Goal: Task Accomplishment & Management: Use online tool/utility

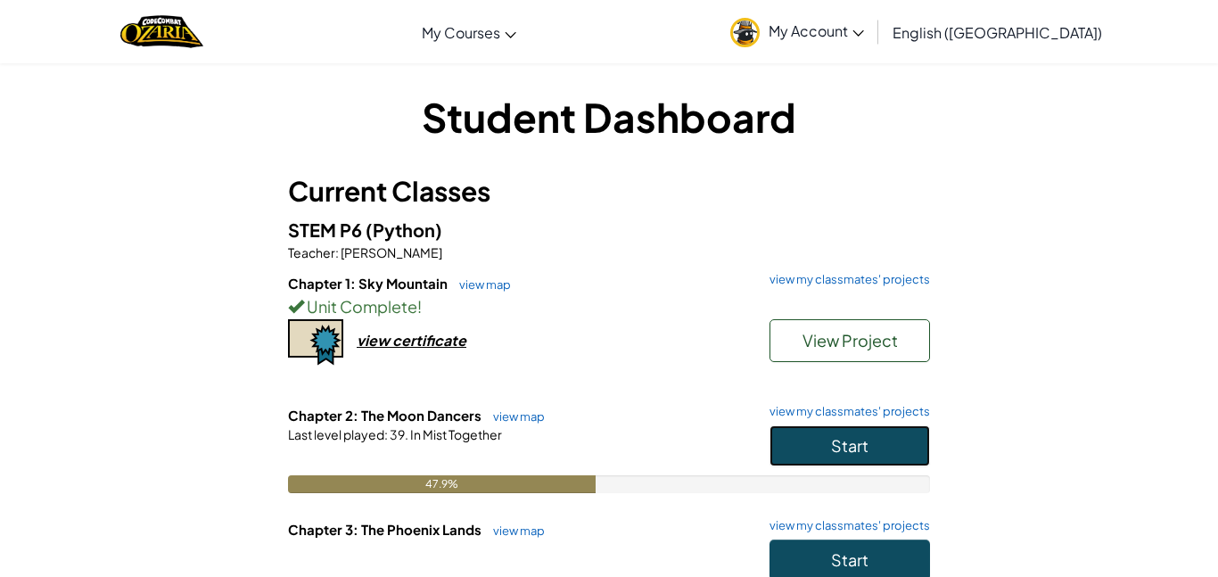
click at [834, 435] on span "Start" at bounding box center [849, 445] width 37 height 21
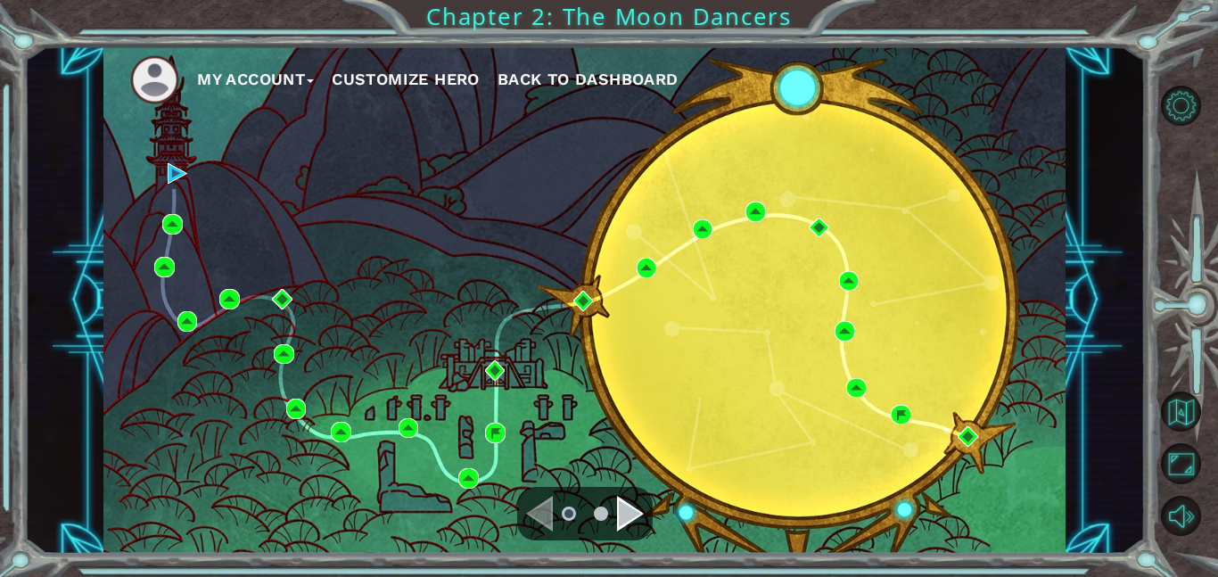
click at [610, 510] on ul at bounding box center [585, 514] width 64 height 36
click at [620, 516] on div "Navigate to the next page" at bounding box center [630, 514] width 27 height 36
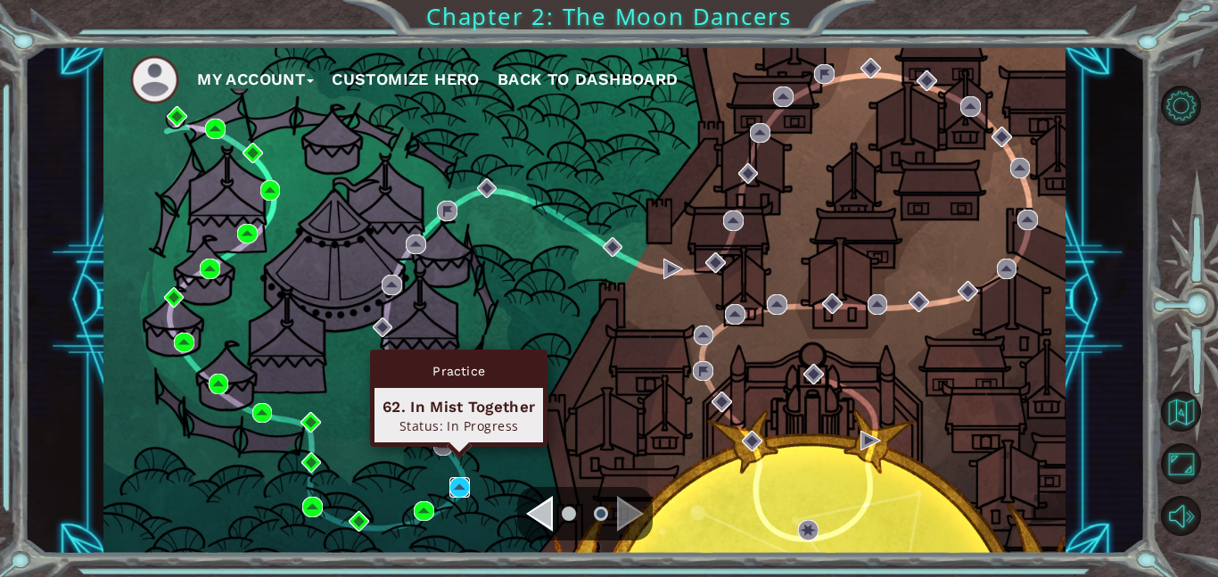
click at [456, 488] on img at bounding box center [460, 487] width 21 height 21
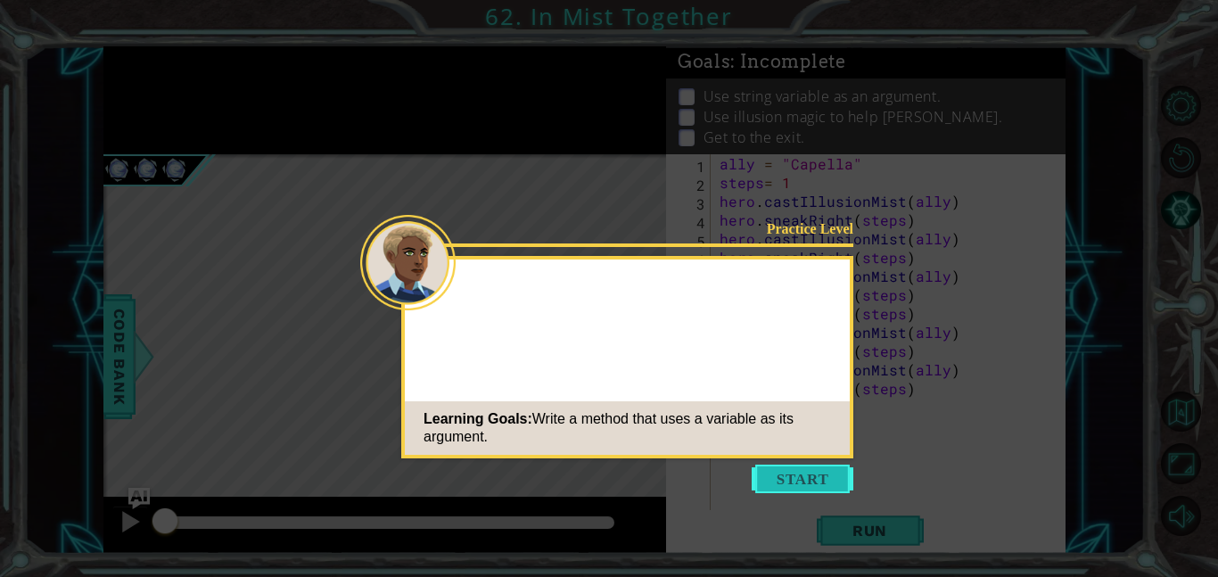
click at [804, 477] on button "Start" at bounding box center [803, 479] width 102 height 29
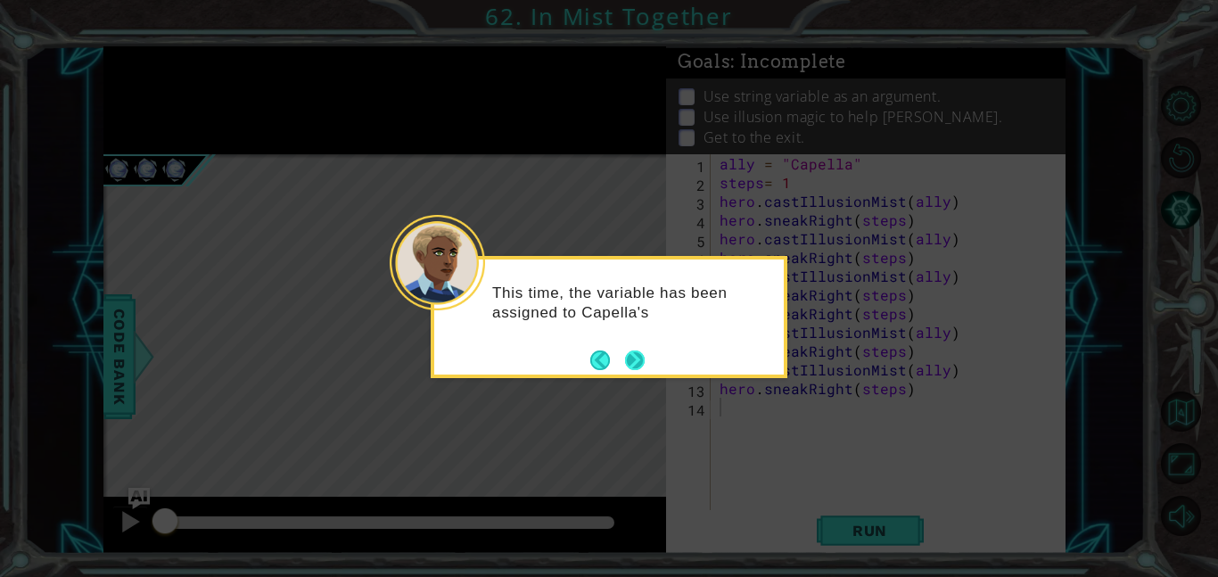
click at [637, 360] on button "Next" at bounding box center [635, 361] width 20 height 20
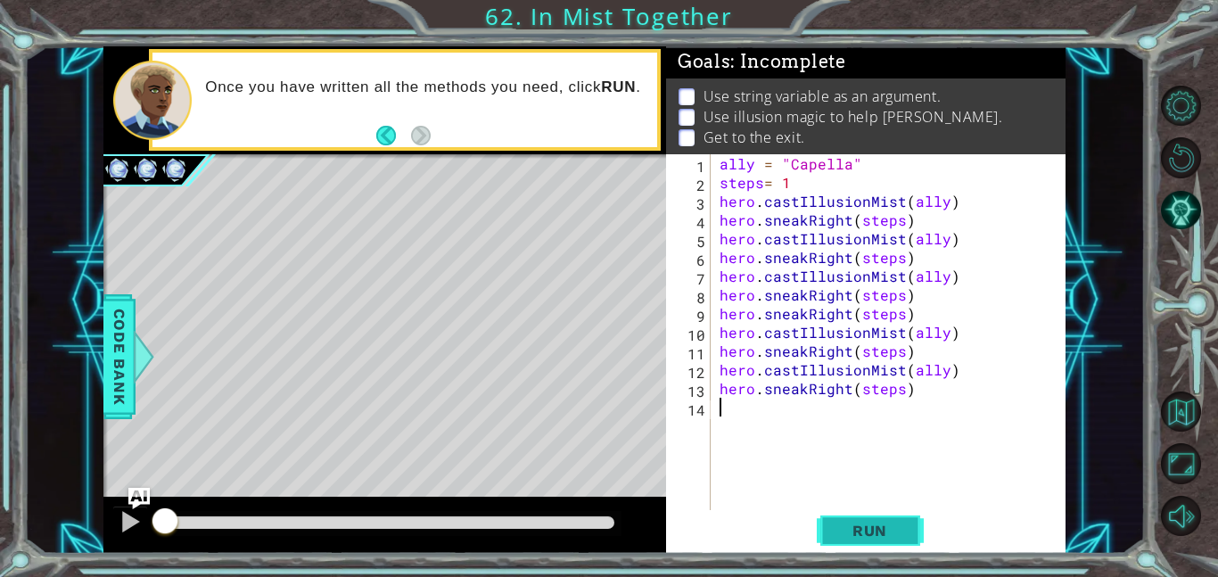
click at [874, 528] on span "Run" at bounding box center [870, 531] width 70 height 18
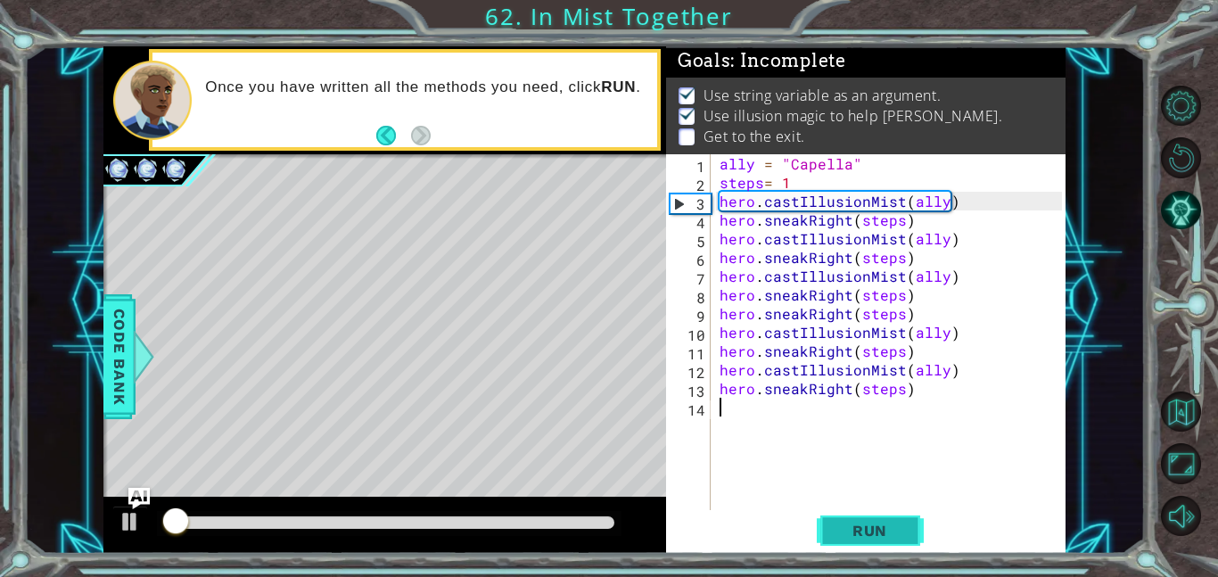
scroll to position [2, 0]
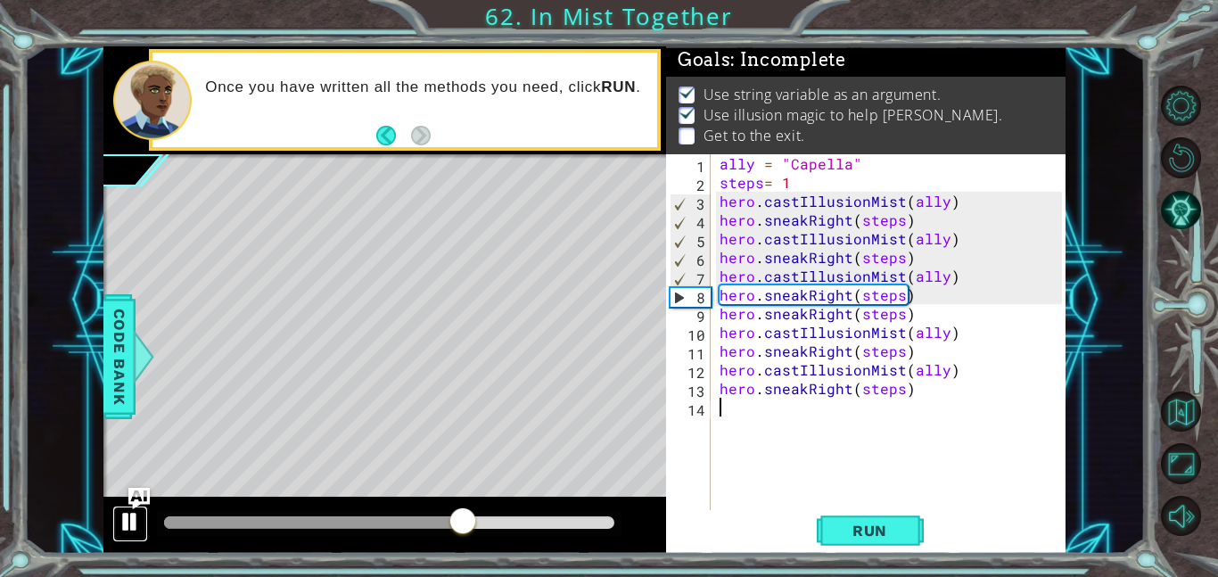
click at [123, 523] on div at bounding box center [130, 521] width 23 height 23
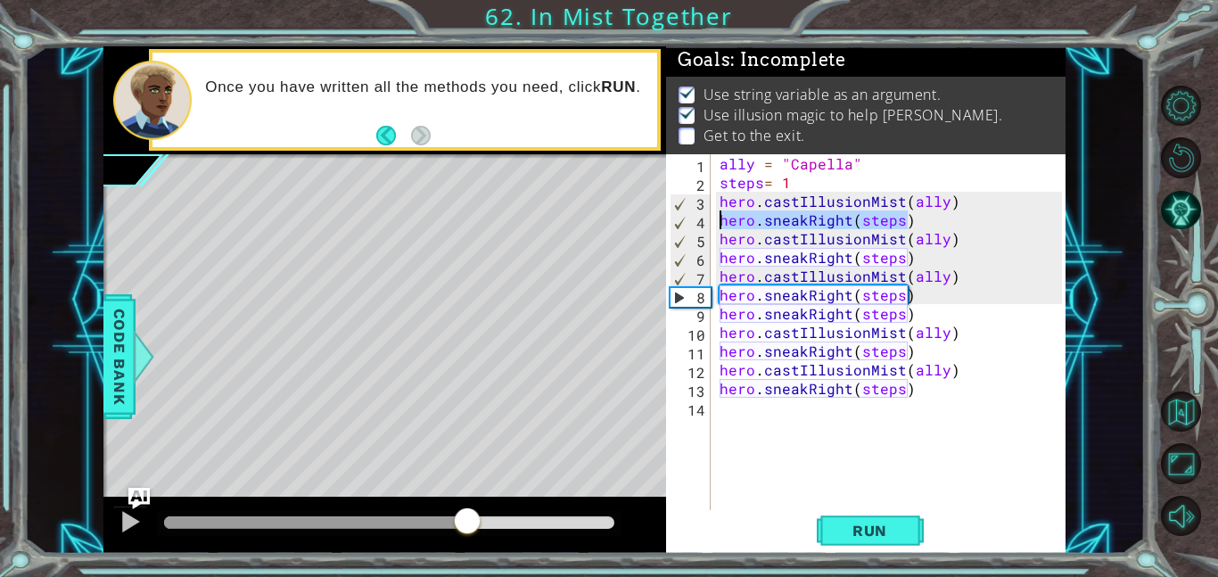
drag, startPoint x: 909, startPoint y: 219, endPoint x: 712, endPoint y: 225, distance: 197.2
click at [712, 225] on div "1 2 3 4 5 6 7 8 9 10 11 12 13 14 ally = "Capella" steps = 1 hero . castIllusion…" at bounding box center [864, 332] width 396 height 356
type textarea "hero.sneakRight(steps)"
click at [922, 221] on div "ally = "Capella" steps = 1 hero . castIllusionMist ( ally ) hero . sneakRight (…" at bounding box center [889, 332] width 346 height 356
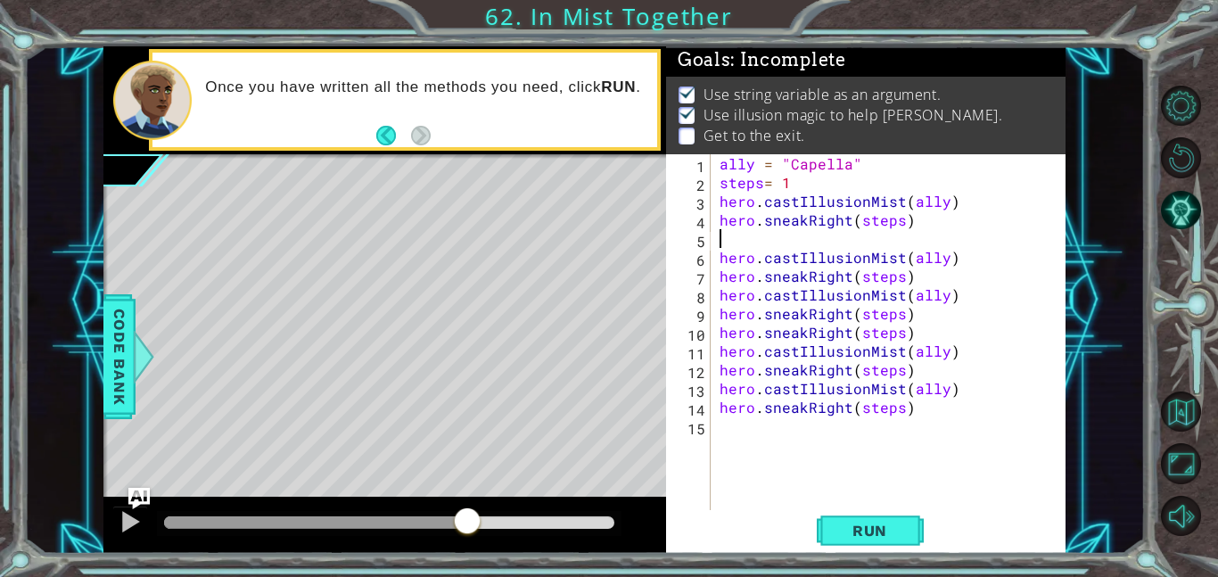
paste textarea "hero.sneakRight(steps)"
click at [911, 278] on div "ally = "Capella" steps = 1 hero . castIllusionMist ( ally ) hero . sneakRight (…" at bounding box center [893, 350] width 355 height 393
paste textarea "hero.sneakRight(steps)"
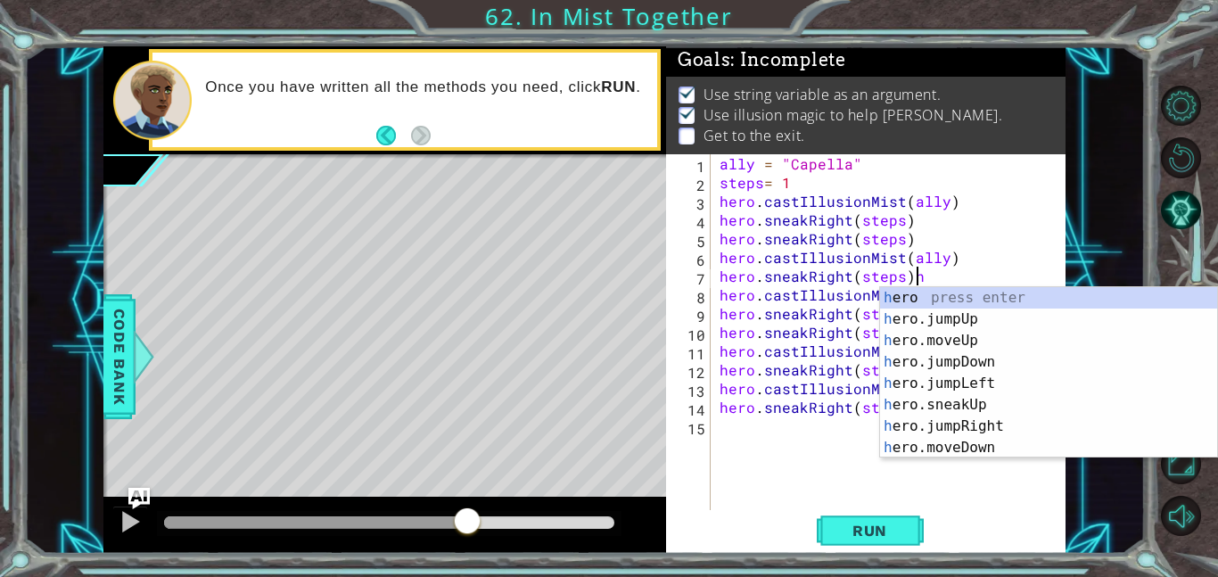
type textarea "hero.sneakRight(steps)"
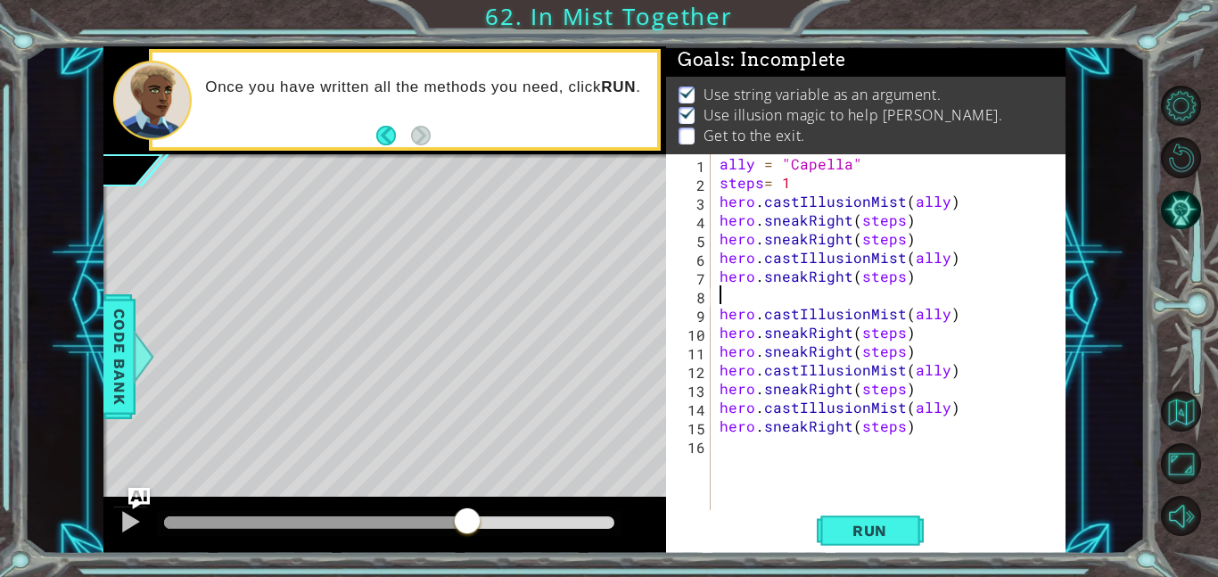
paste textarea "hero.sneakRight(steps)"
type textarea "hero.sneakRight(steps)"
click at [850, 532] on span "Run" at bounding box center [870, 531] width 70 height 18
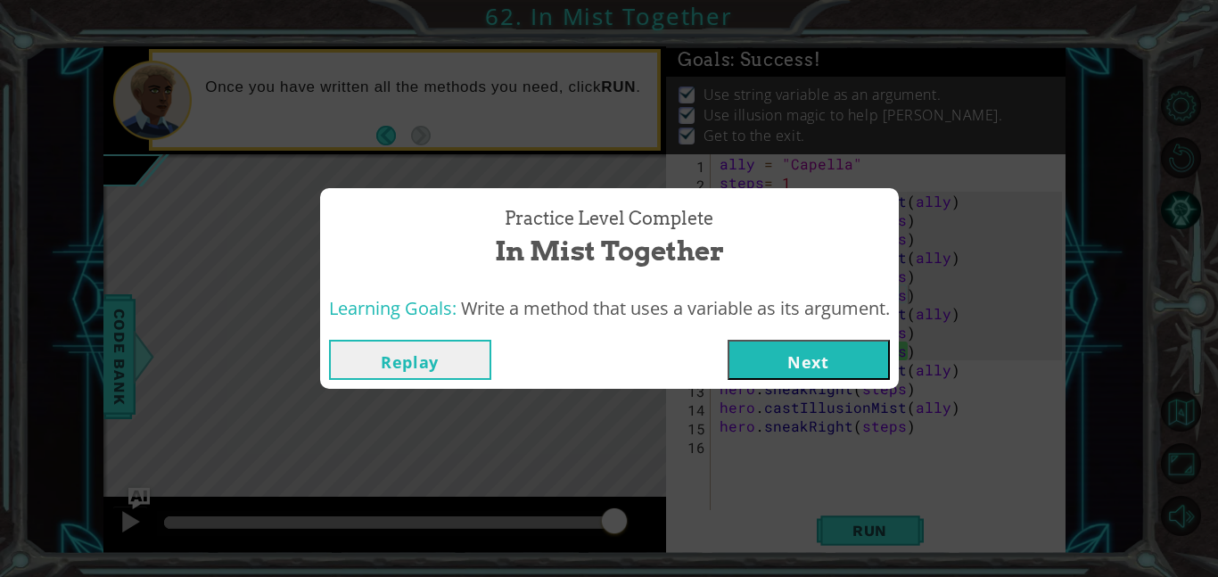
click at [810, 355] on button "Next" at bounding box center [809, 360] width 162 height 40
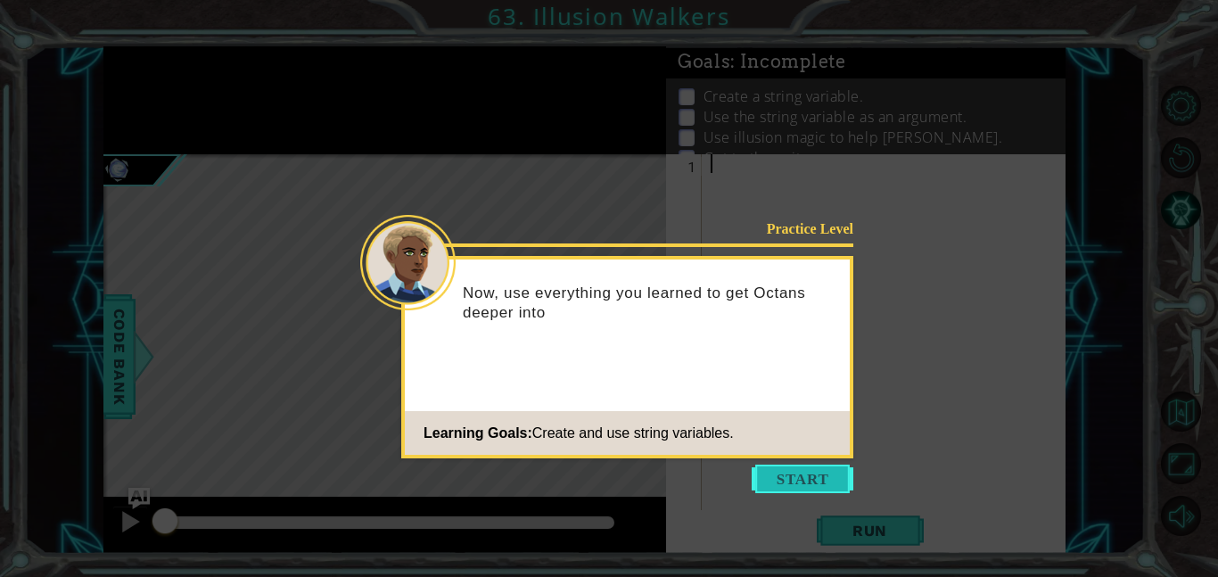
click at [795, 467] on button "Start" at bounding box center [803, 479] width 102 height 29
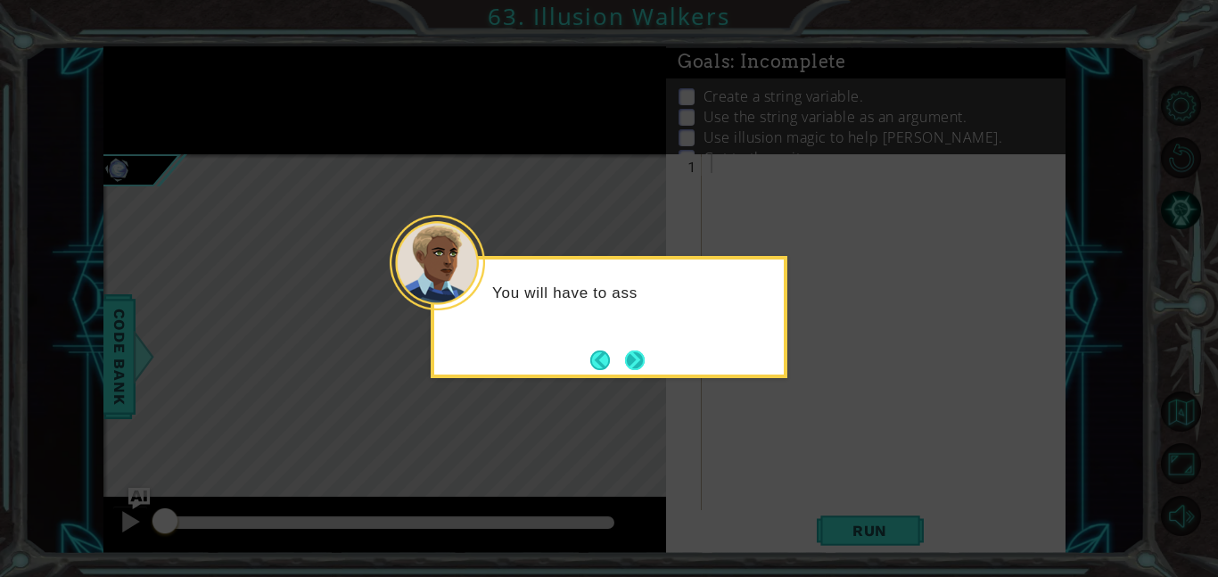
click at [629, 357] on button "Next" at bounding box center [635, 361] width 20 height 20
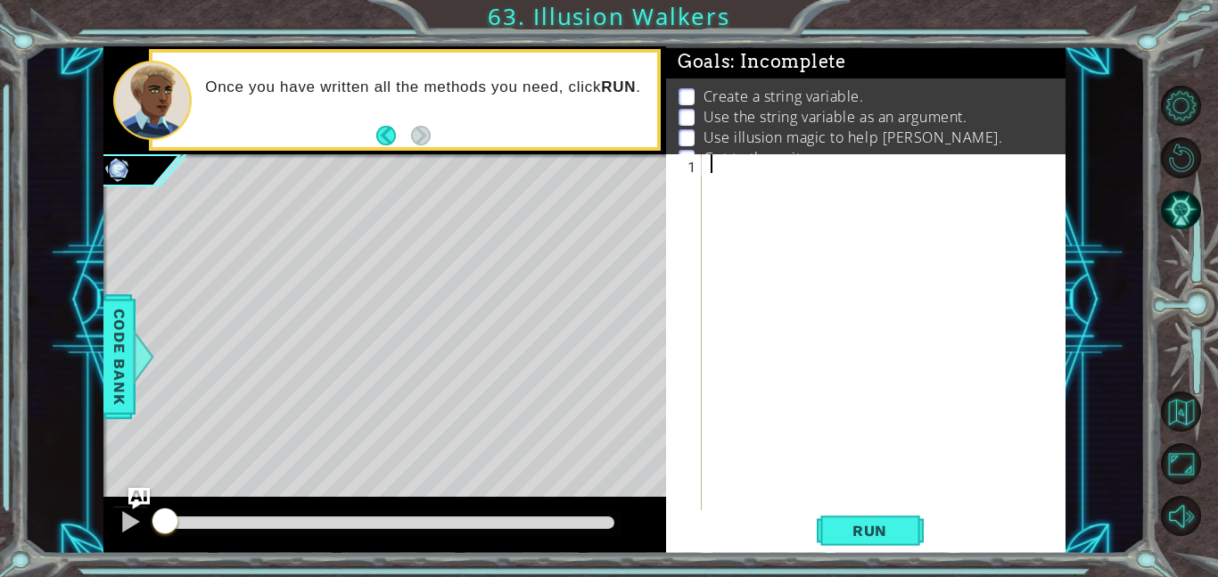
paste textarea "hero.sneakRight(steps)"
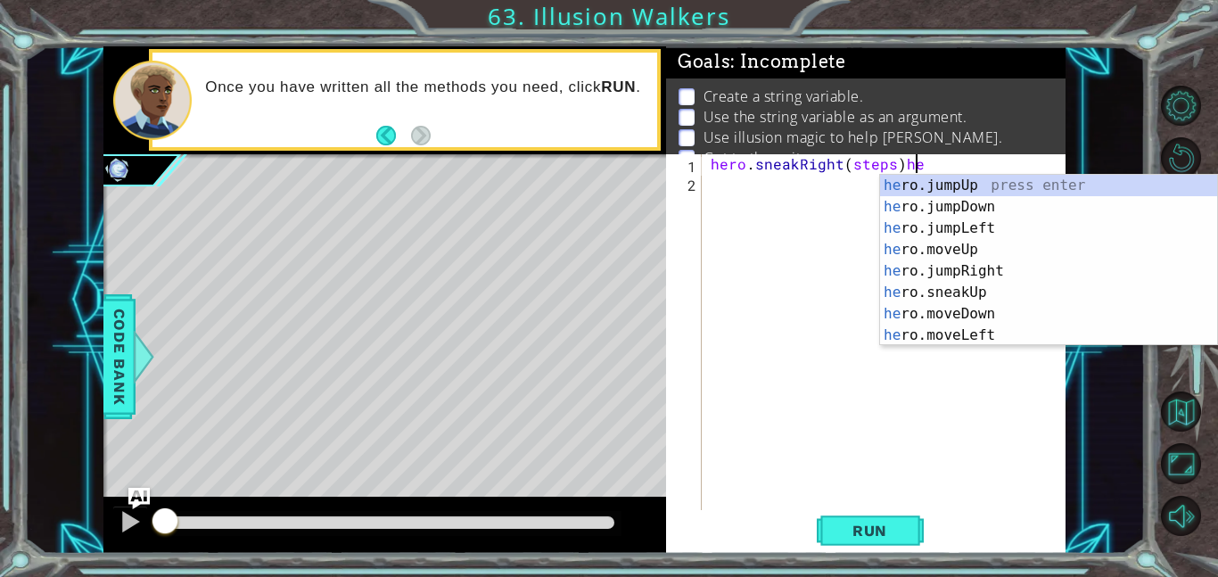
type textarea "hero.sneakRight(steps)"
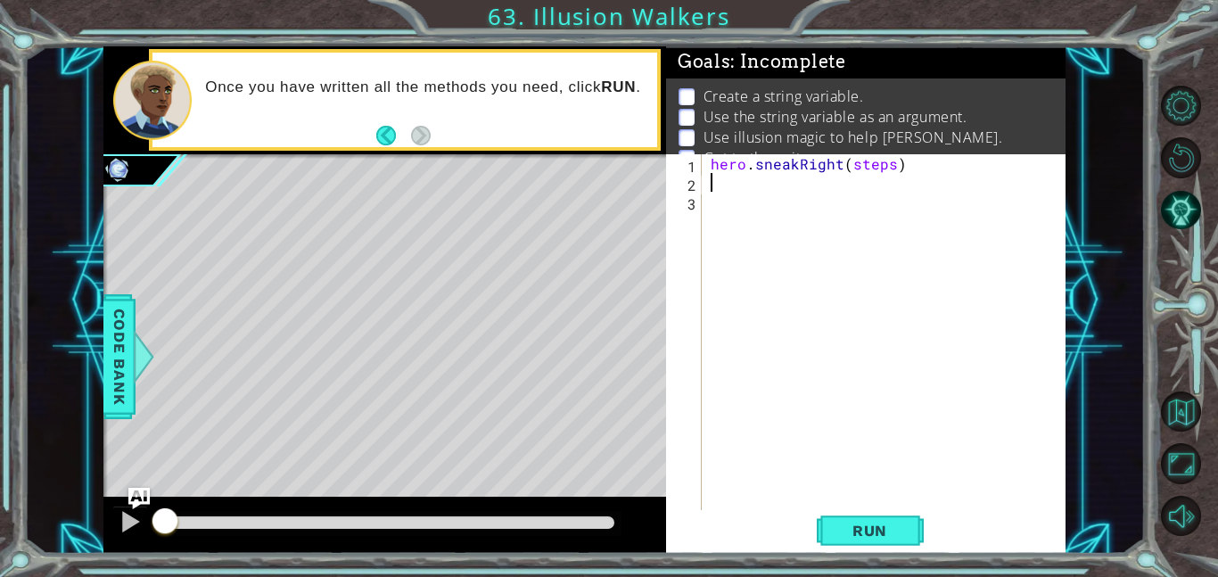
paste textarea "hero.sneakRight(steps)"
type textarea "hero.sneakRight(steps)"
click at [710, 162] on div "hero . sneakRight ( steps ) hero . sneakRight ( steps )" at bounding box center [889, 350] width 364 height 393
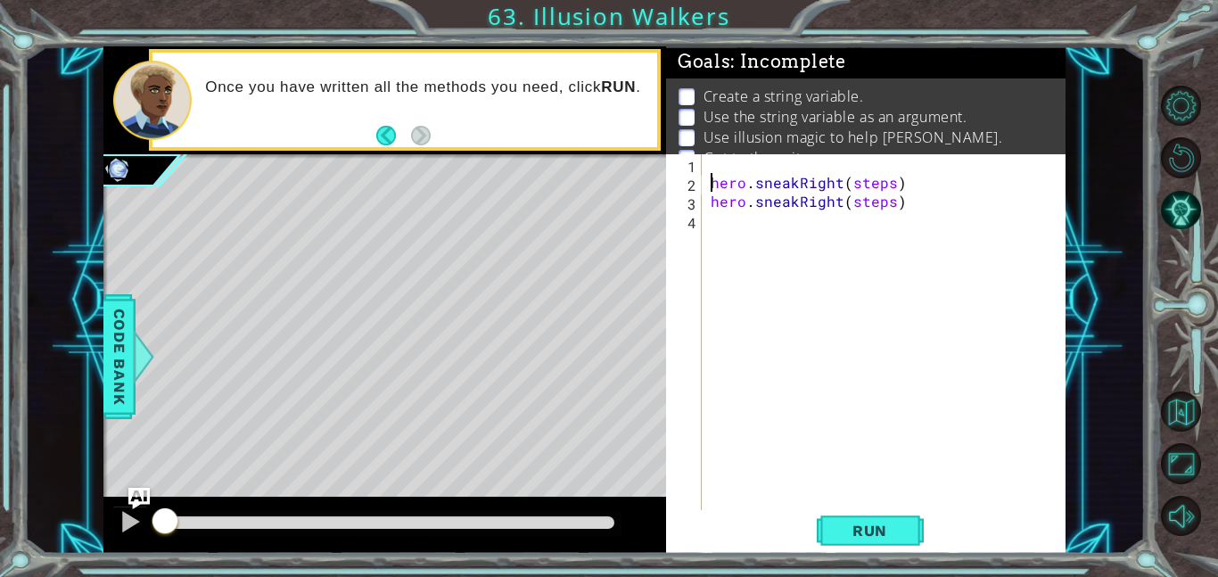
click at [723, 165] on div "hero . sneakRight ( steps ) hero . sneakRight ( steps )" at bounding box center [889, 350] width 364 height 393
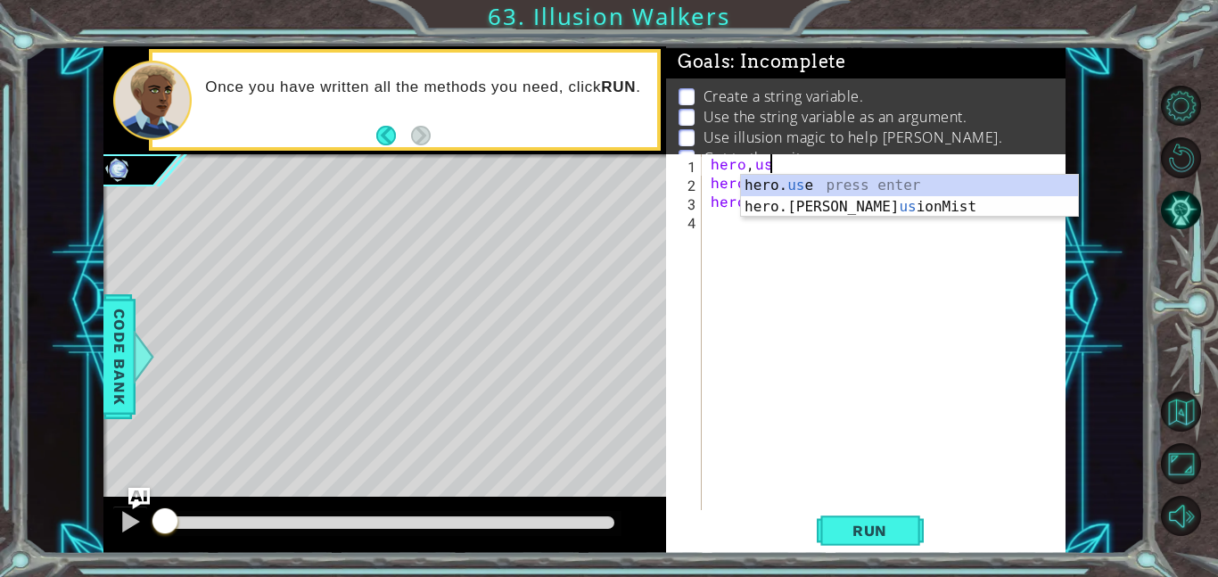
scroll to position [0, 3]
click at [821, 210] on div "hero. us e press enter hero.[PERSON_NAME] us ionMist press enter" at bounding box center [909, 218] width 337 height 86
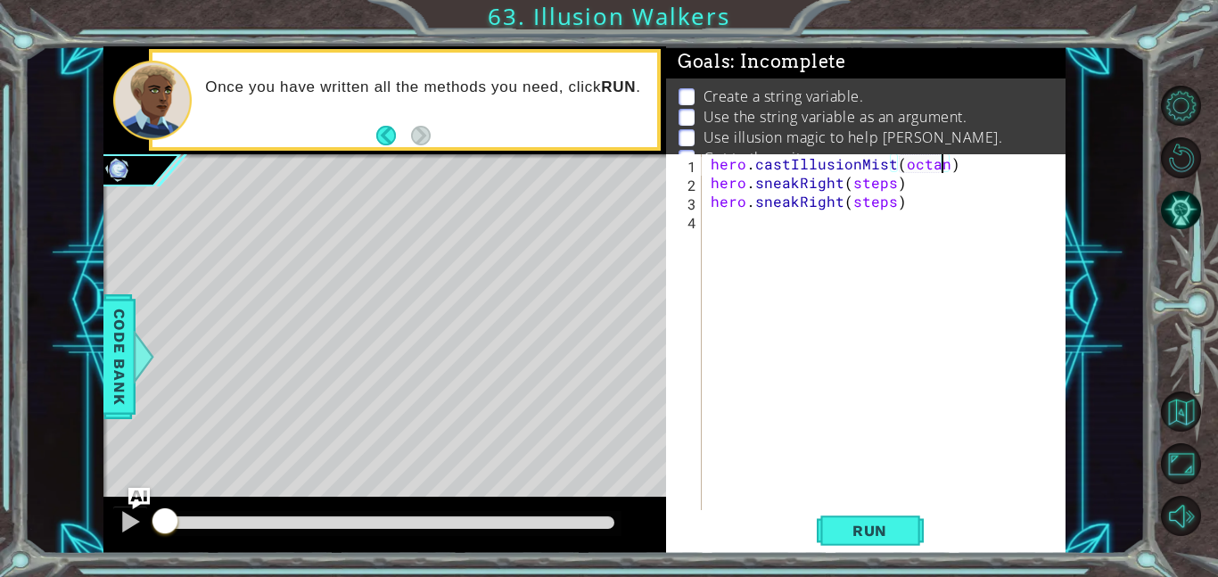
scroll to position [0, 14]
click at [905, 171] on div "hero . castIllusionMist ( octans ) hero . sneakRight ( steps ) hero . sneakRigh…" at bounding box center [889, 350] width 364 height 393
type textarea "hero.castIllusionMist(Octans)"
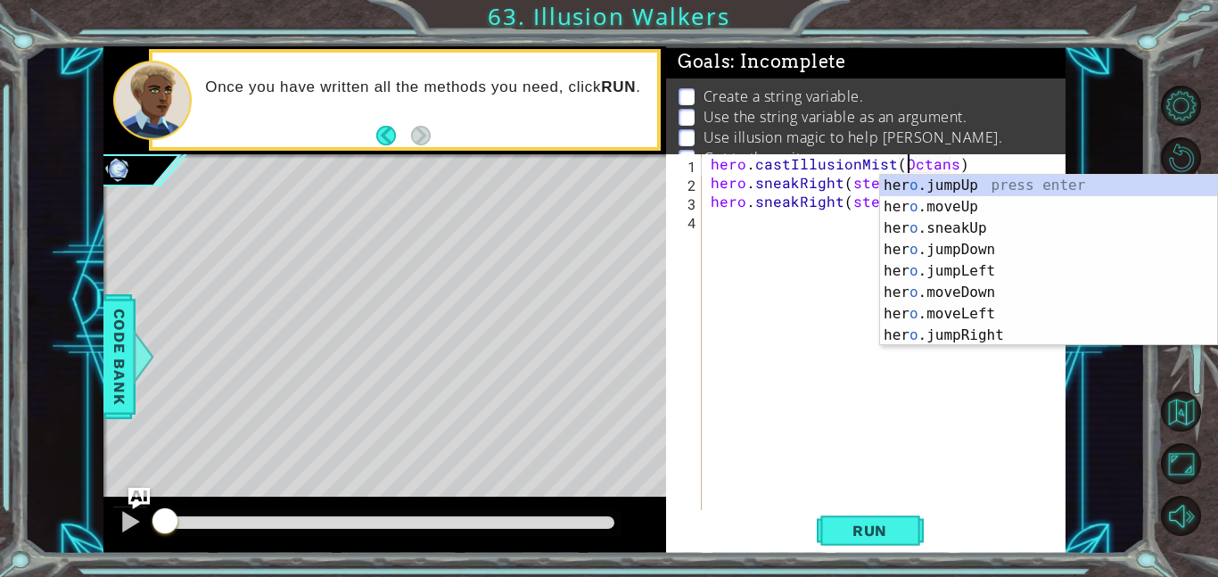
click at [771, 273] on div "hero . castIllusionMist ( Octans ) hero . sneakRight ( steps ) hero . sneakRigh…" at bounding box center [889, 350] width 364 height 393
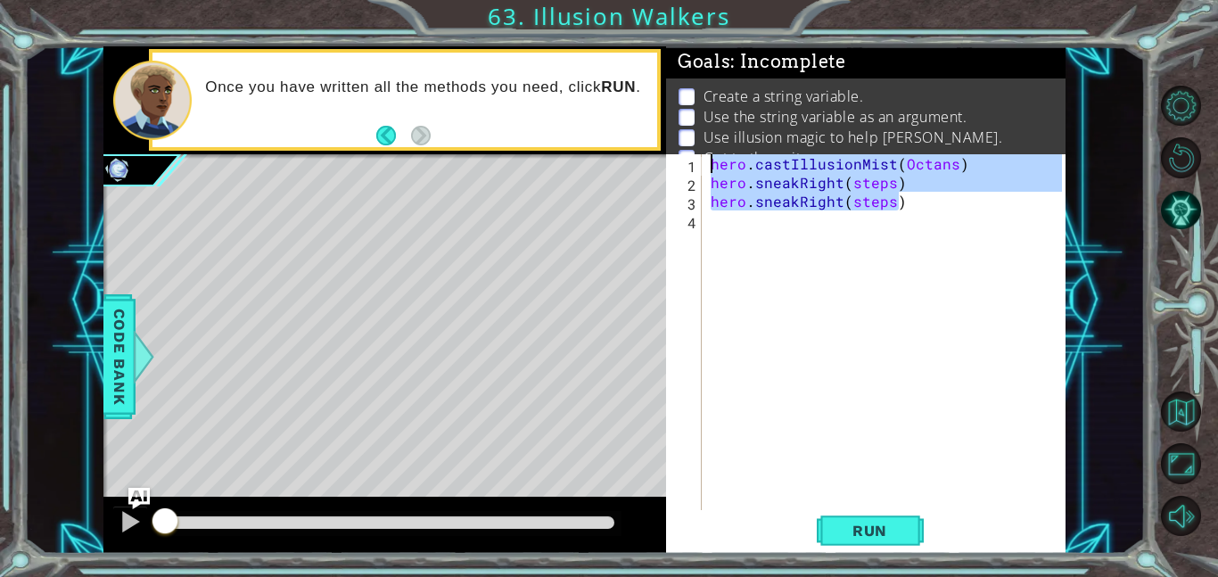
drag, startPoint x: 912, startPoint y: 205, endPoint x: 664, endPoint y: 164, distance: 251.3
click at [666, 164] on div "1 2 3 4 hero . castIllusionMist ( Octans ) hero . sneakRight ( steps ) hero . s…" at bounding box center [864, 332] width 396 height 356
type textarea "hero.castIllusionMist(Octans) hero.sneakRight(steps)"
click at [729, 226] on div "hero . castIllusionMist ( Octans ) hero . sneakRight ( steps ) hero . sneakRigh…" at bounding box center [889, 350] width 364 height 393
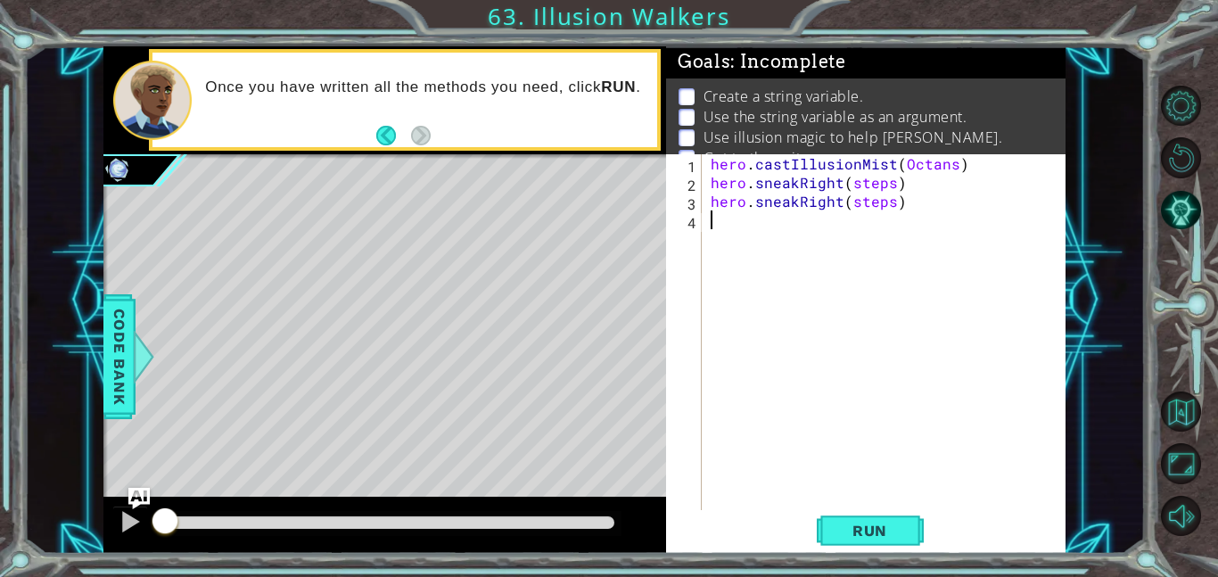
paste textarea "hero.sneakRight(steps)"
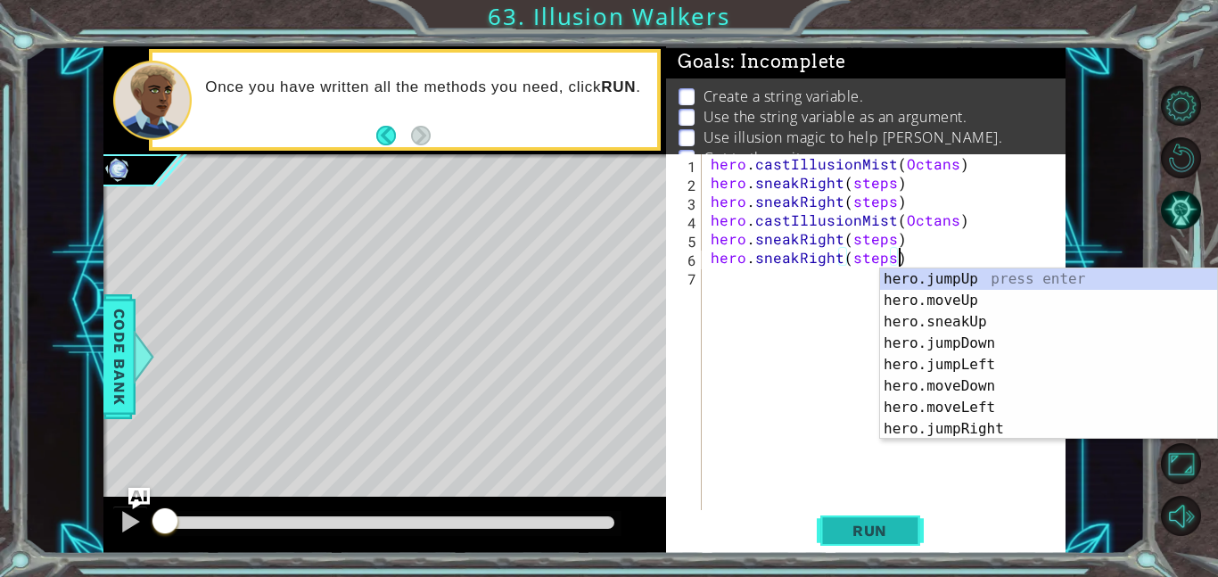
click at [895, 538] on span "Run" at bounding box center [870, 531] width 70 height 18
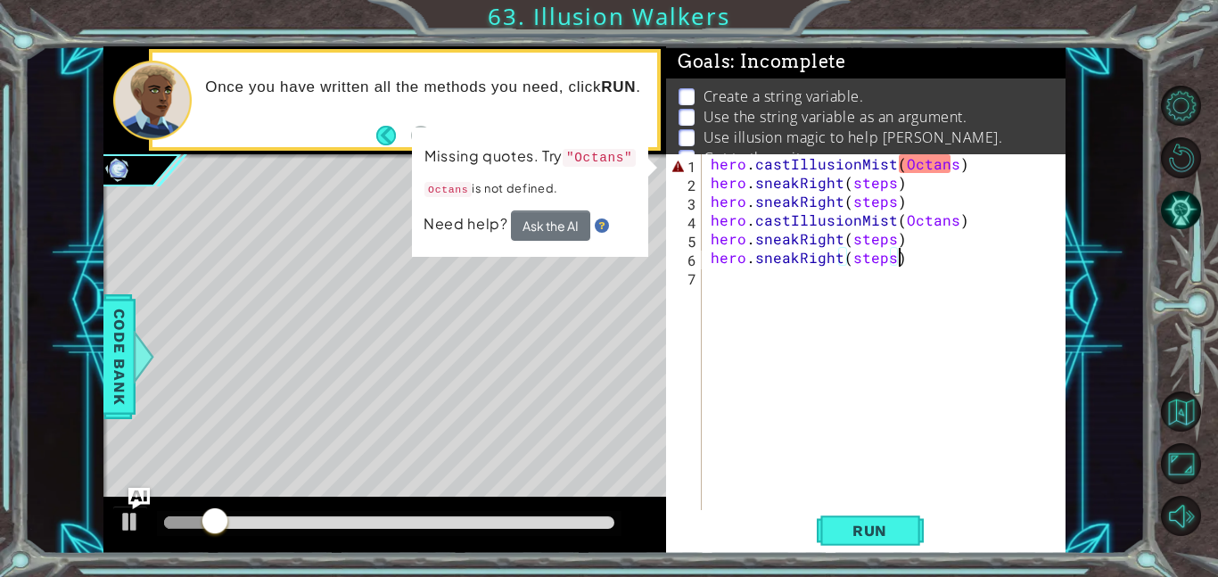
click at [903, 162] on div "hero . castIllusionMist ( Octans ) hero . sneakRight ( steps ) hero . sneakRigh…" at bounding box center [889, 350] width 364 height 393
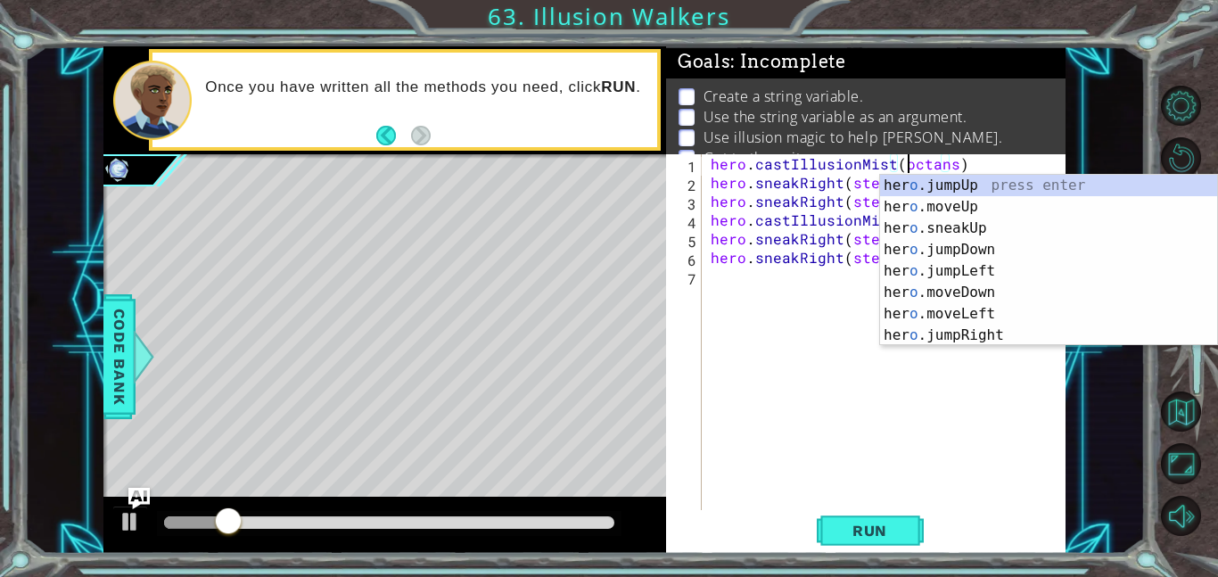
scroll to position [0, 12]
click at [854, 530] on span "Run" at bounding box center [870, 531] width 70 height 18
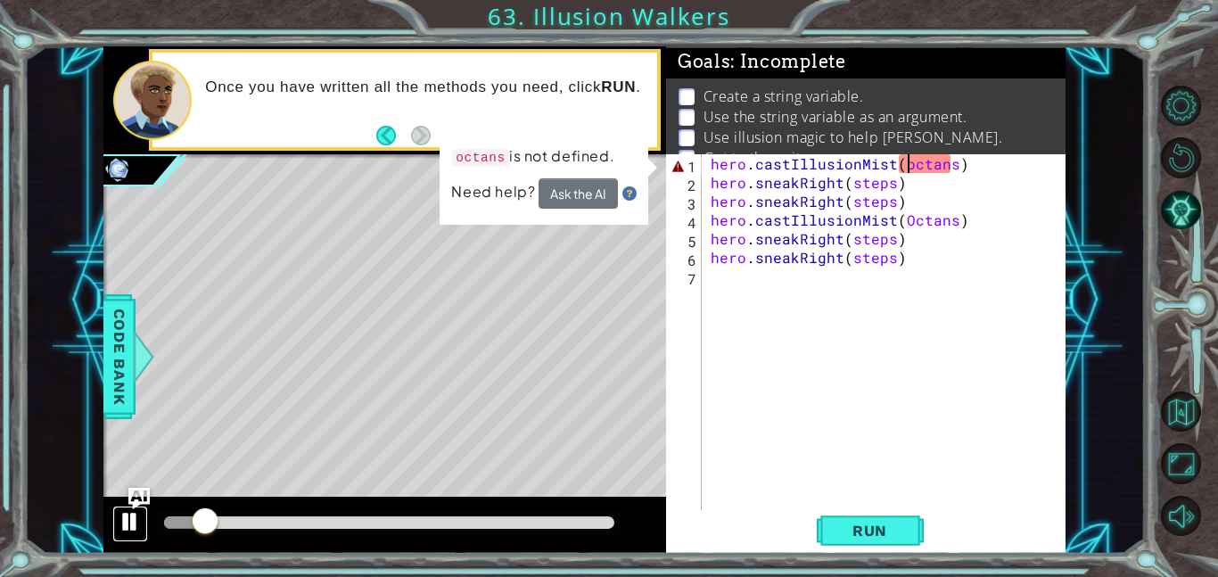
click at [136, 518] on div at bounding box center [130, 521] width 23 height 23
click at [906, 219] on div "hero . castIllusionMist ( octans ) hero . sneakRight ( steps ) hero . sneakRigh…" at bounding box center [889, 350] width 364 height 393
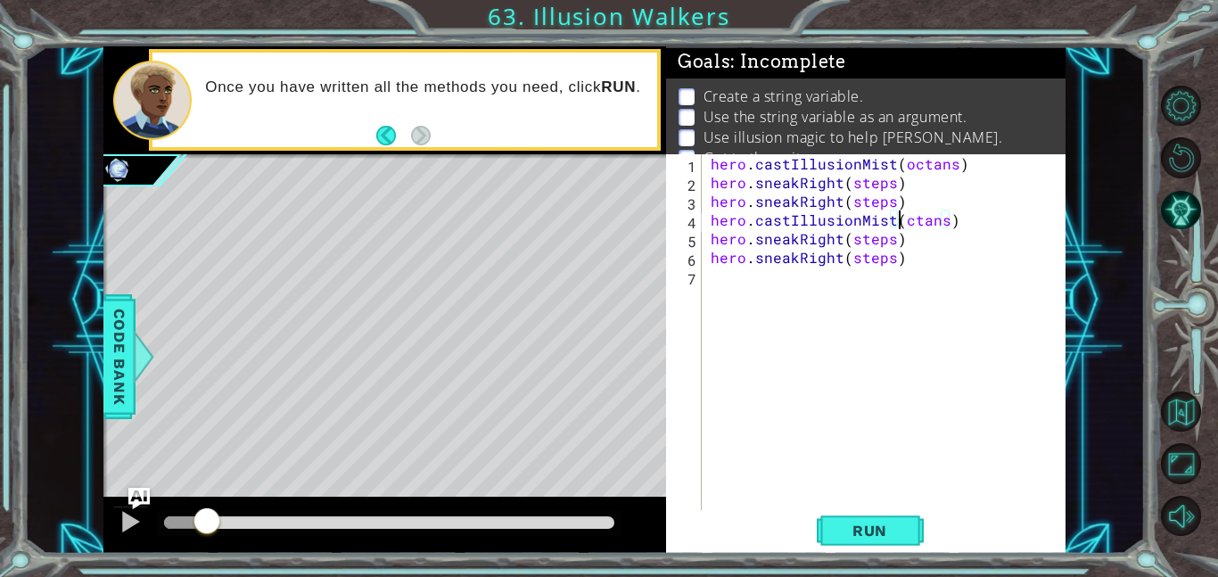
type textarea "hero.castIllusionMist(octans)"
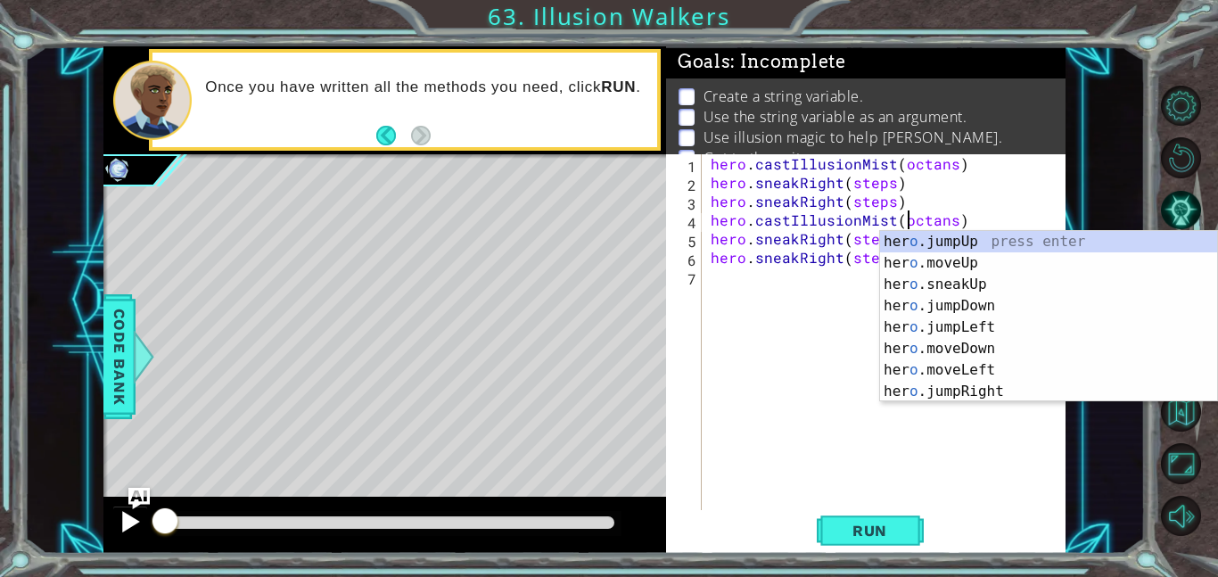
drag, startPoint x: 206, startPoint y: 526, endPoint x: 144, endPoint y: 528, distance: 61.6
click at [144, 528] on div at bounding box center [384, 525] width 563 height 57
click at [806, 385] on div "hero . castIllusionMist ( octans ) hero . sneakRight ( steps ) hero . sneakRigh…" at bounding box center [889, 350] width 364 height 393
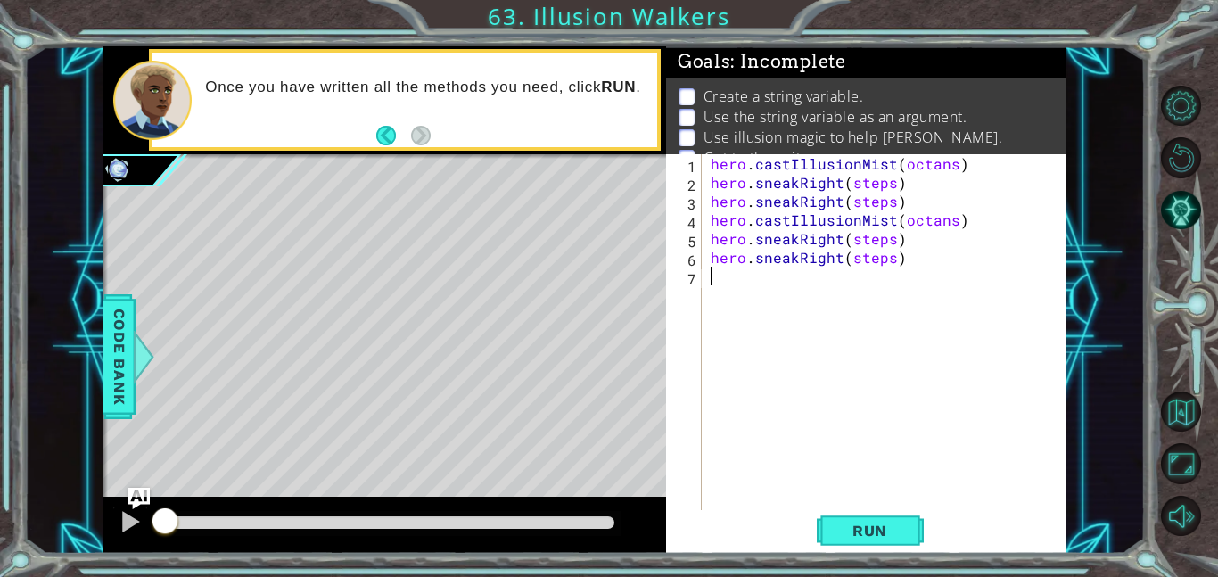
scroll to position [23, 0]
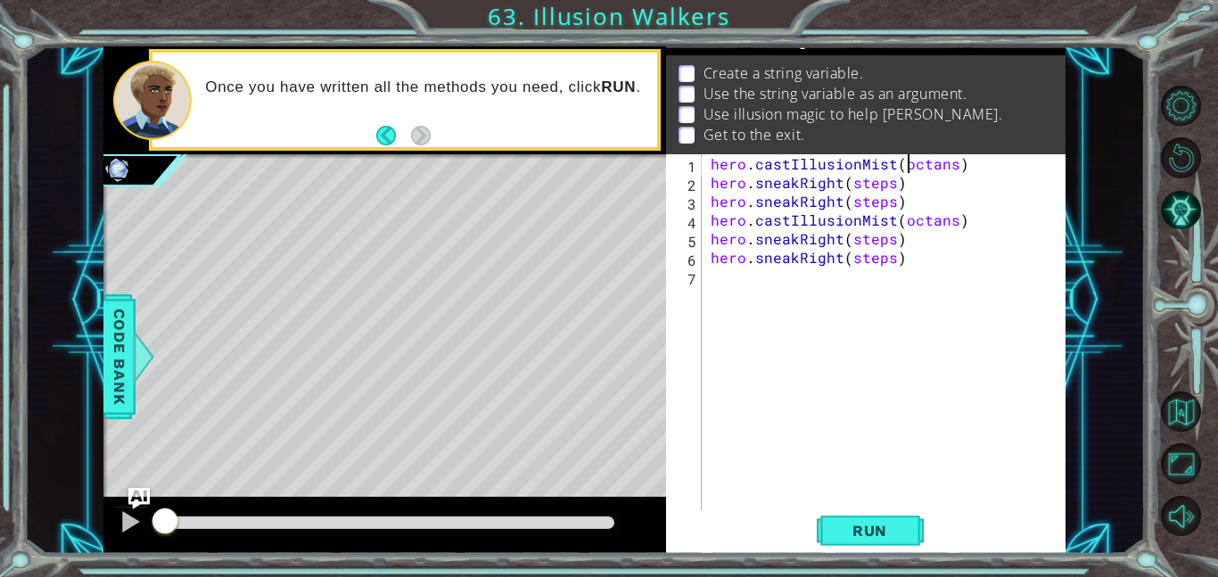
click at [904, 164] on div "hero . castIllusionMist ( octans ) hero . sneakRight ( steps ) hero . sneakRigh…" at bounding box center [889, 350] width 364 height 393
type textarea "hero.castIllusionMist(Octans)"
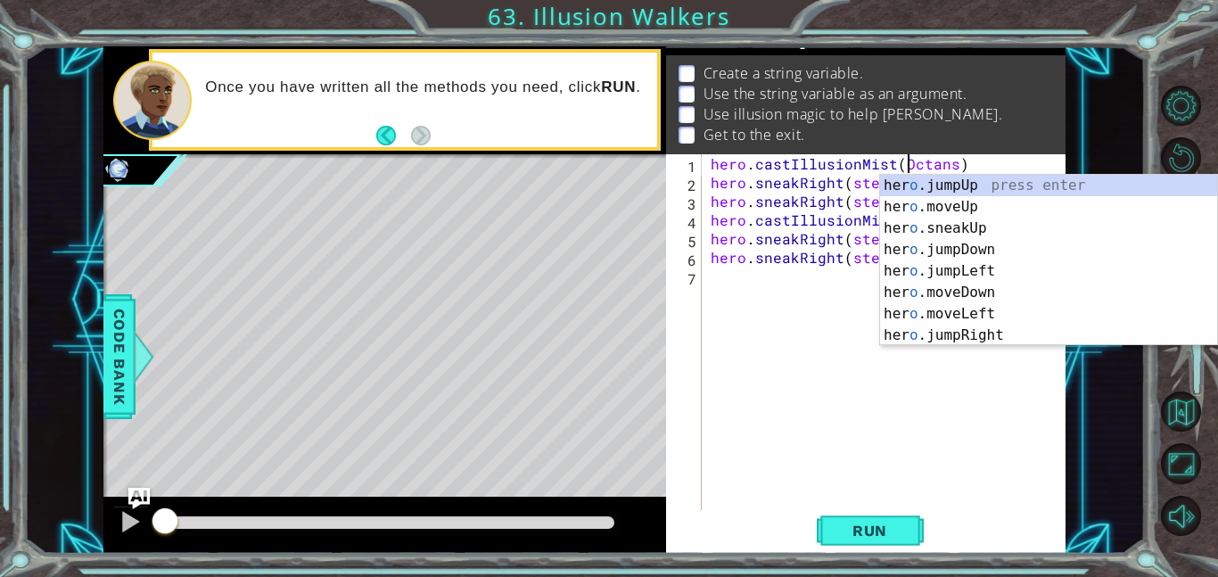
click at [817, 313] on div "hero . castIllusionMist ( Octans ) hero . sneakRight ( steps ) hero . sneakRigh…" at bounding box center [889, 350] width 364 height 393
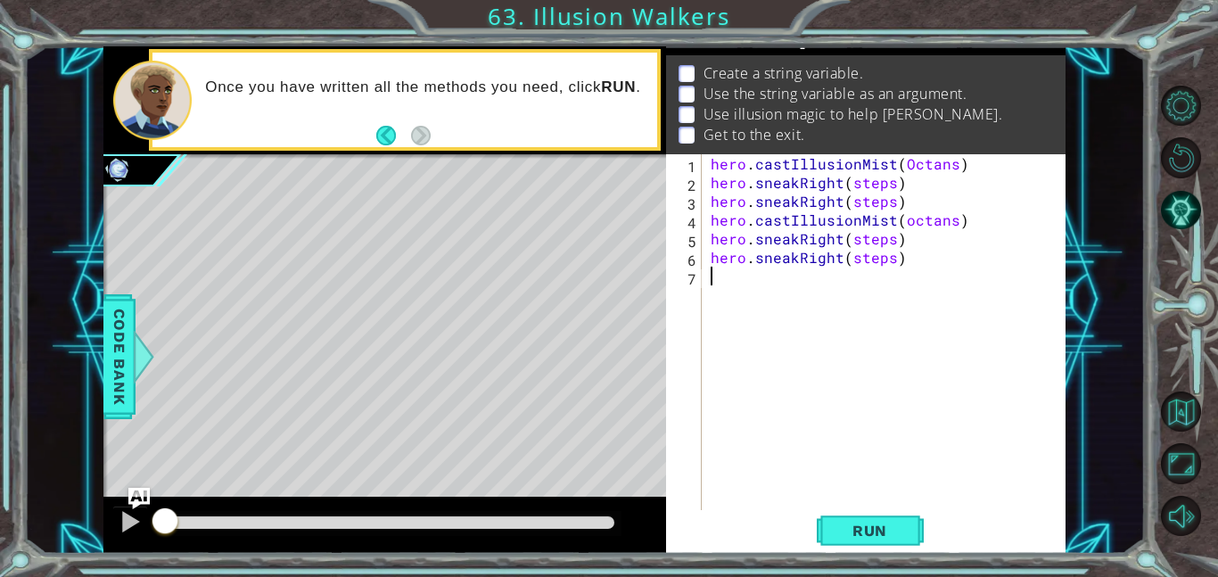
click at [906, 223] on div "hero . castIllusionMist ( Octans ) hero . sneakRight ( steps ) hero . sneakRigh…" at bounding box center [889, 350] width 364 height 393
type textarea "hero.castIllusionMist(Octans)"
click at [845, 423] on div "hero . castIllusionMist ( Octans ) hero . sneakRight ( steps ) hero . sneakRigh…" at bounding box center [889, 350] width 364 height 393
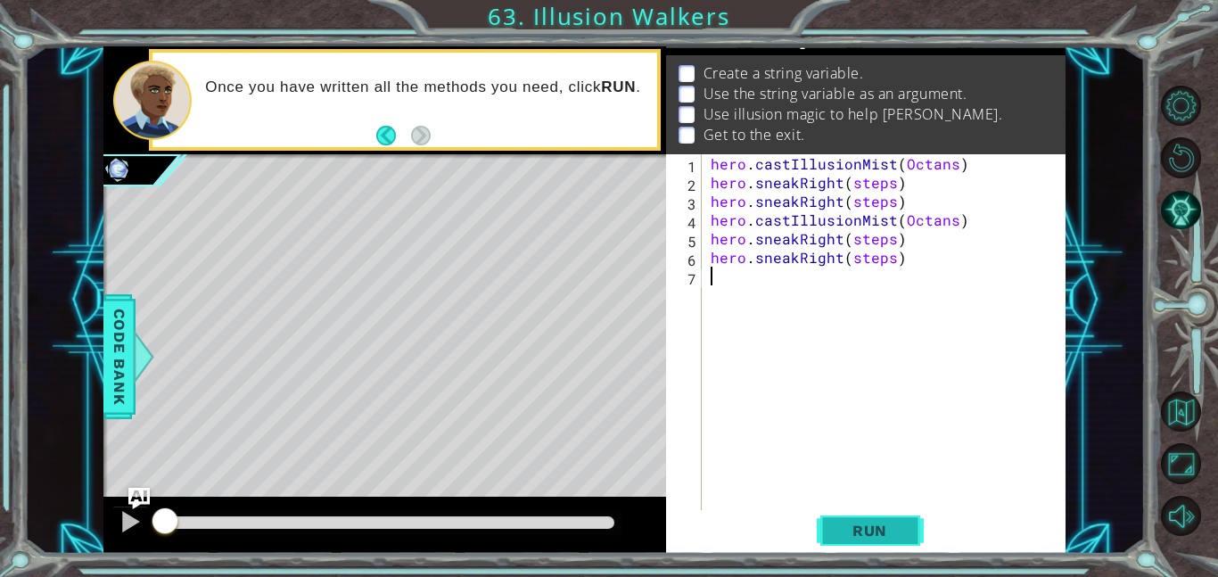
click at [862, 525] on span "Run" at bounding box center [870, 531] width 70 height 18
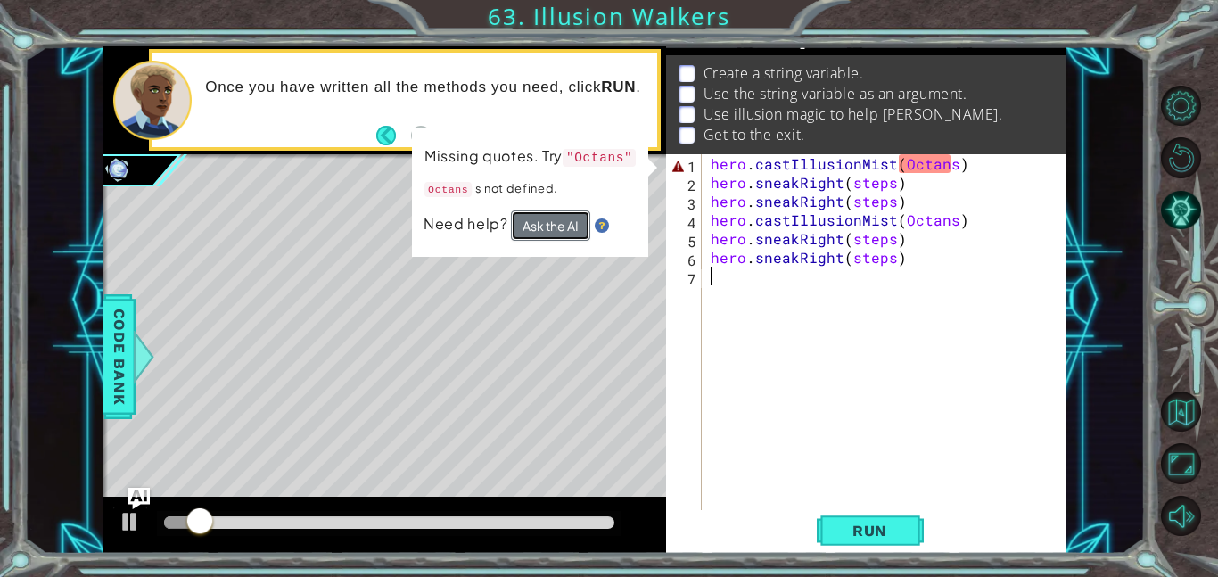
click at [546, 235] on button "Ask the AI" at bounding box center [550, 225] width 79 height 30
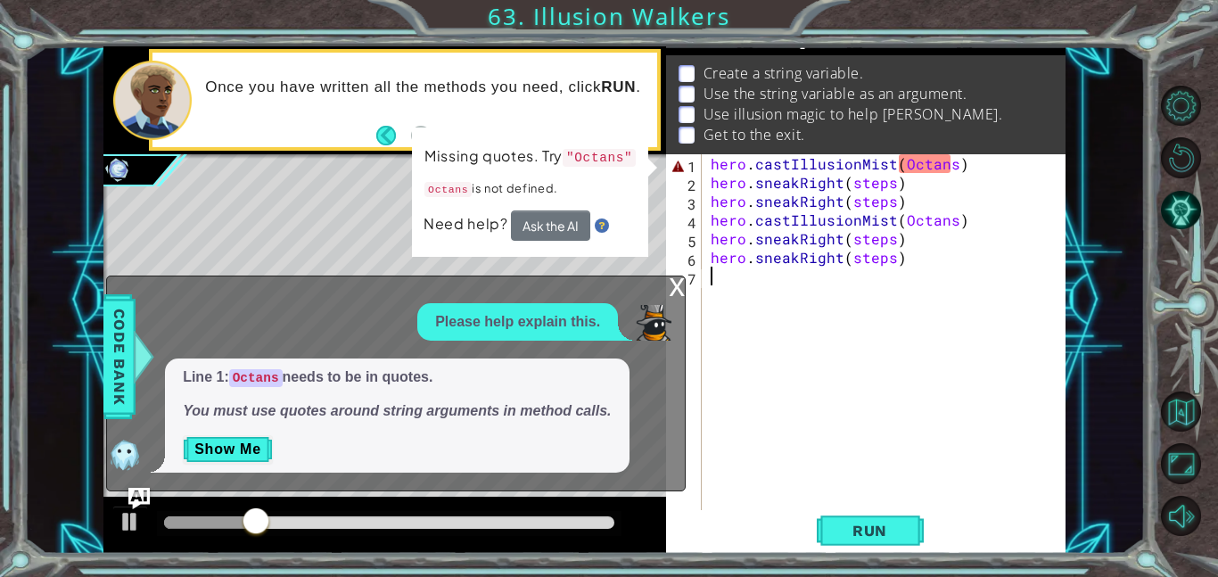
click at [898, 169] on div "hero . castIllusionMist ( Octans ) hero . sneakRight ( steps ) hero . sneakRigh…" at bounding box center [889, 350] width 364 height 393
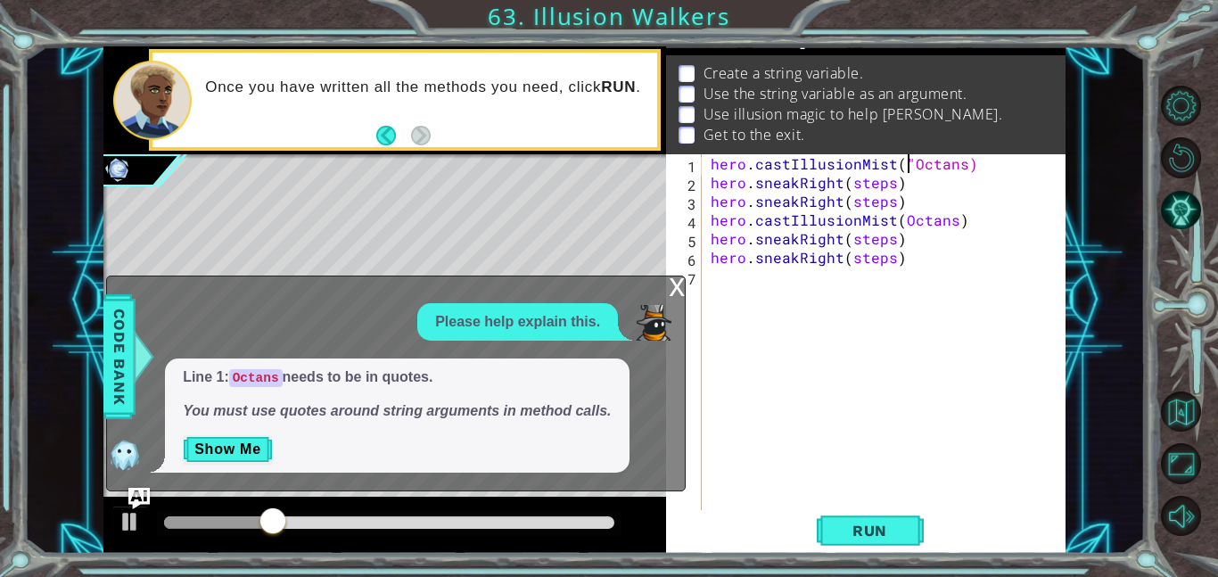
scroll to position [0, 12]
click at [959, 167] on div "hero . castIllusionMist ( "Octans) hero . sneakRight ( steps ) hero . sneakRigh…" at bounding box center [889, 350] width 364 height 393
click at [903, 219] on div "hero . castIllusionMist ( "Octans" ) hero . sneakRight ( steps ) hero . sneakRi…" at bounding box center [889, 350] width 364 height 393
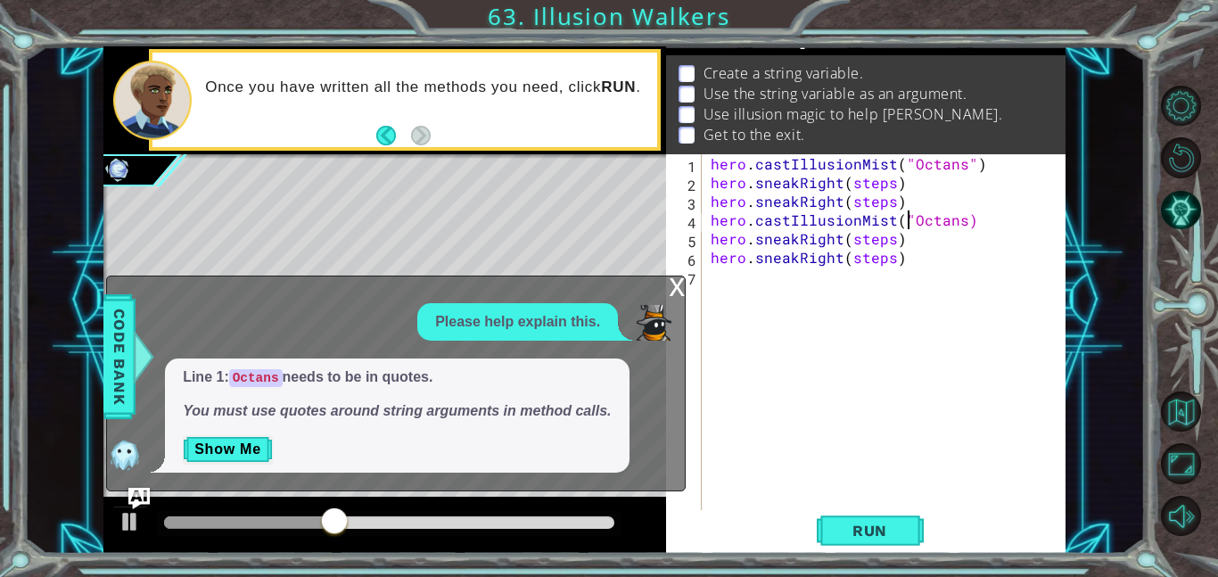
click at [956, 228] on div "hero . castIllusionMist ( "Octans" ) hero . sneakRight ( steps ) hero . sneakRi…" at bounding box center [889, 350] width 364 height 393
type textarea "hero.castIllusionMist("Octans")"
click at [856, 537] on span "Run" at bounding box center [870, 531] width 70 height 18
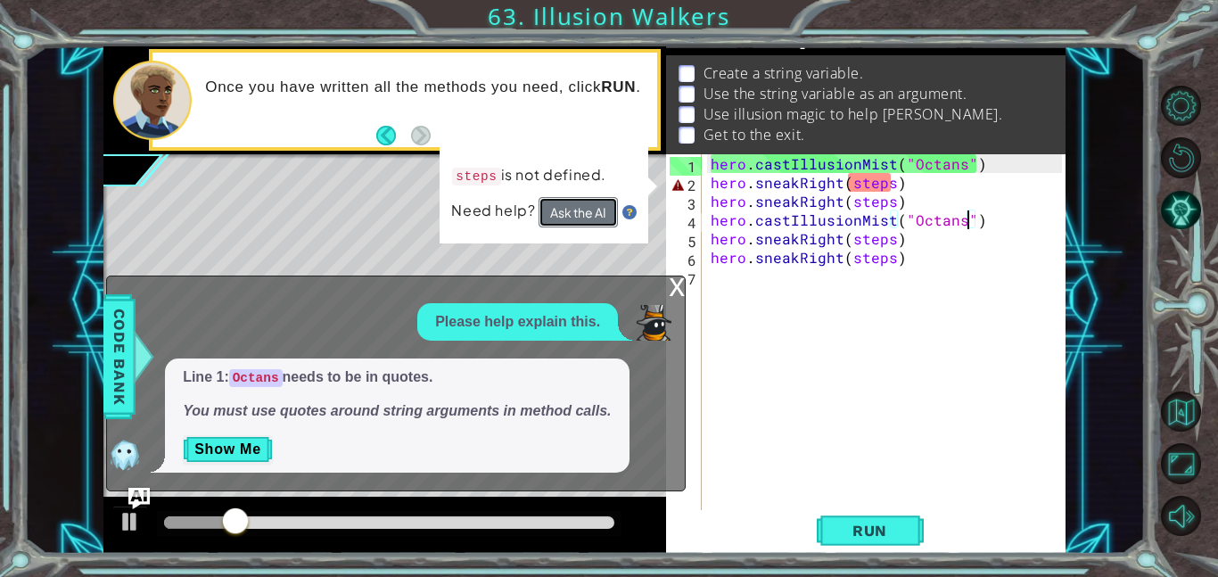
click at [578, 215] on button "Ask the AI" at bounding box center [578, 212] width 79 height 30
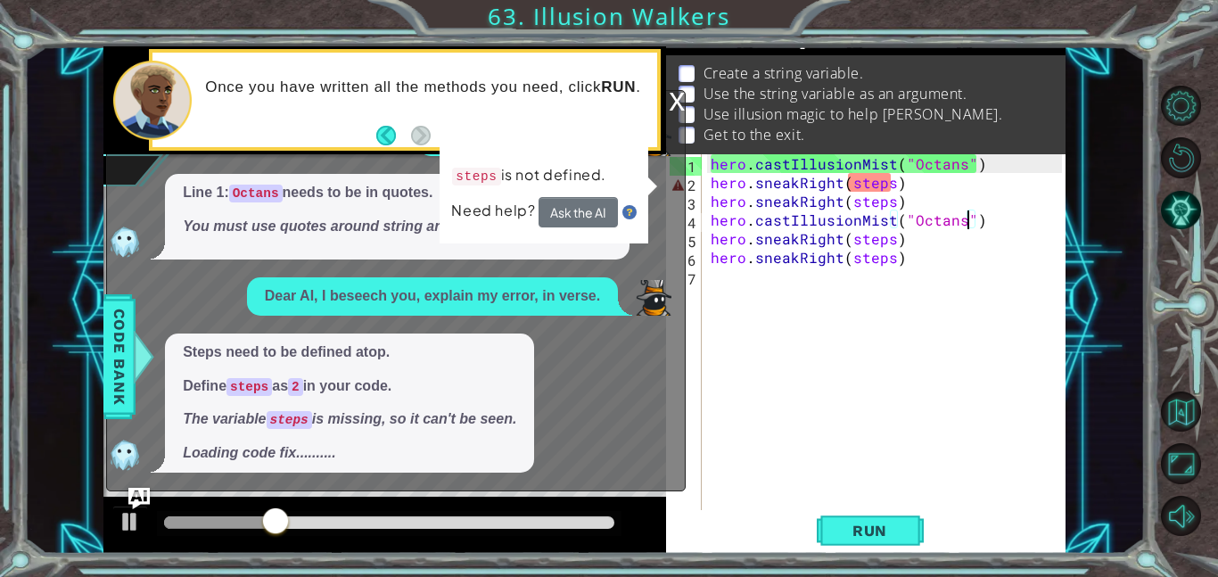
click at [710, 163] on div "hero . castIllusionMist ( "Octans" ) hero . sneakRight ( steps ) hero . sneakRi…" at bounding box center [889, 350] width 364 height 393
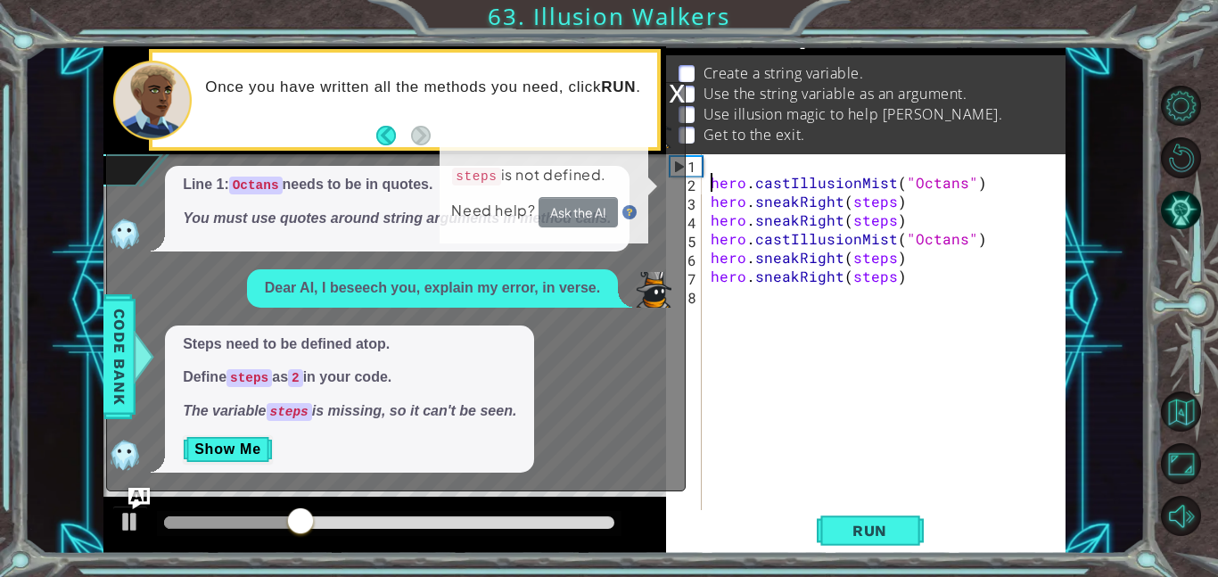
click at [730, 169] on div "hero . castIllusionMist ( "Octans" ) hero . sneakRight ( steps ) hero . sneakRi…" at bounding box center [889, 350] width 364 height 393
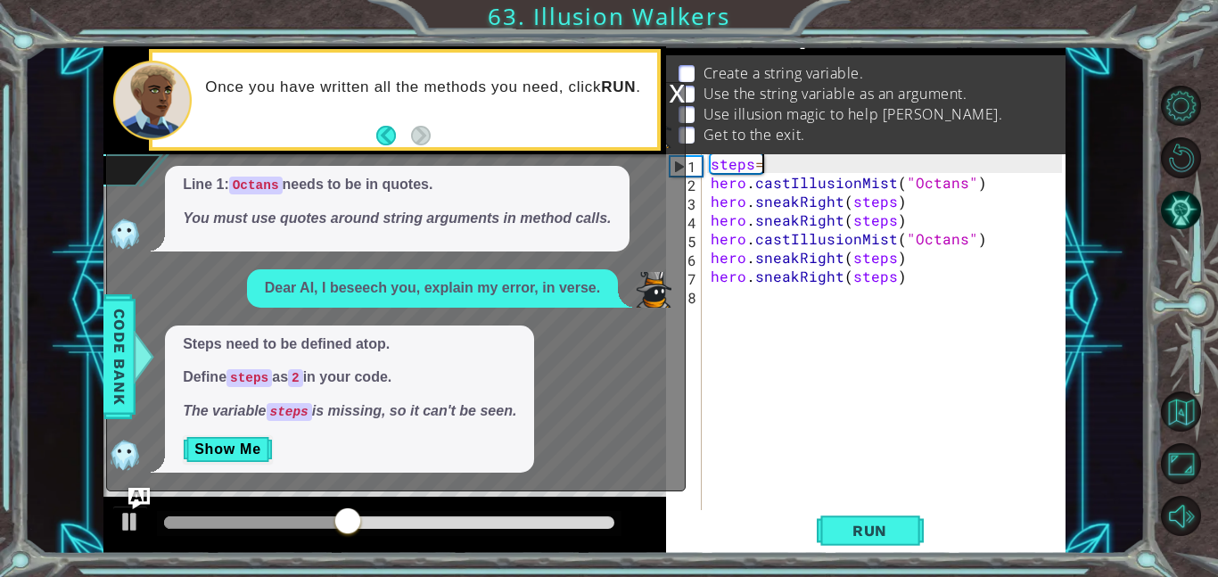
scroll to position [0, 3]
click at [851, 541] on button "Run" at bounding box center [870, 530] width 107 height 40
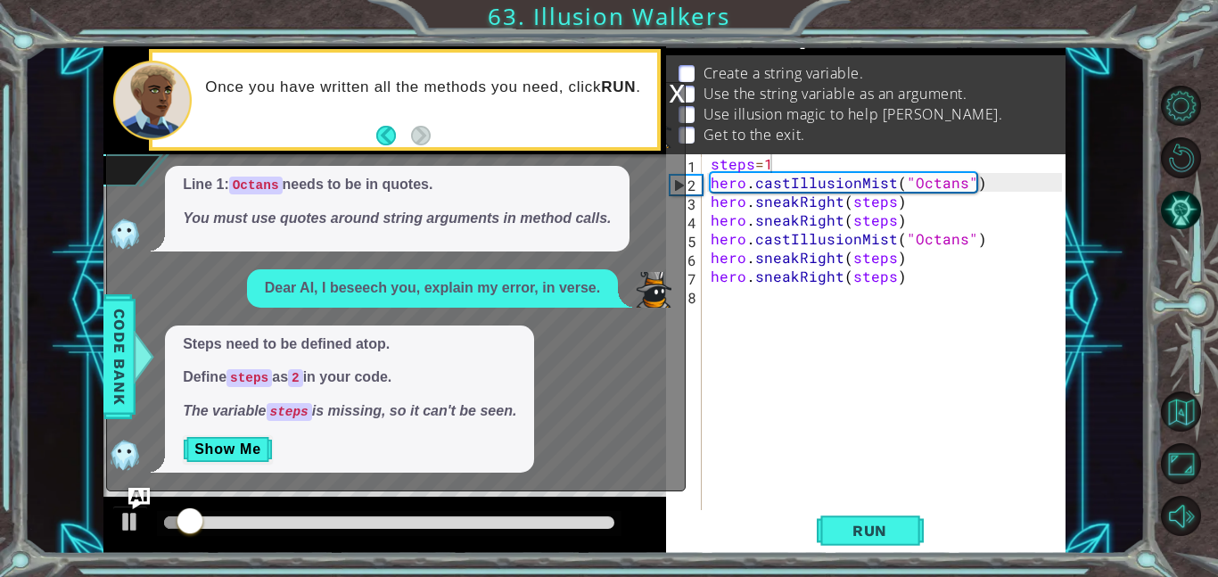
click at [679, 90] on div "x" at bounding box center [677, 92] width 16 height 18
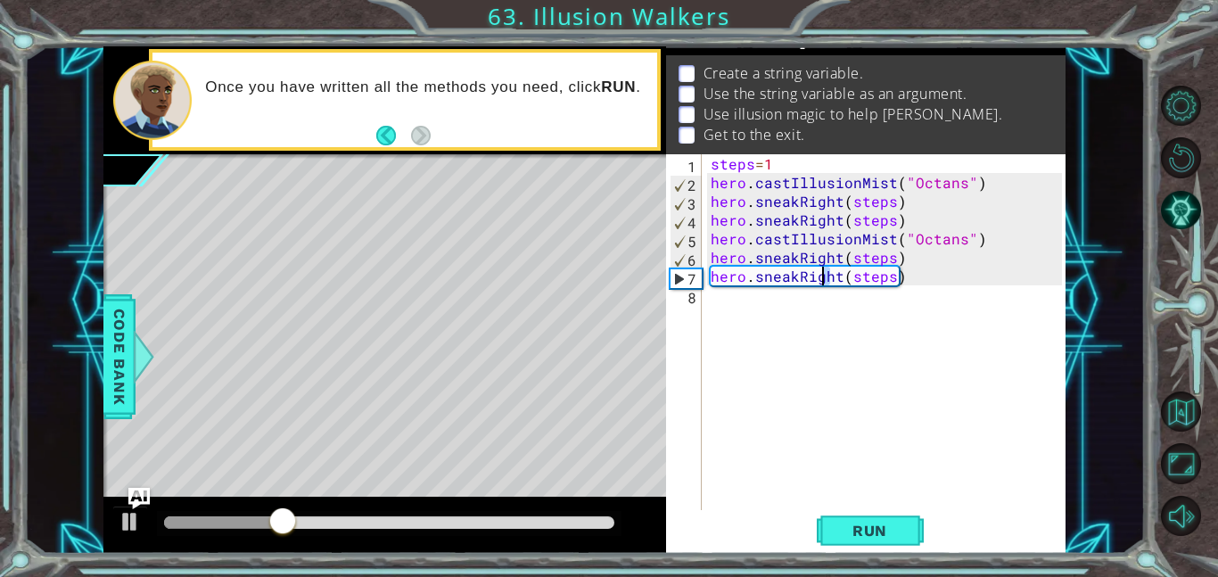
click at [828, 278] on div "steps = 1 hero . castIllusionMist ( "Octans" ) hero . sneakRight ( steps ) hero…" at bounding box center [889, 350] width 364 height 393
drag, startPoint x: 835, startPoint y: 280, endPoint x: 797, endPoint y: 277, distance: 37.6
click at [797, 277] on div "steps = 1 hero . castIllusionMist ( "Octans" ) hero . sneakRight ( steps ) hero…" at bounding box center [889, 350] width 364 height 393
click at [799, 275] on div "steps = 1 hero . castIllusionMist ( "Octans" ) hero . sneakRight ( steps ) hero…" at bounding box center [889, 350] width 364 height 393
click at [802, 276] on div "steps = 1 hero . castIllusionMist ( "Octans" ) hero . sneakRight ( steps ) hero…" at bounding box center [889, 350] width 364 height 393
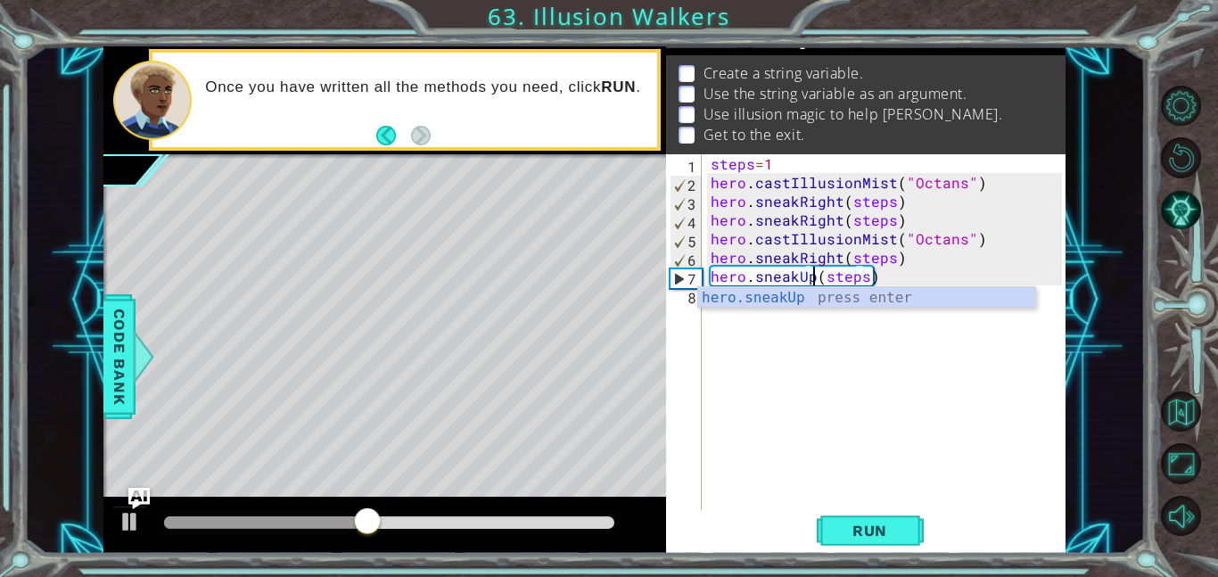
scroll to position [0, 6]
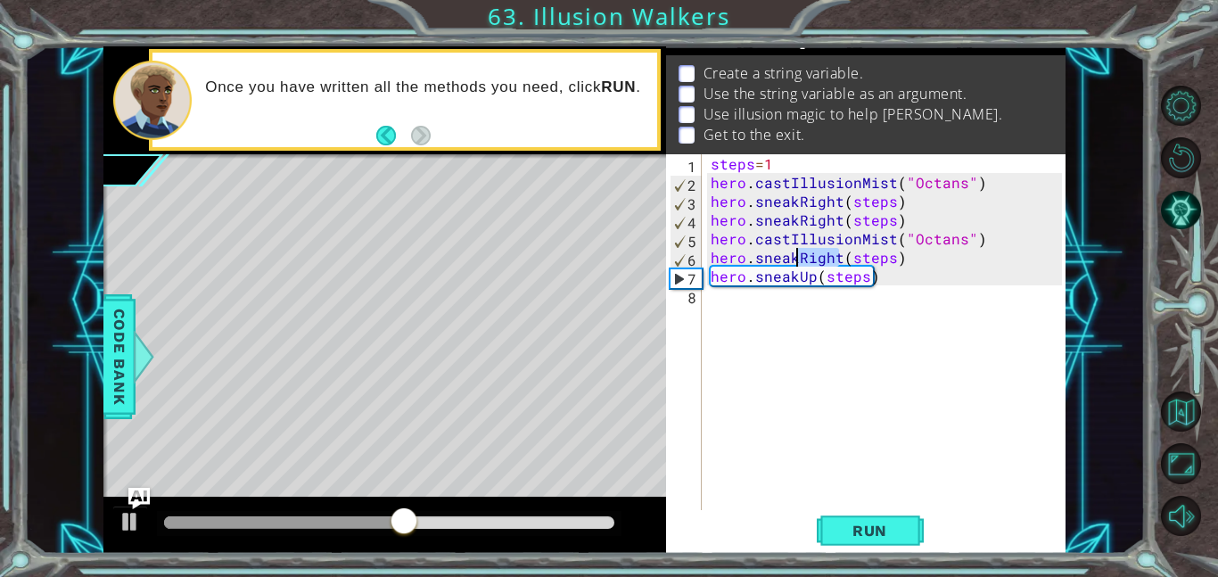
drag, startPoint x: 838, startPoint y: 258, endPoint x: 796, endPoint y: 262, distance: 42.2
click at [796, 262] on div "steps = 1 hero . castIllusionMist ( "Octans" ) hero . sneakRight ( steps ) hero…" at bounding box center [889, 350] width 364 height 393
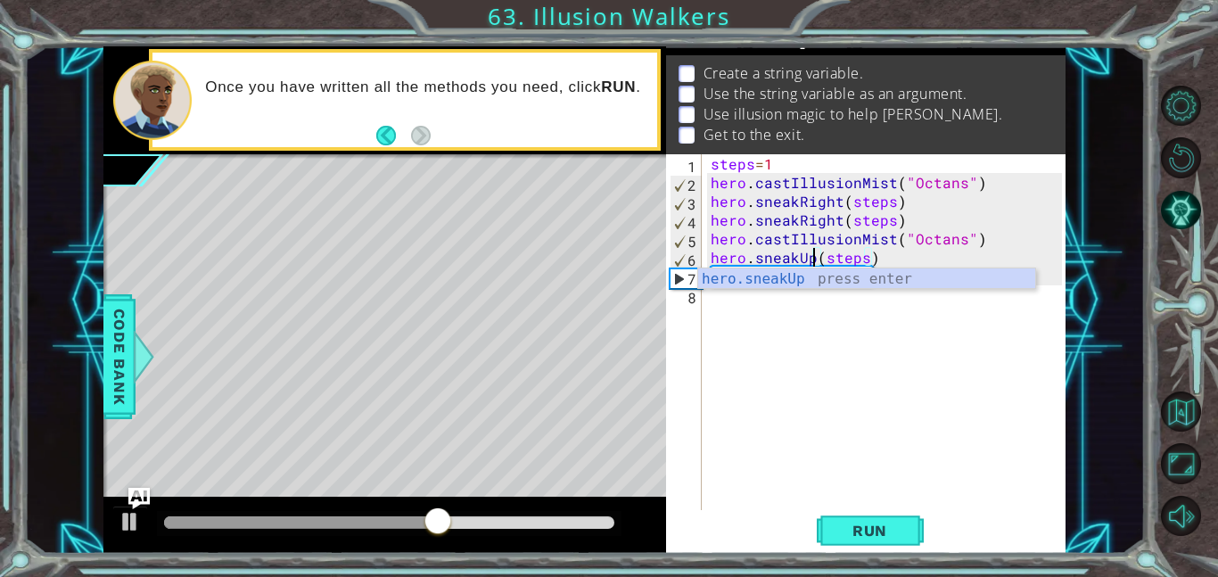
click at [835, 221] on div "steps = 1 hero . castIllusionMist ( "Octans" ) hero . sneakRight ( steps ) hero…" at bounding box center [889, 350] width 364 height 393
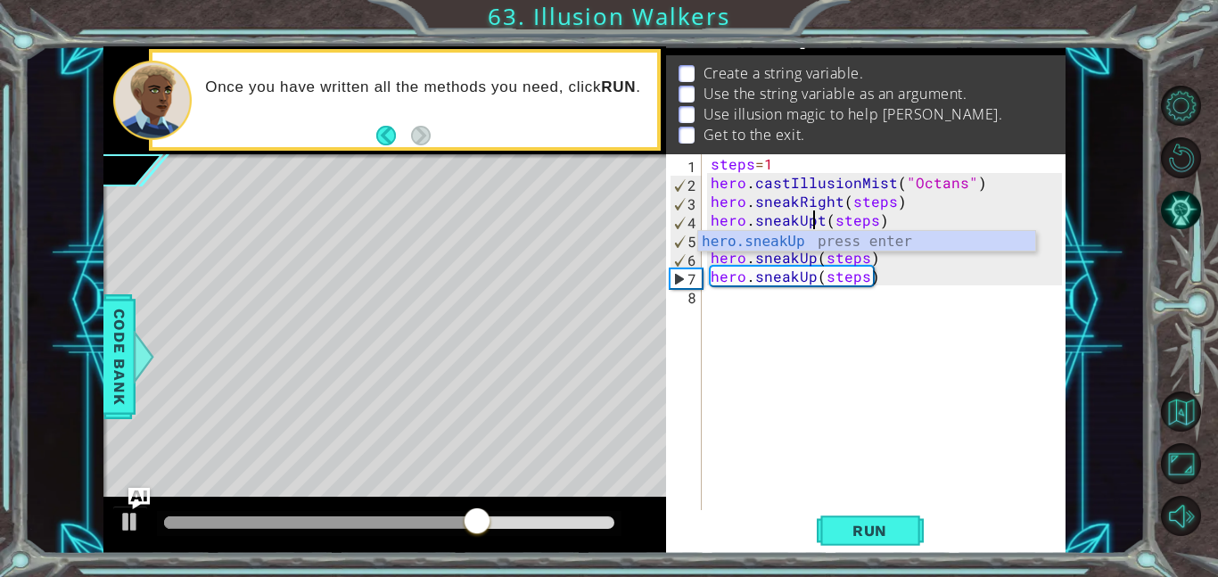
click at [833, 199] on div "steps = 1 hero . castIllusionMist ( "Octans" ) hero . sneakRight ( steps ) hero…" at bounding box center [889, 350] width 364 height 393
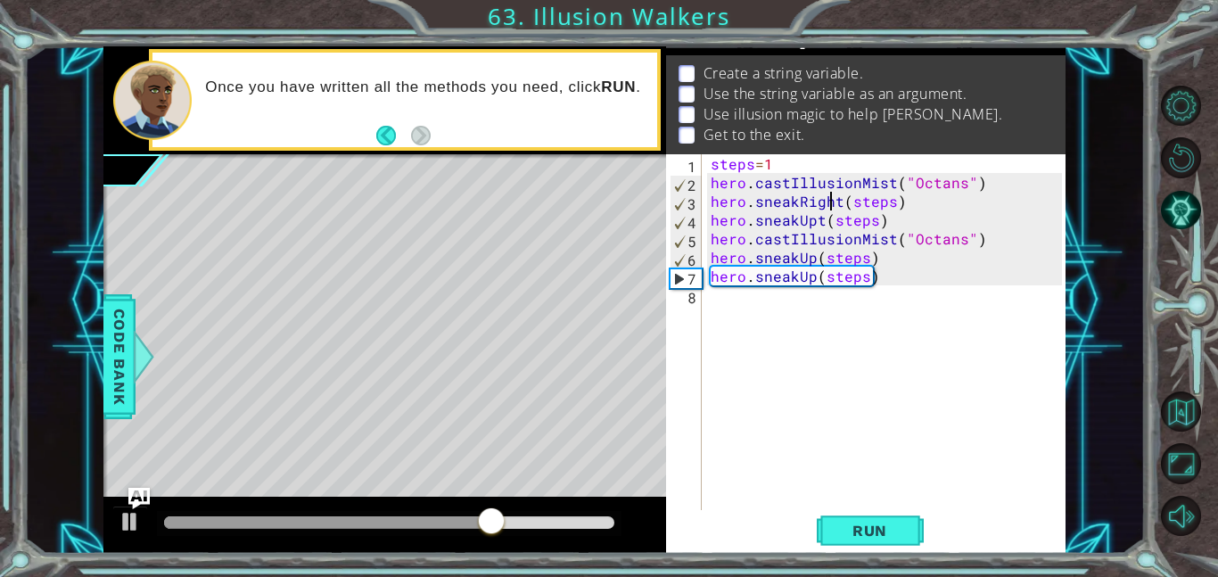
click at [839, 199] on div "steps = 1 hero . castIllusionMist ( "Octans" ) hero . sneakRight ( steps ) hero…" at bounding box center [889, 350] width 364 height 393
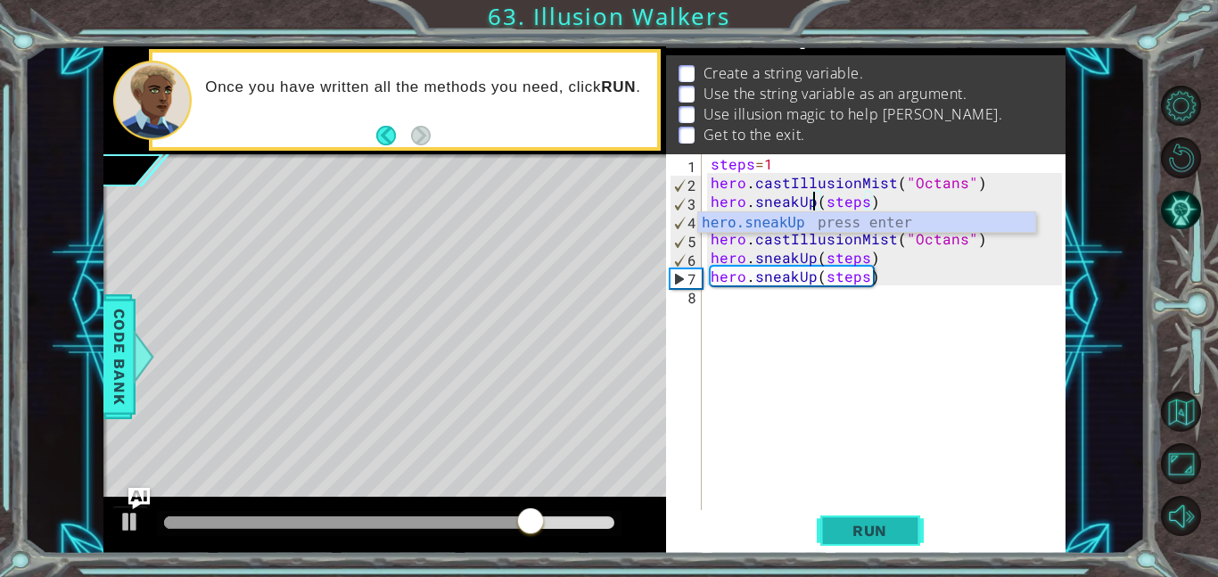
click at [858, 522] on span "Run" at bounding box center [870, 531] width 70 height 18
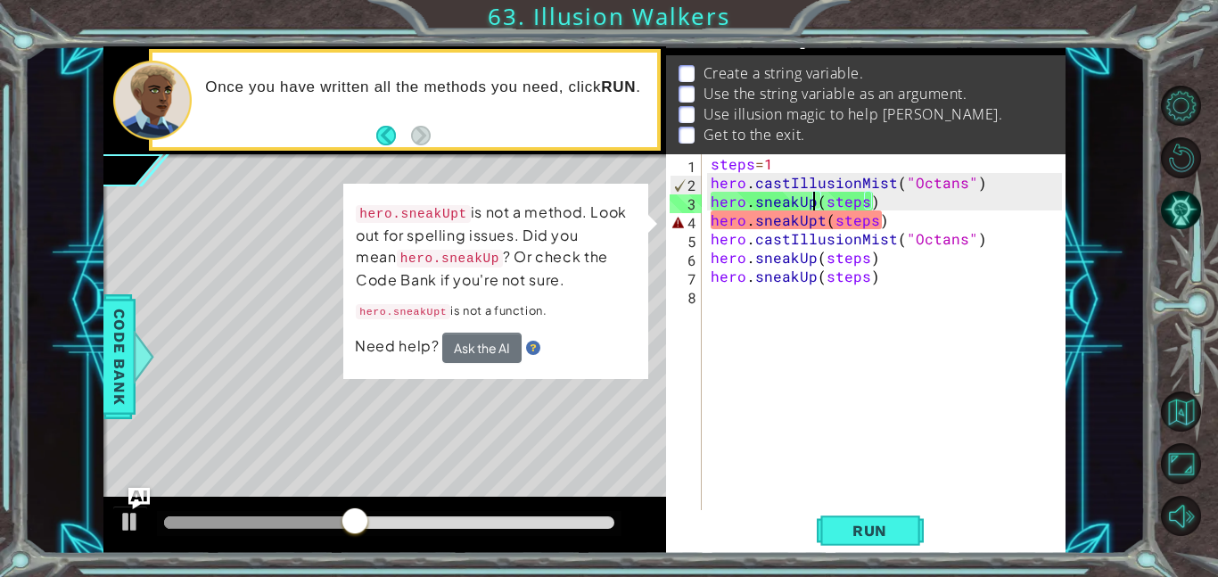
click at [822, 220] on div "steps = 1 hero . castIllusionMist ( "Octans" ) hero . sneakUp ( steps ) hero . …" at bounding box center [889, 350] width 364 height 393
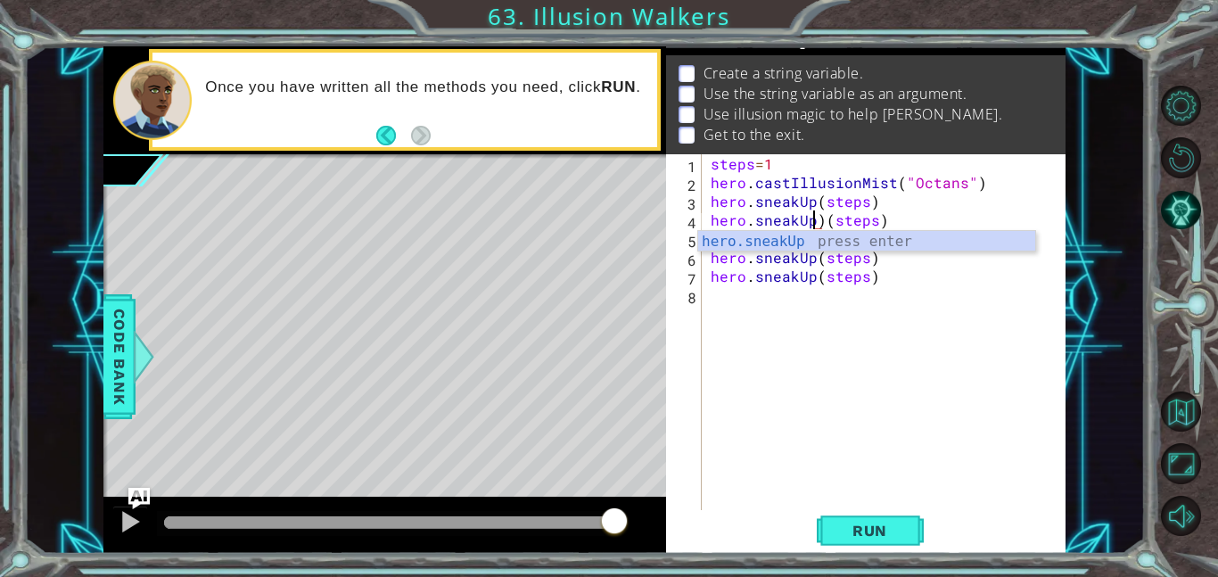
click at [821, 227] on div "steps = 1 hero . castIllusionMist ( "Octans" ) hero . sneakUp ( steps ) hero . …" at bounding box center [889, 350] width 364 height 393
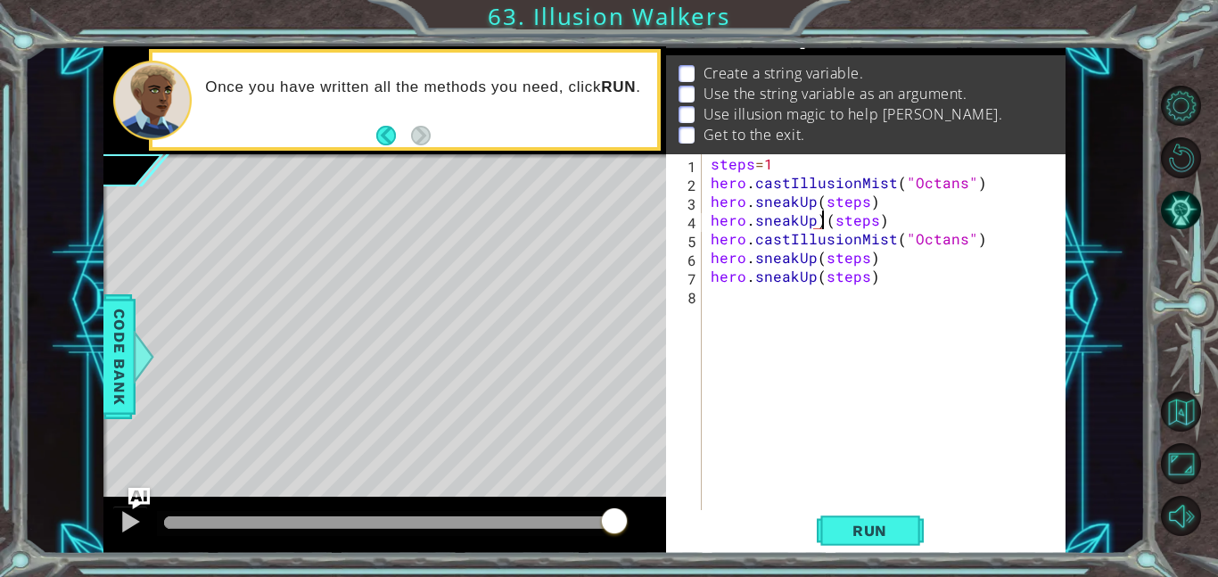
type textarea "hero.sneakUp(steps)"
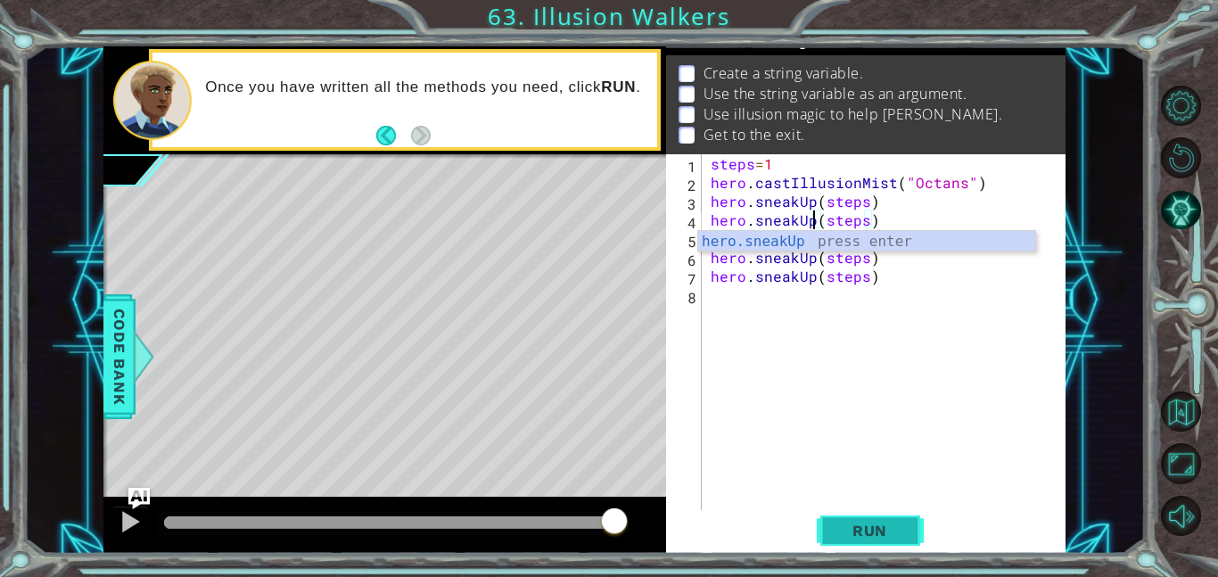
click at [886, 522] on span "Run" at bounding box center [870, 531] width 70 height 18
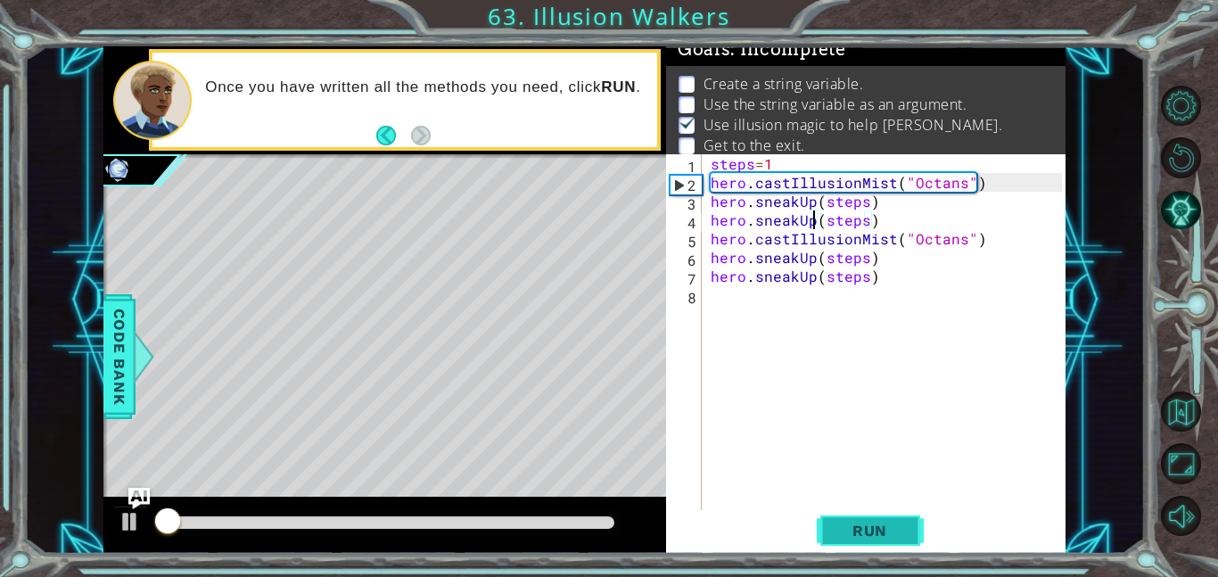
scroll to position [12, 0]
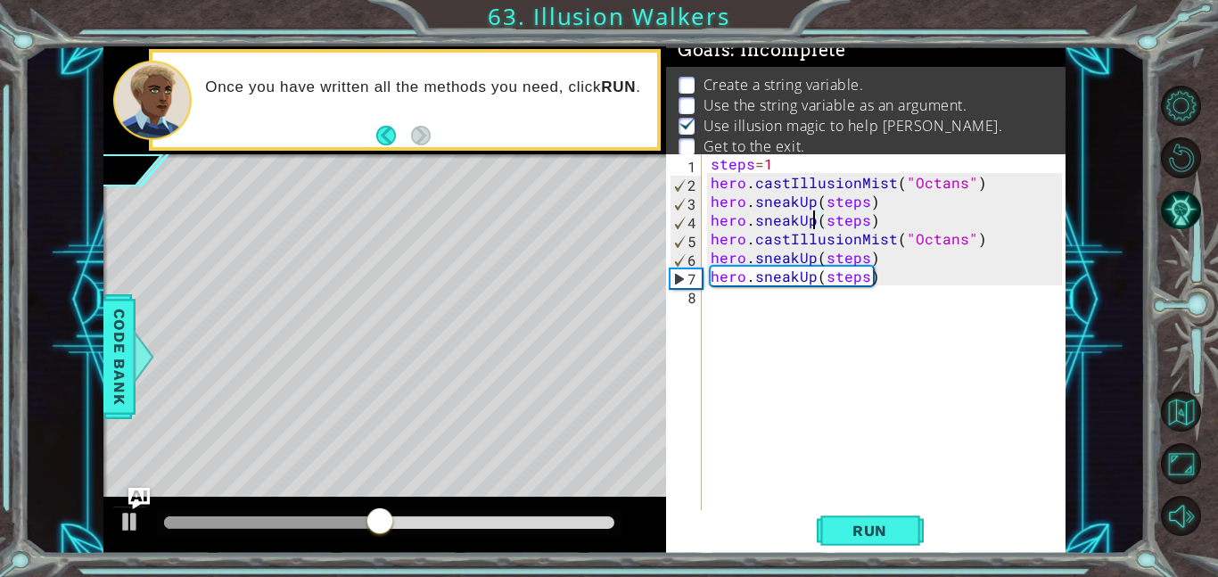
click at [749, 316] on div "steps = 1 hero . castIllusionMist ( "Octans" ) hero . sneakUp ( steps ) hero . …" at bounding box center [889, 350] width 364 height 393
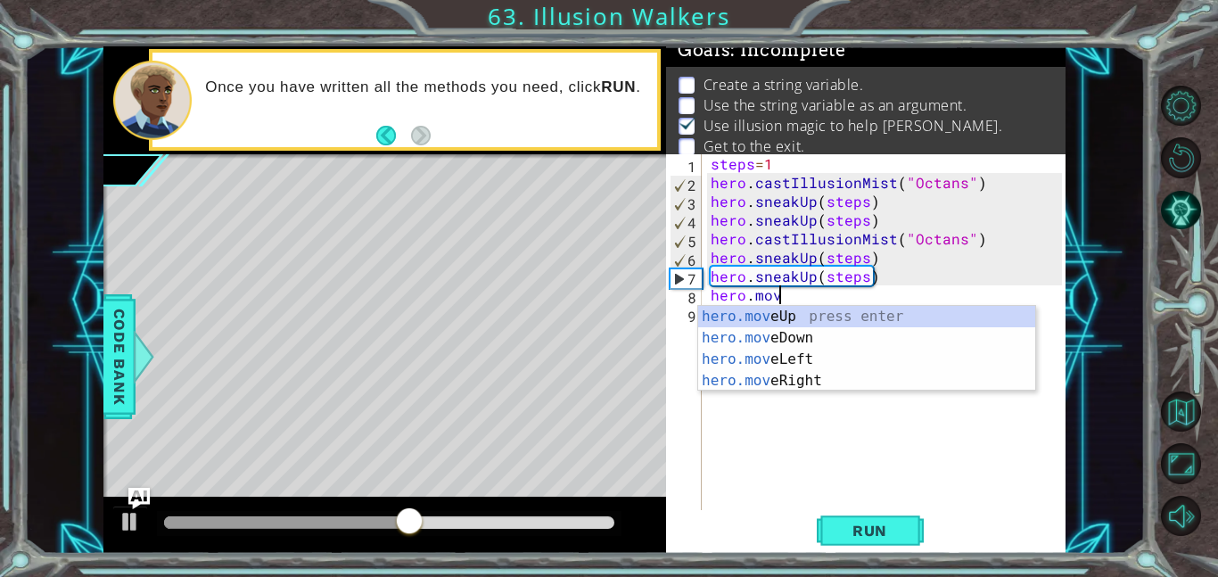
scroll to position [0, 4]
click at [781, 384] on div "hero.move Up press enter hero.move Down press enter hero.move Left press enter …" at bounding box center [866, 370] width 337 height 128
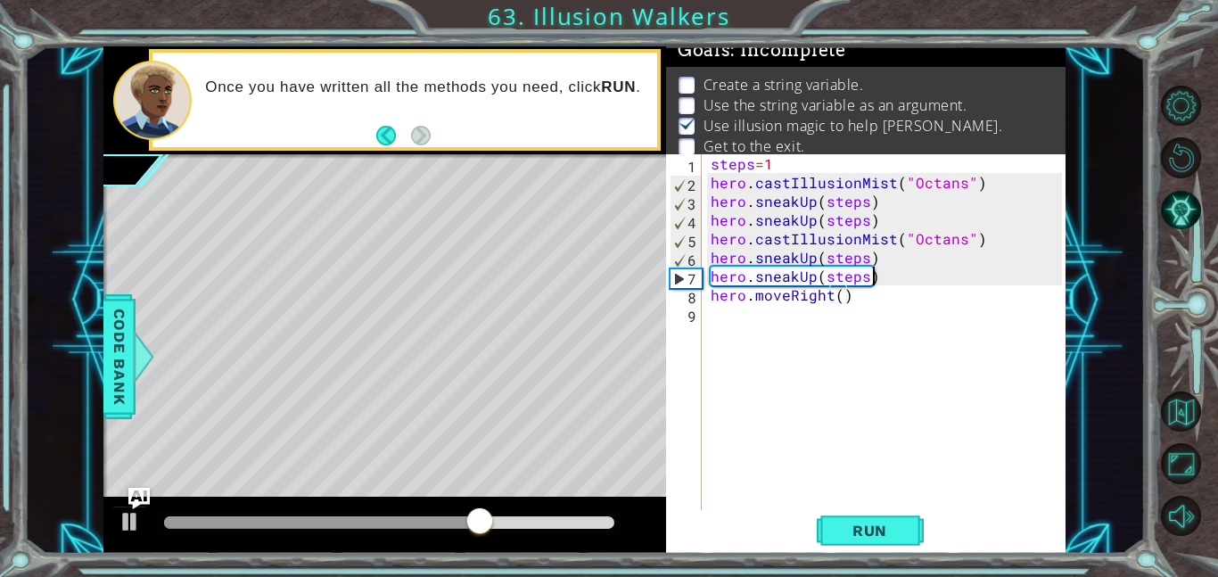
click at [886, 276] on div "steps = 1 hero . castIllusionMist ( "Octans" ) hero . sneakUp ( steps ) hero . …" at bounding box center [889, 350] width 364 height 393
type textarea "hero.sneakUp(steps)"
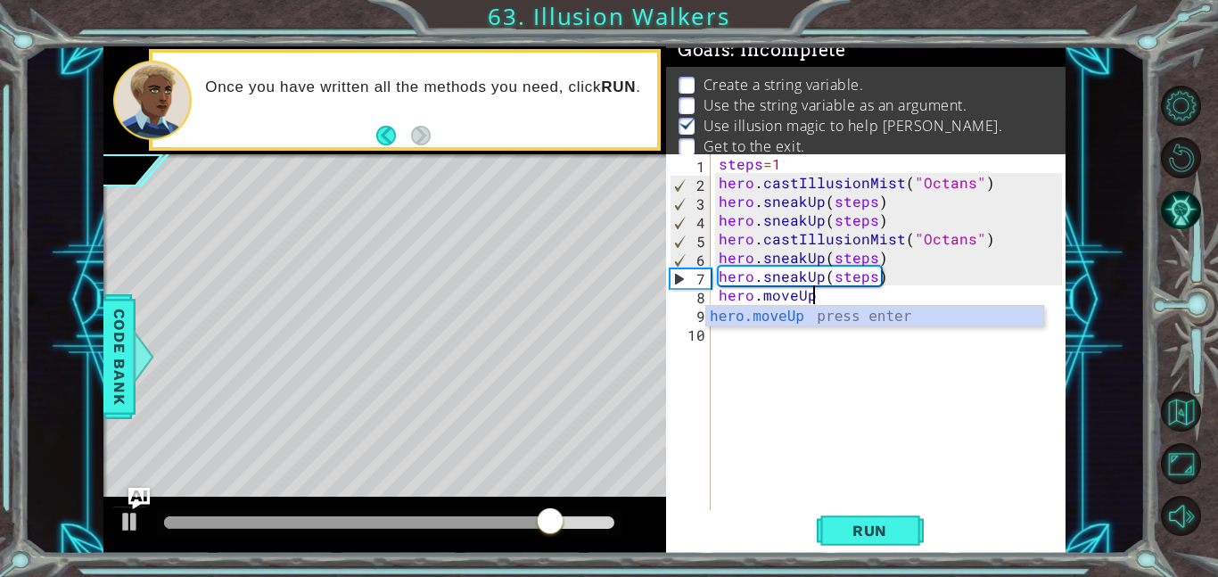
scroll to position [0, 5]
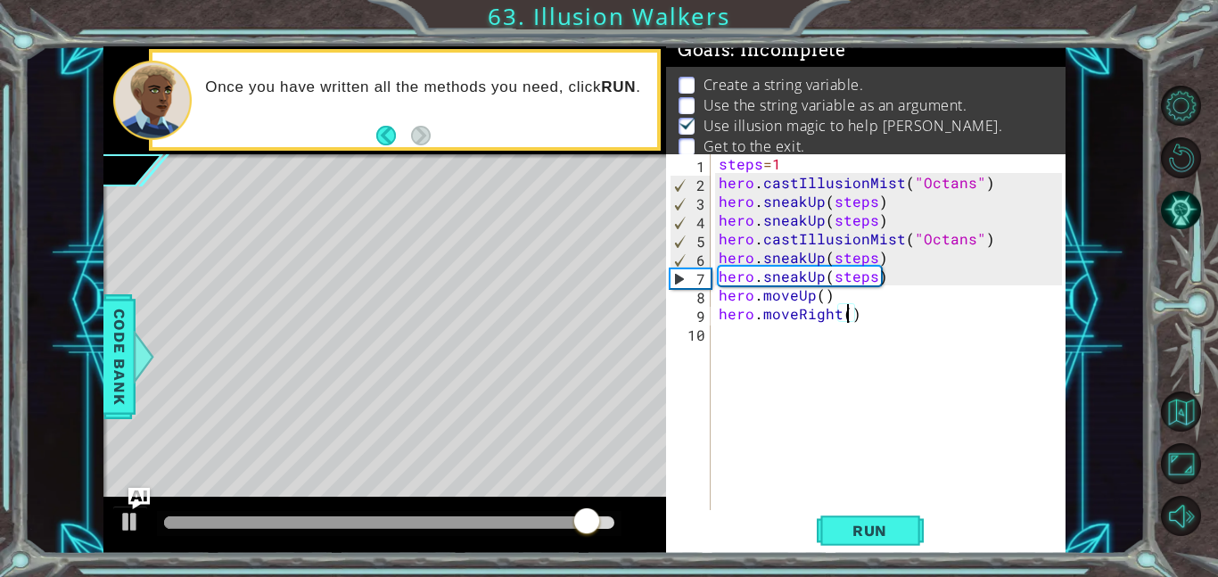
click at [847, 322] on div "steps = 1 hero . castIllusionMist ( "Octans" ) hero . sneakUp ( steps ) hero . …" at bounding box center [893, 350] width 356 height 393
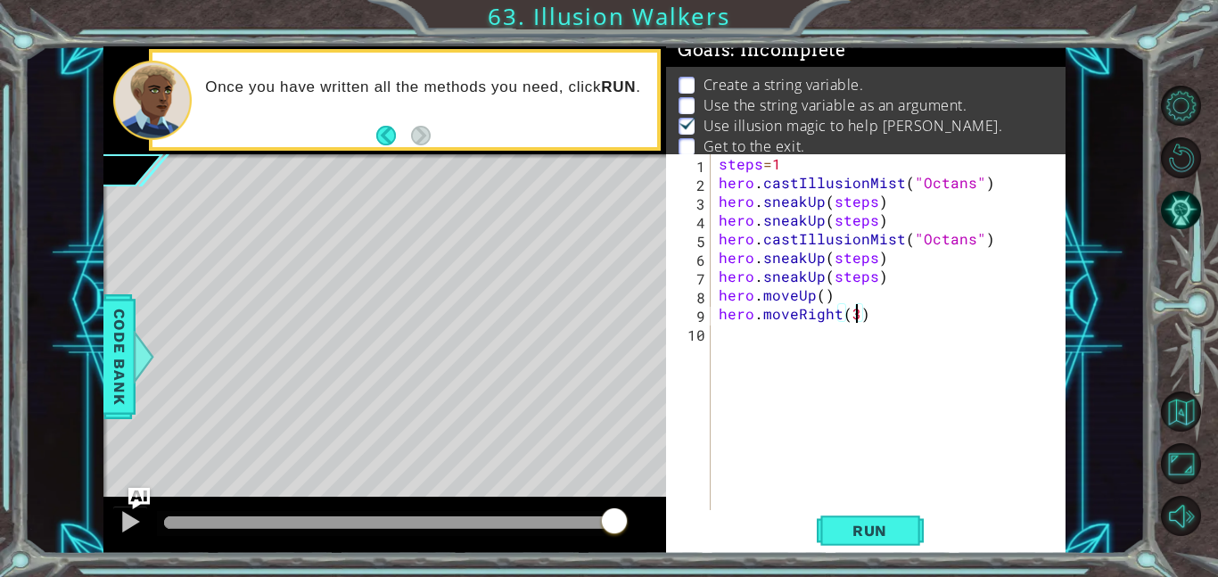
scroll to position [0, 8]
type textarea "hero.moveRight(3)"
click at [883, 527] on span "Run" at bounding box center [870, 531] width 70 height 18
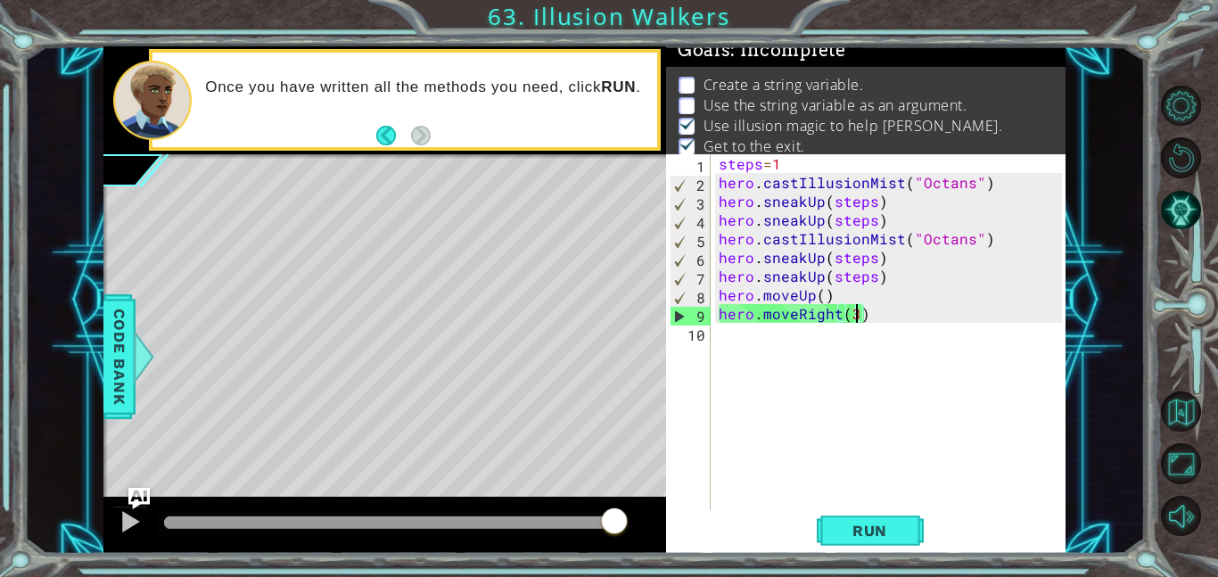
drag, startPoint x: 407, startPoint y: 524, endPoint x: 798, endPoint y: 576, distance: 394.9
click at [798, 576] on div "1 2 3 4 5 6 7 8 9 steps = 2 hero . castIllusionMist ( "Octans" ) hero . sneakRi…" at bounding box center [609, 288] width 1218 height 577
drag, startPoint x: 216, startPoint y: 515, endPoint x: 593, endPoint y: 544, distance: 378.4
click at [593, 544] on div at bounding box center [384, 525] width 563 height 57
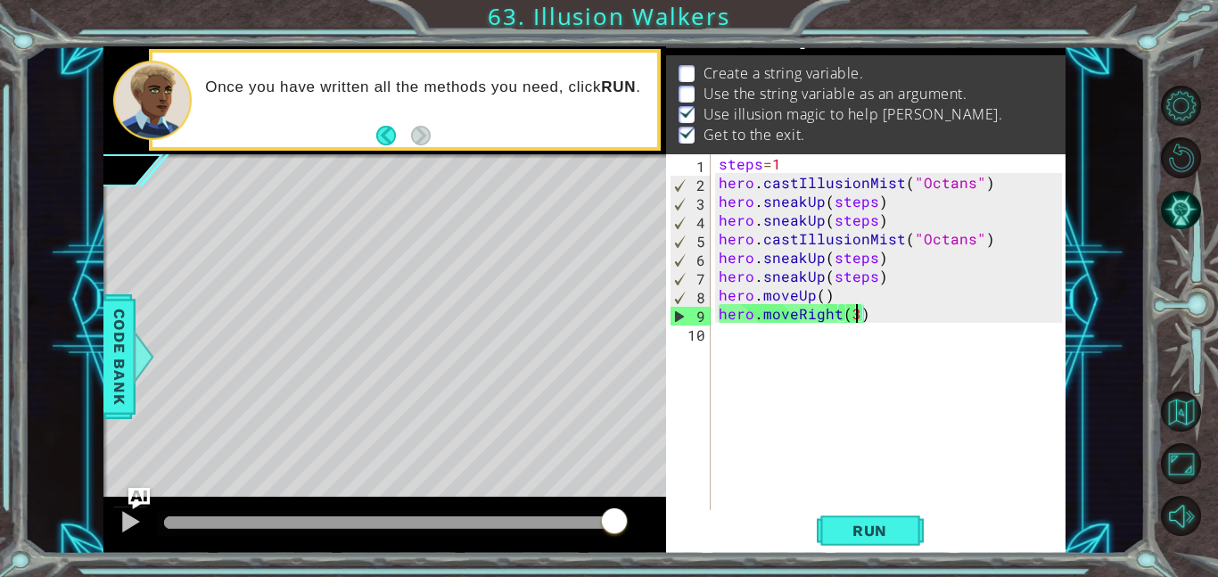
scroll to position [0, 0]
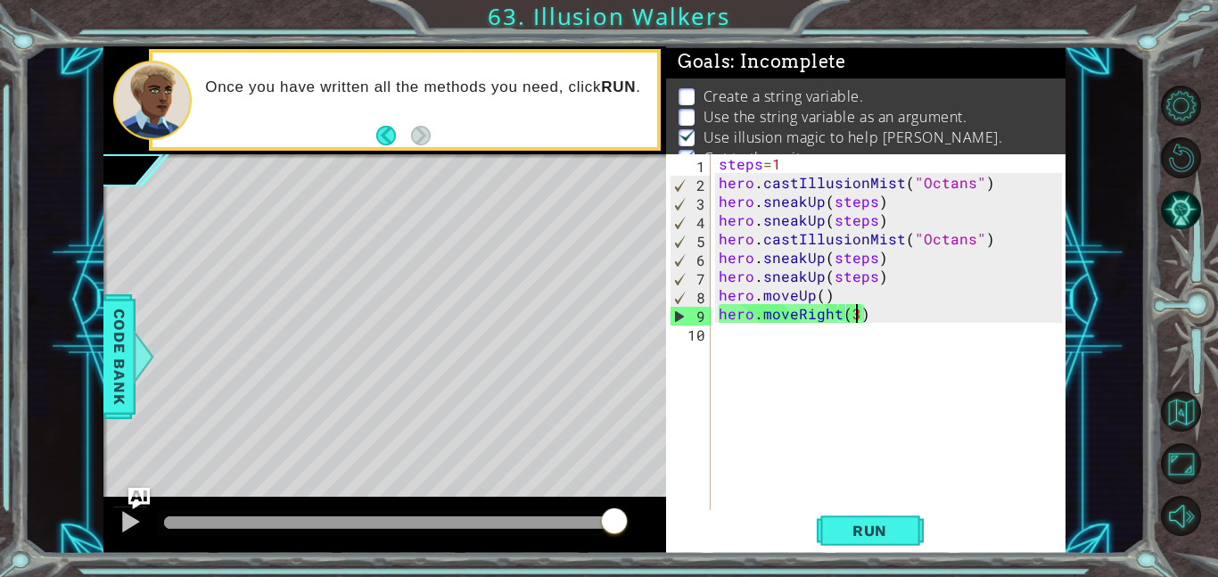
click at [760, 342] on div "steps = 1 hero . castIllusionMist ( "Octans" ) hero . sneakUp ( steps ) hero . …" at bounding box center [893, 350] width 356 height 393
click at [788, 334] on div "steps = 1 hero . castIllusionMist ( "Octans" ) hero . sneakUp ( steps ) hero . …" at bounding box center [893, 350] width 356 height 393
click at [876, 519] on button "Run" at bounding box center [870, 530] width 107 height 40
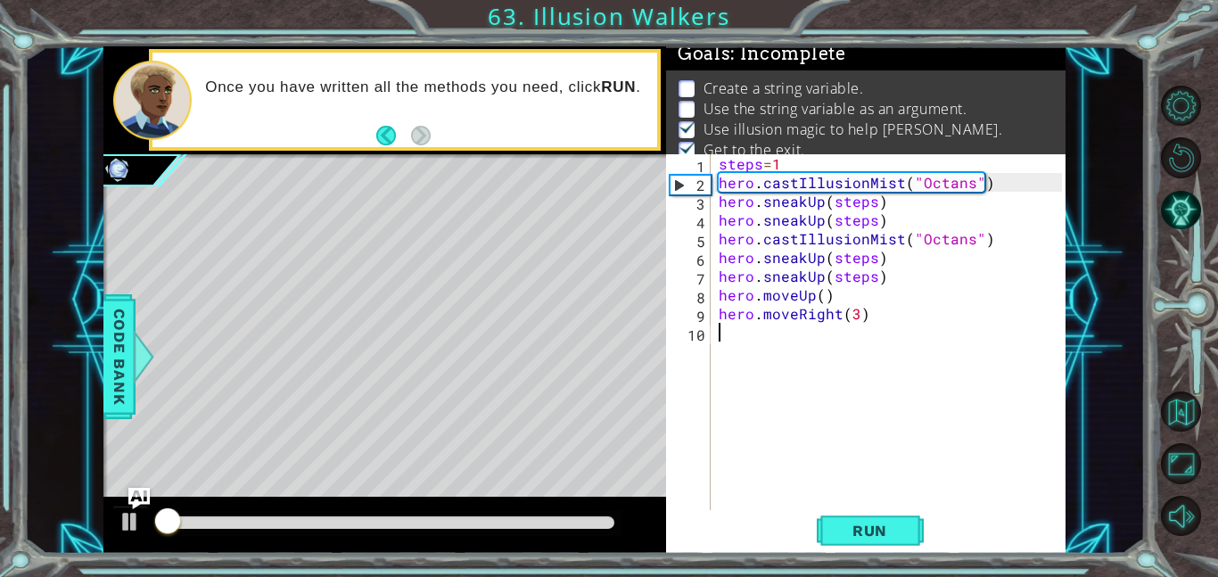
scroll to position [12, 0]
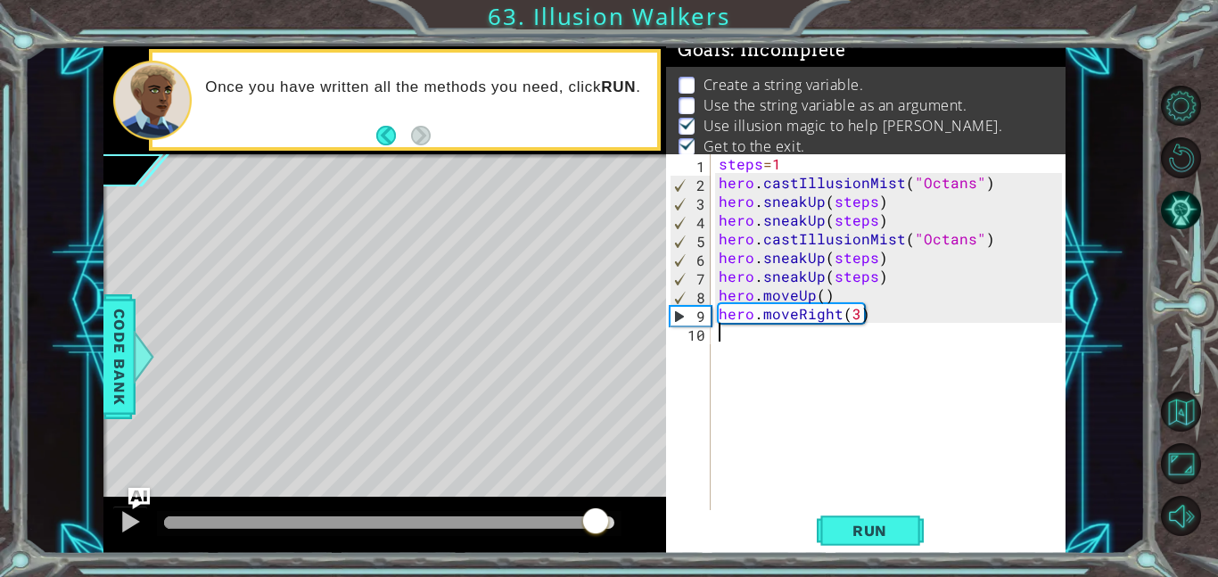
drag, startPoint x: 178, startPoint y: 525, endPoint x: 594, endPoint y: 535, distance: 415.7
click at [594, 535] on div at bounding box center [596, 523] width 32 height 32
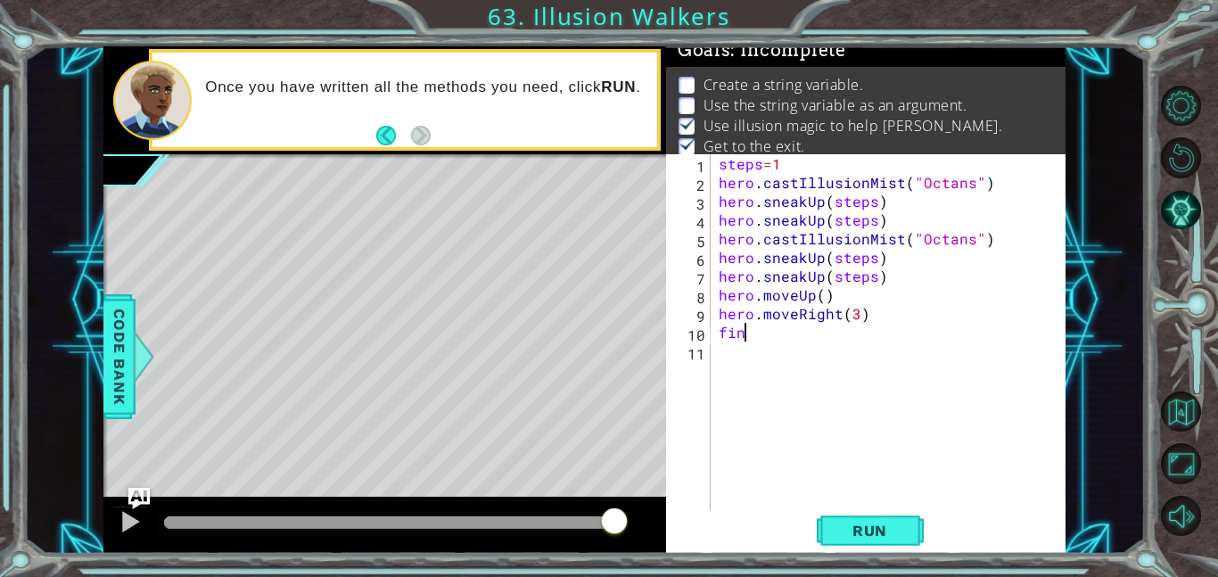
scroll to position [0, 1]
type textarea "f"
click at [381, 136] on button "Back" at bounding box center [393, 136] width 35 height 20
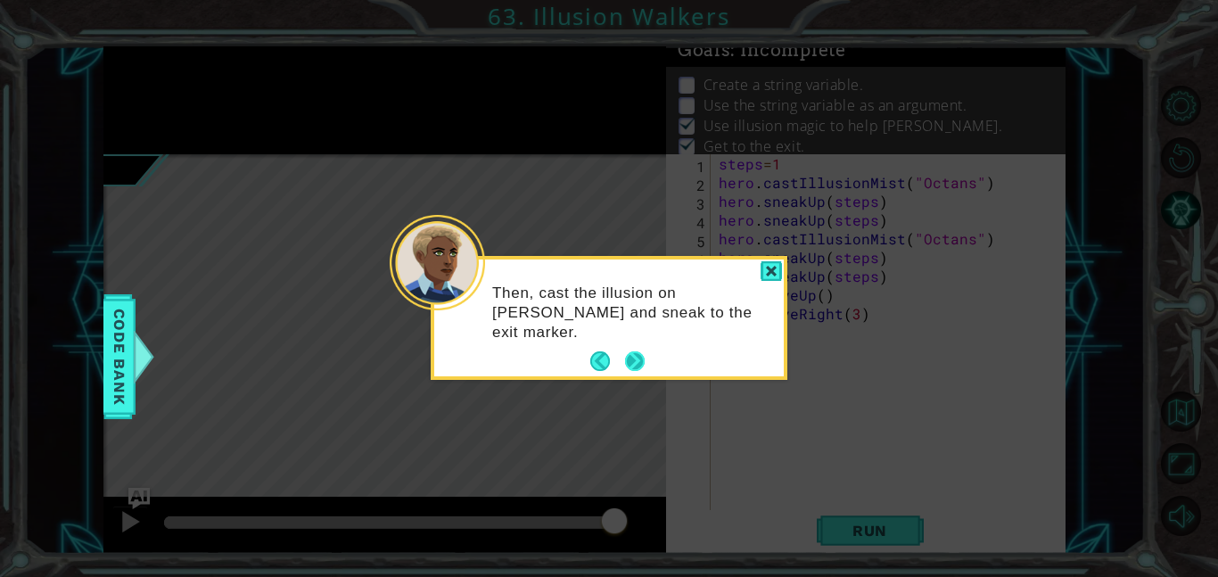
click at [630, 361] on button "Next" at bounding box center [635, 361] width 20 height 20
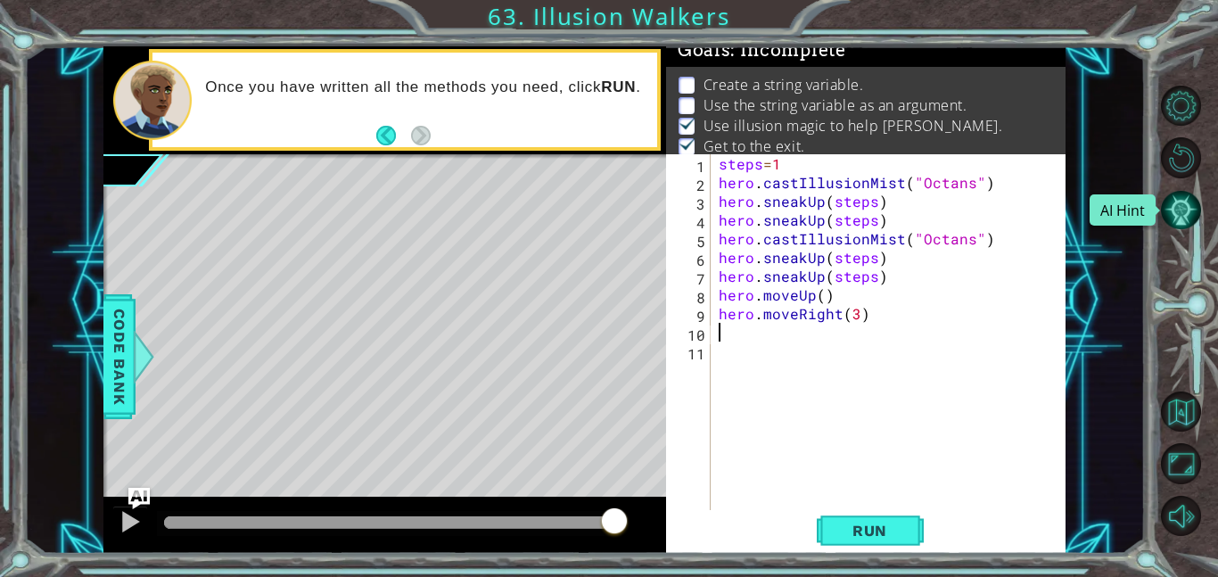
click at [1199, 194] on button "AI Hint" at bounding box center [1181, 210] width 40 height 40
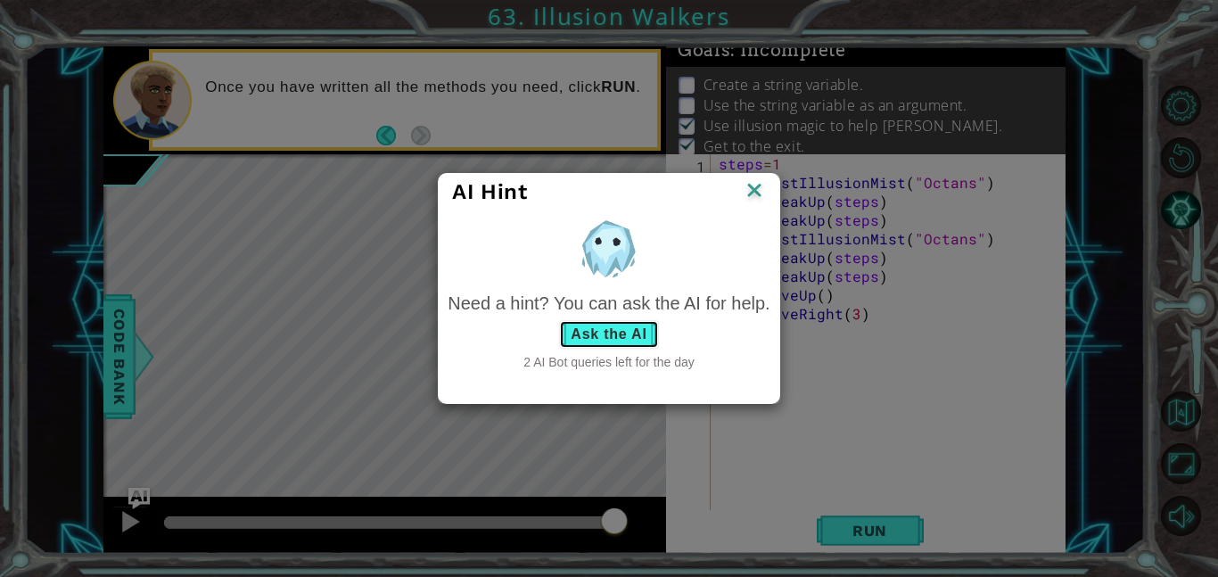
click at [581, 332] on button "Ask the AI" at bounding box center [608, 334] width 99 height 29
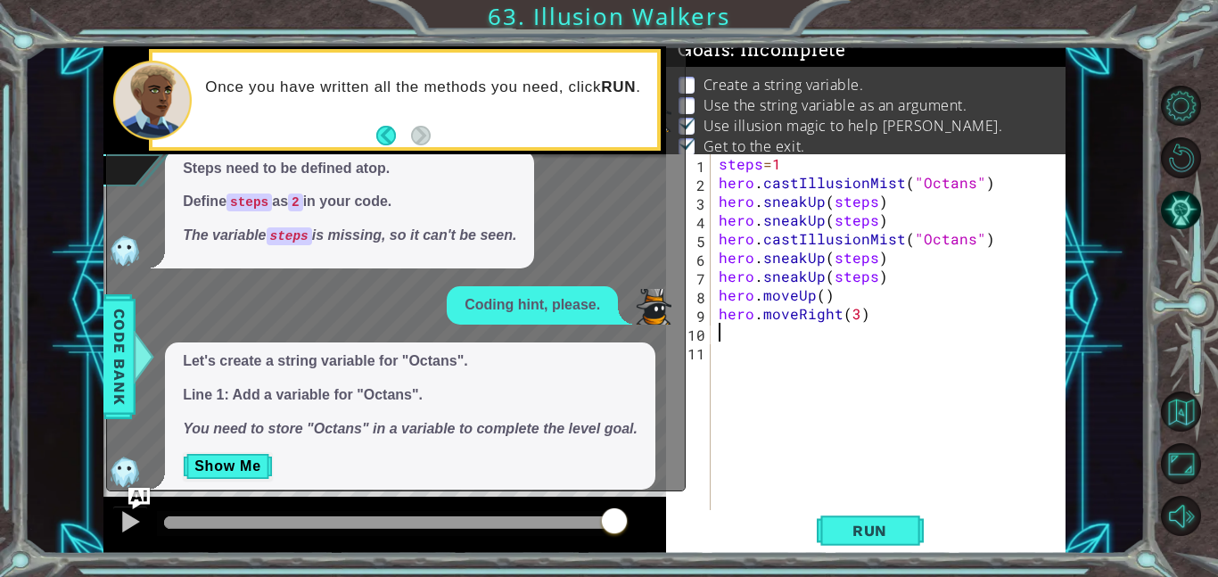
scroll to position [70, 0]
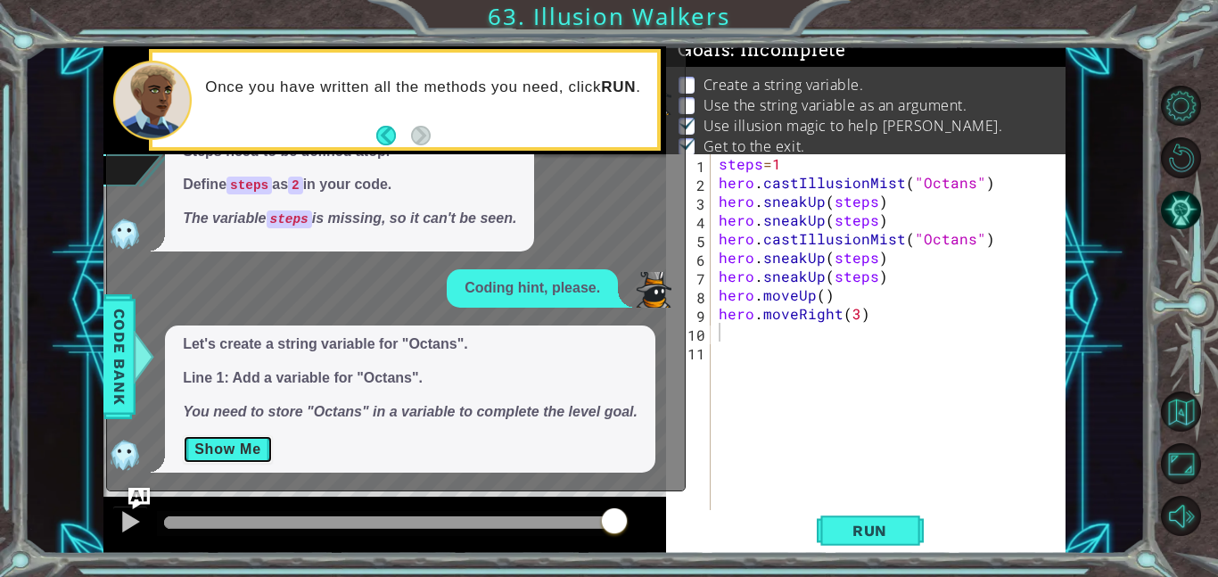
click at [242, 446] on button "Show Me" at bounding box center [228, 449] width 90 height 29
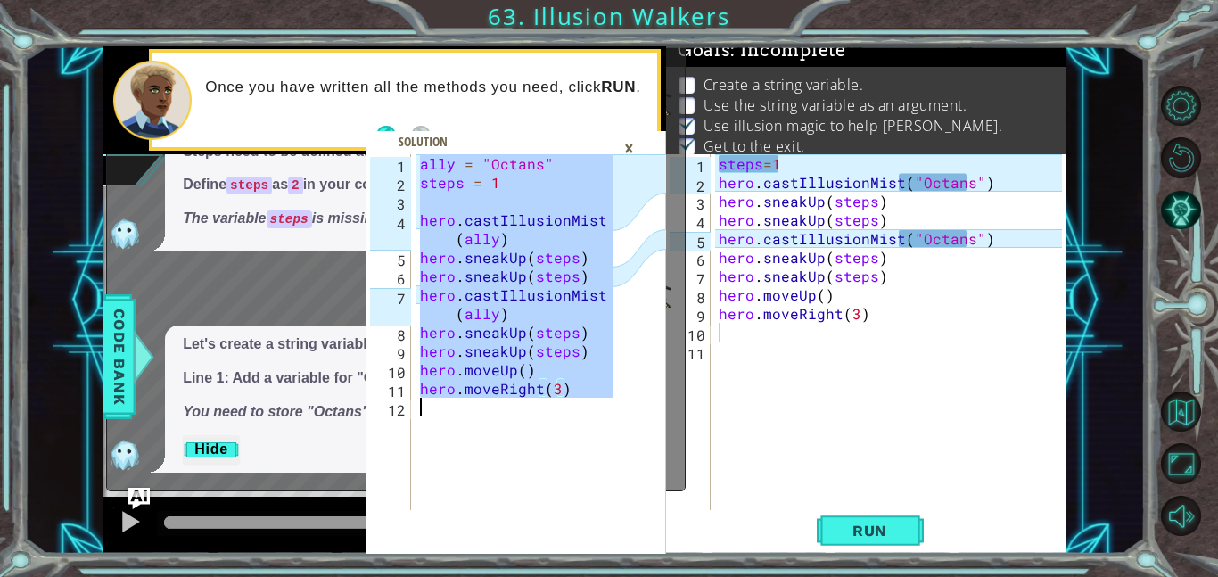
drag, startPoint x: 418, startPoint y: 163, endPoint x: 597, endPoint y: 402, distance: 298.2
click at [597, 402] on div "ally = "Octans" steps = 1 hero . castIllusionMist ( ally ) hero . sneakUp ( ste…" at bounding box center [519, 350] width 205 height 393
type textarea "hero.moveRight(3)"
click at [932, 334] on div "steps = 1 hero . castIllusionMist ( "Octans" ) hero . sneakUp ( steps ) hero . …" at bounding box center [893, 350] width 356 height 393
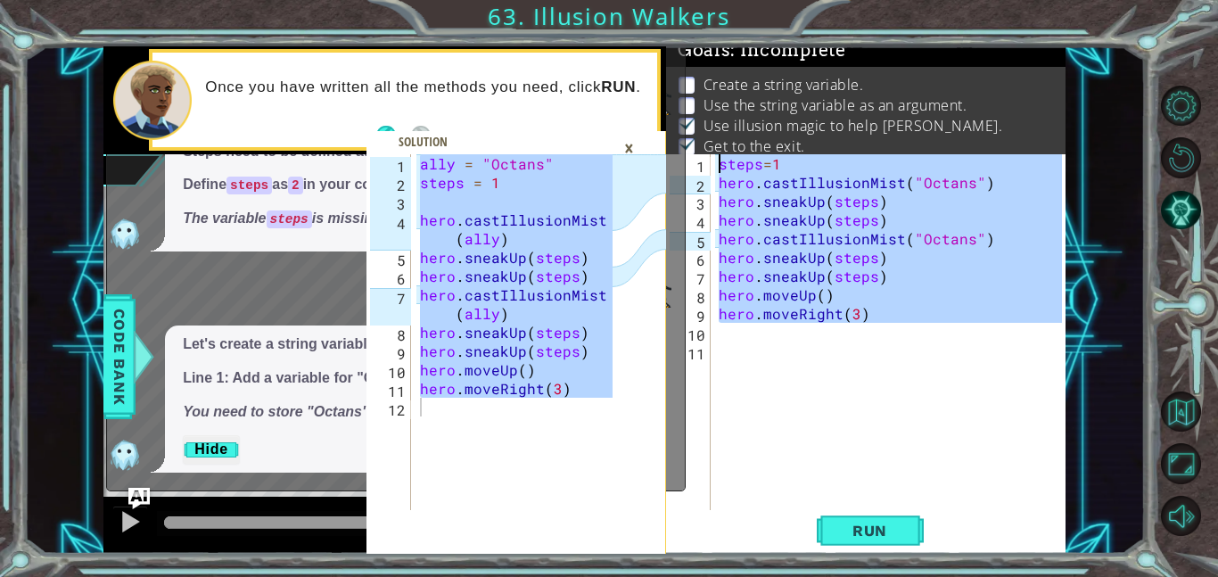
drag, startPoint x: 932, startPoint y: 334, endPoint x: 597, endPoint y: 92, distance: 413.9
click at [597, 92] on div "hero.moveRight(3) 1 2 3 4 5 6 7 8 9 10 11 12 ally = "Octans" steps = 1 hero . c…" at bounding box center [584, 299] width 962 height 507
type textarea "steps=1 hero.castIllusionMist("Octans")"
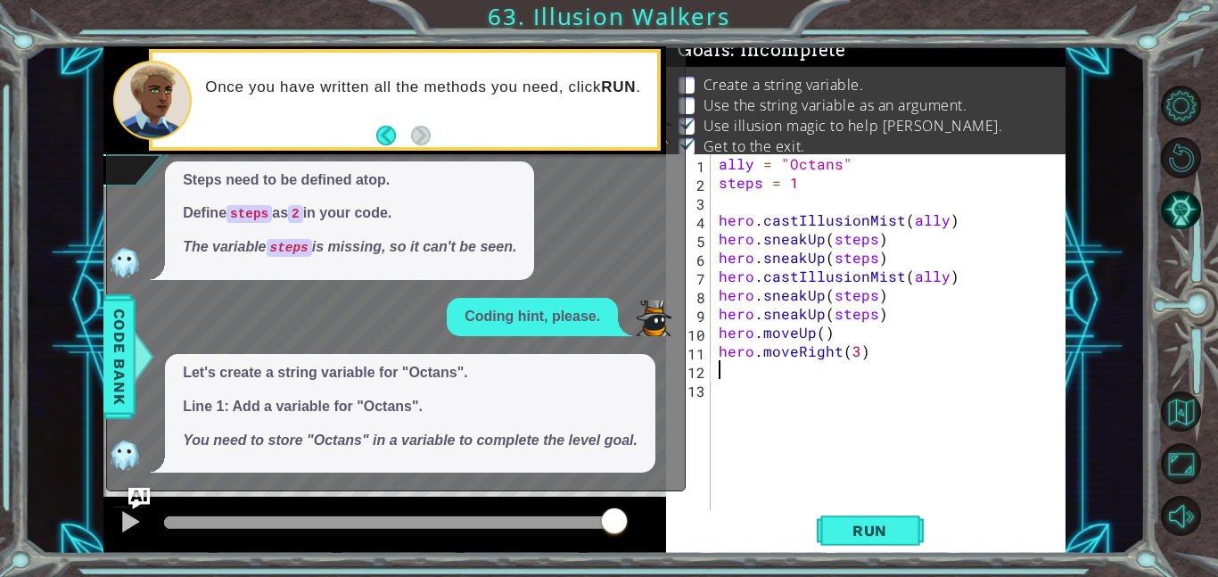
scroll to position [41, 0]
click at [867, 535] on span "Run" at bounding box center [870, 531] width 70 height 18
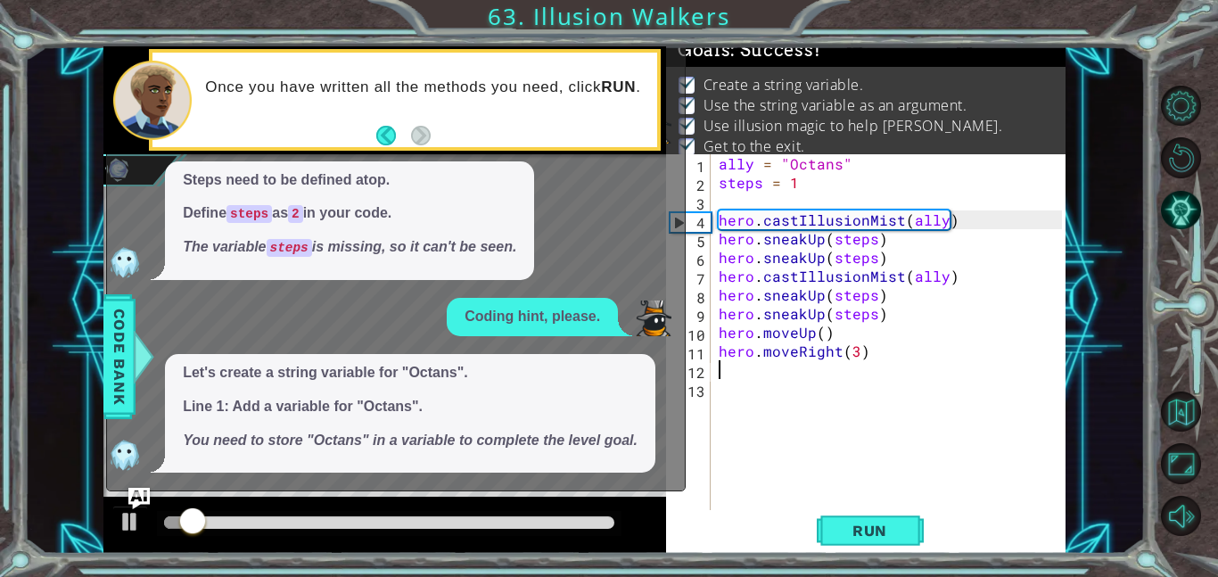
scroll to position [0, 0]
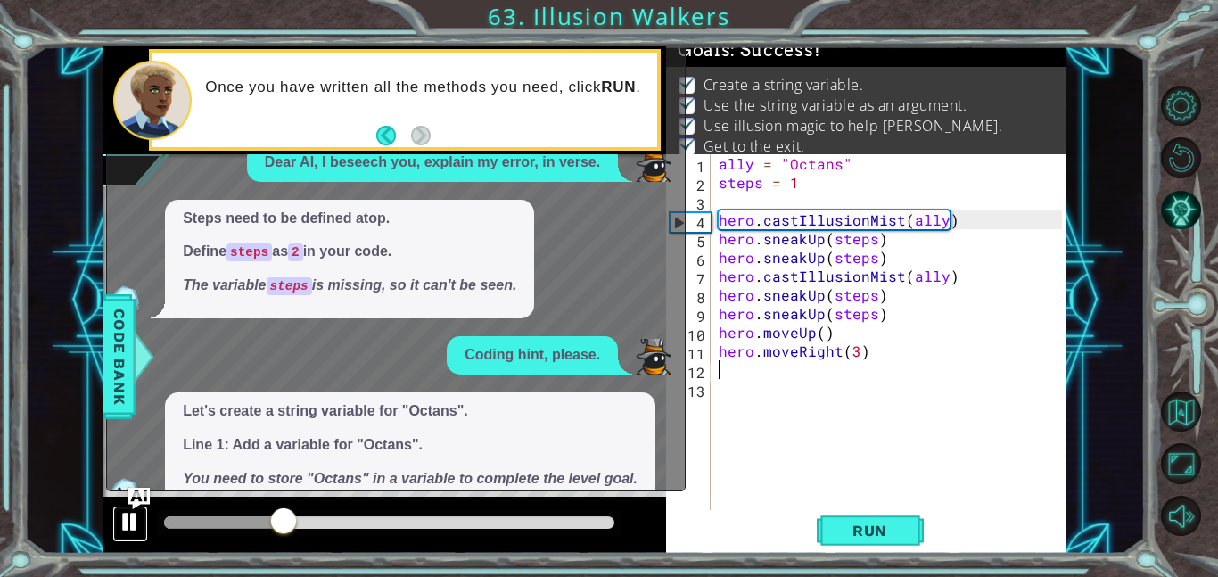
click at [128, 517] on div at bounding box center [130, 521] width 23 height 23
click at [818, 387] on div "ally = "Octans" steps = 1 hero . castIllusionMist ( ally ) hero . sneakUp ( ste…" at bounding box center [893, 350] width 356 height 393
click at [144, 495] on img "Ask AI" at bounding box center [139, 498] width 23 height 23
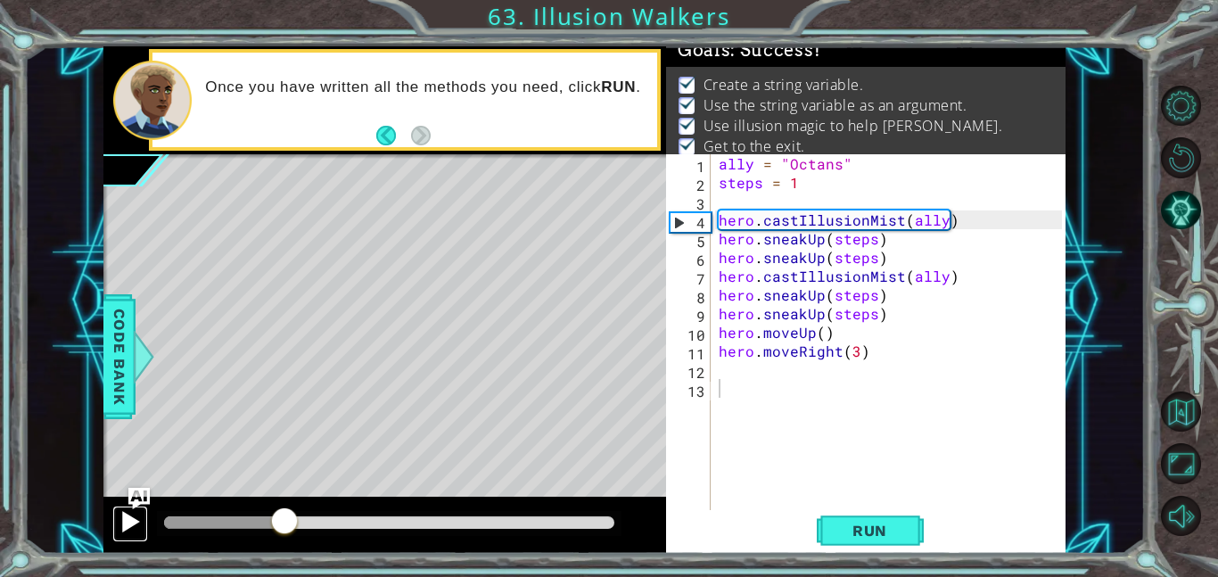
click at [128, 521] on div at bounding box center [130, 521] width 23 height 23
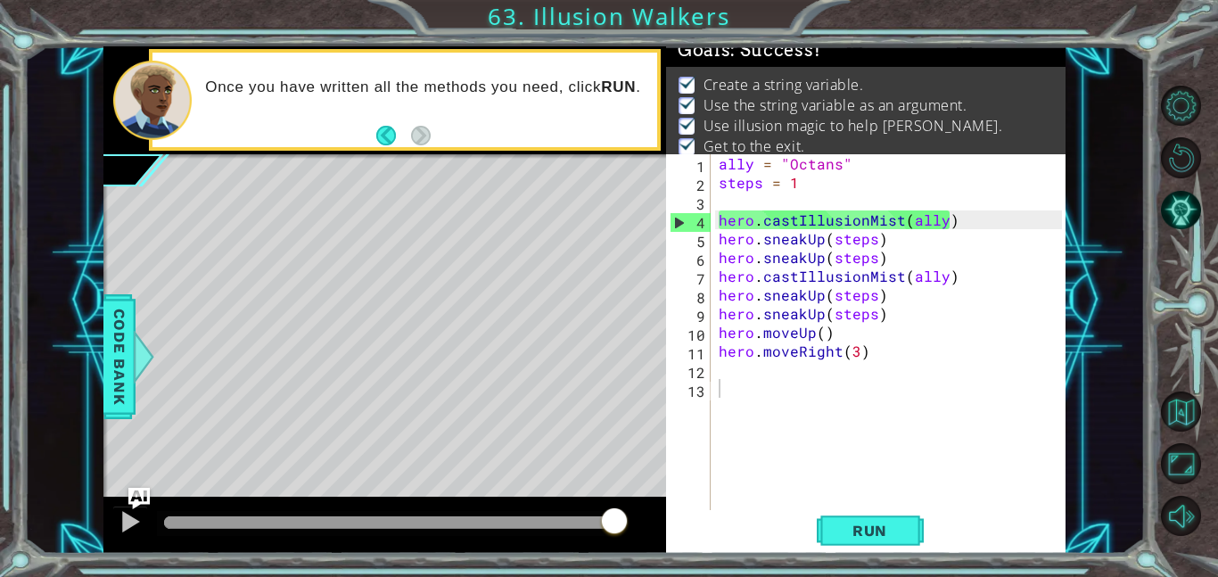
drag, startPoint x: 323, startPoint y: 519, endPoint x: 614, endPoint y: 530, distance: 290.9
click at [614, 530] on div at bounding box center [614, 523] width 32 height 32
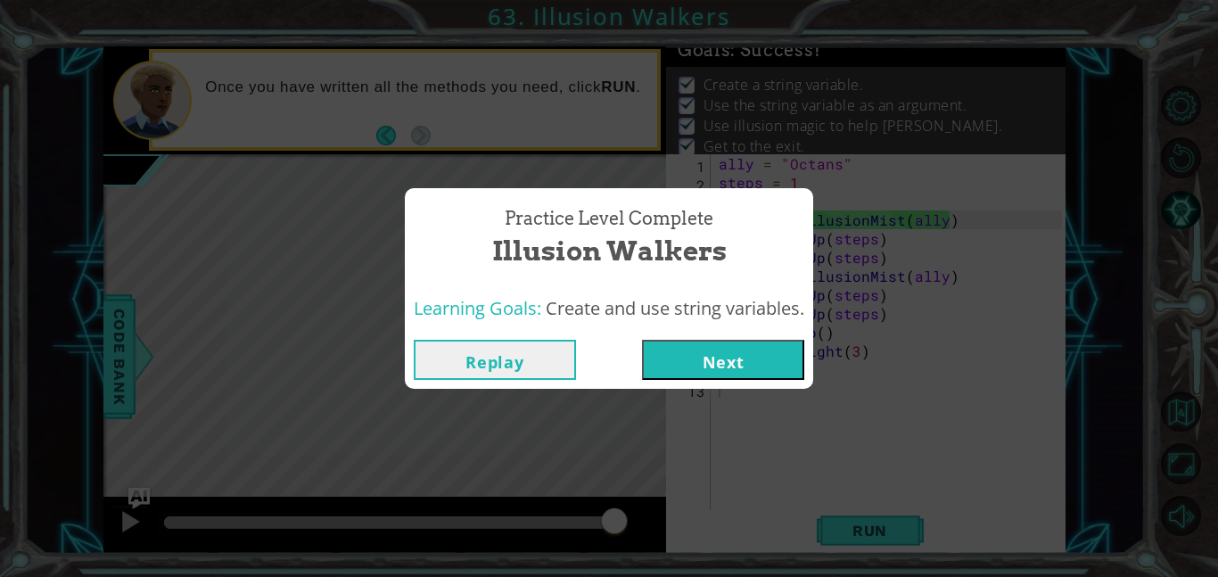
click at [714, 365] on button "Next" at bounding box center [723, 360] width 162 height 40
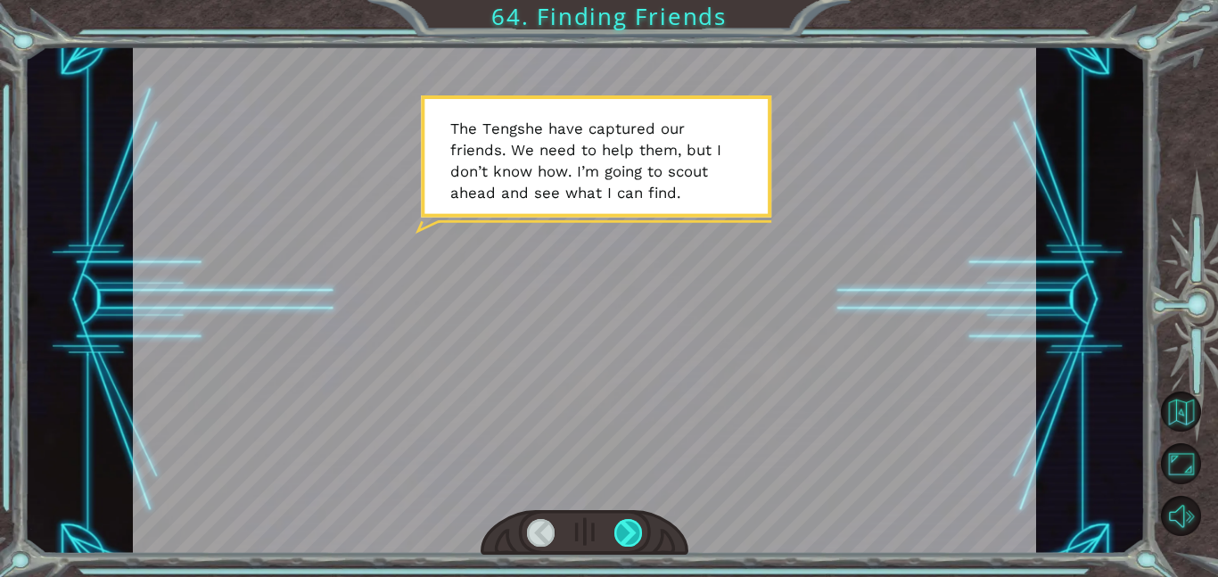
click at [631, 529] on div at bounding box center [629, 533] width 29 height 28
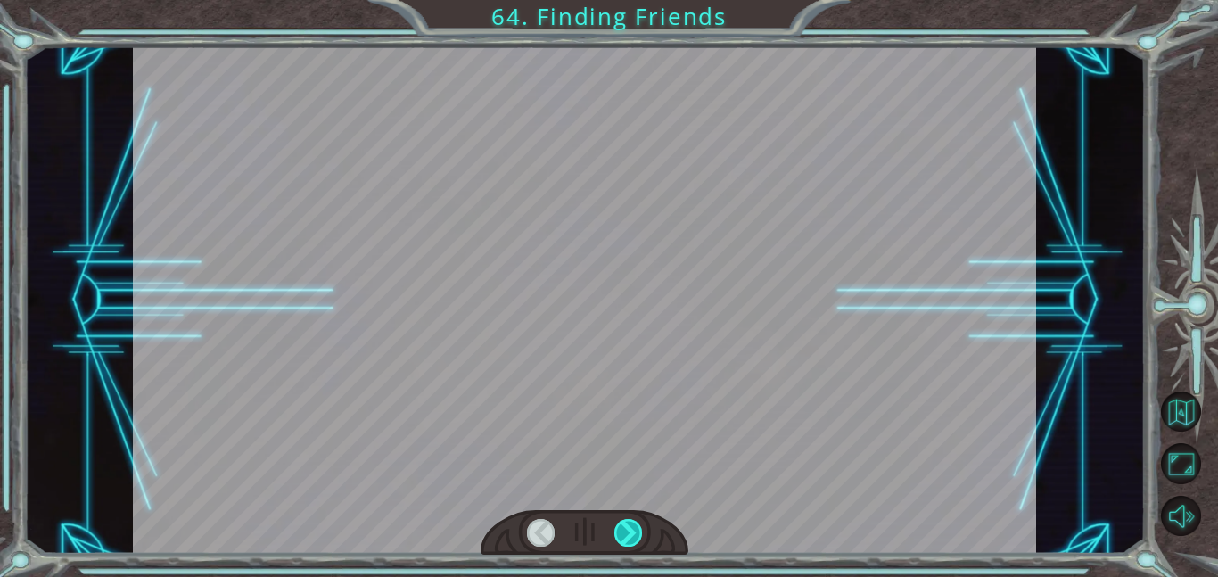
click at [631, 529] on div at bounding box center [629, 533] width 29 height 28
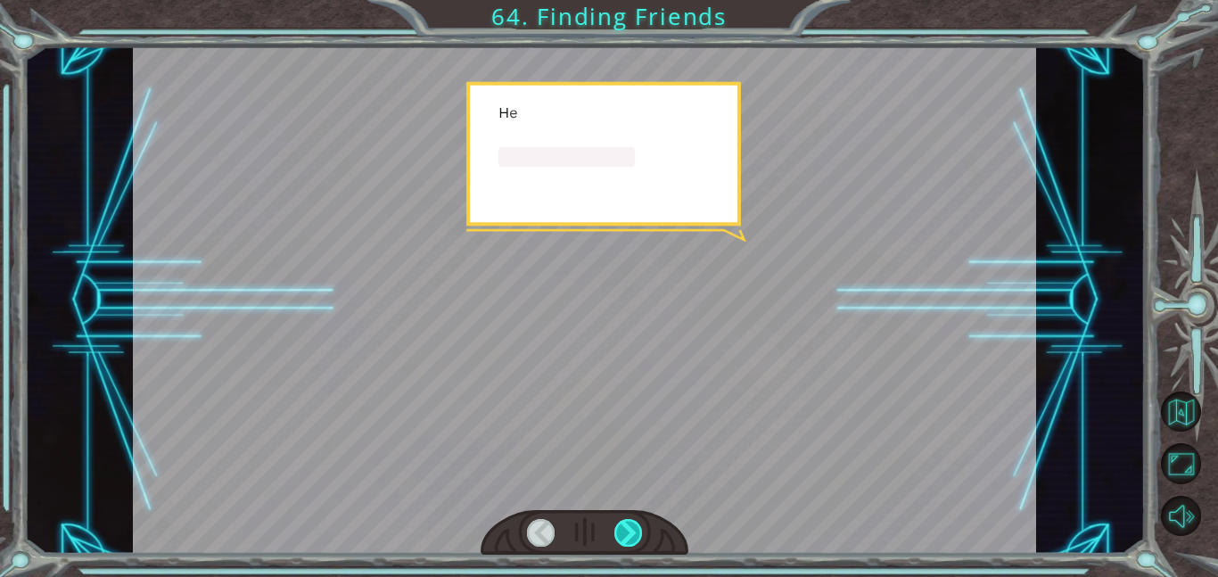
click at [631, 529] on div at bounding box center [629, 533] width 29 height 28
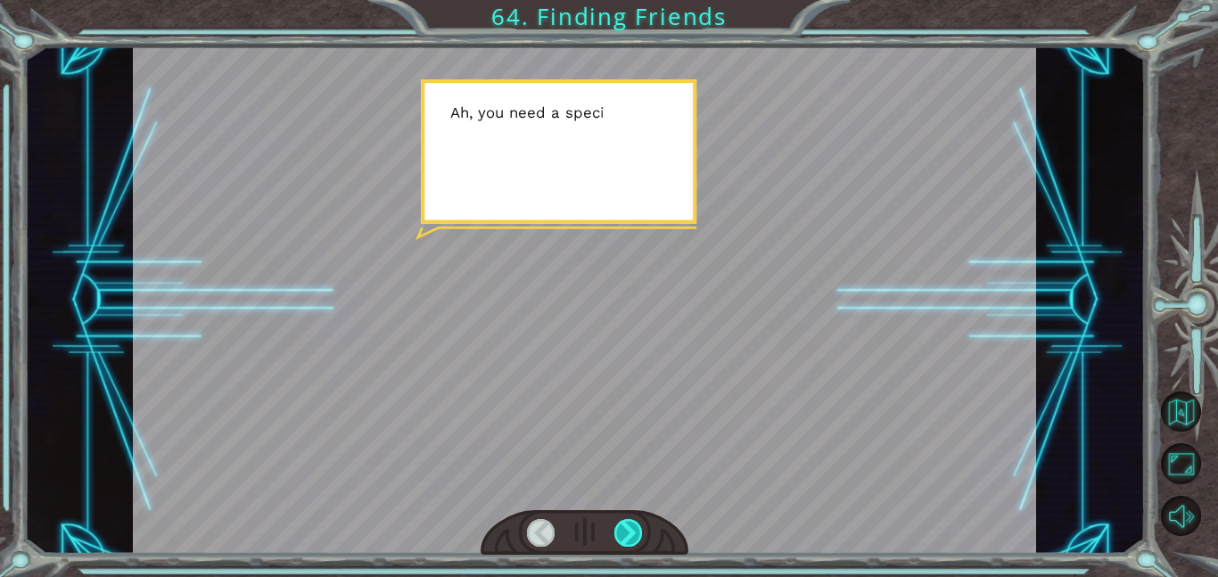
click at [631, 529] on div at bounding box center [629, 533] width 29 height 28
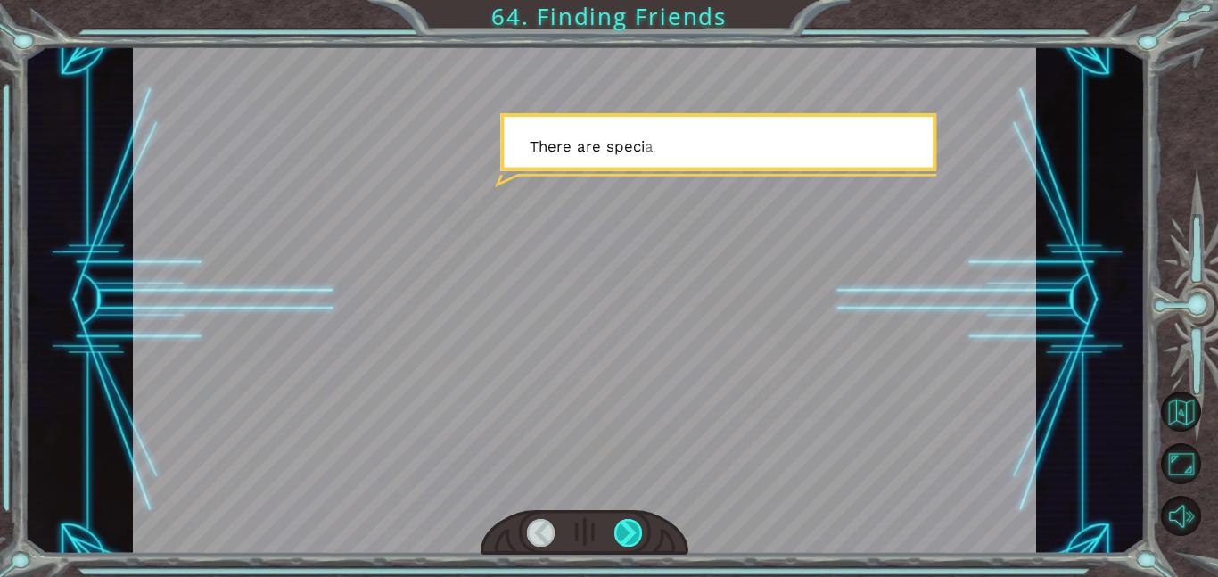
click at [631, 529] on div at bounding box center [629, 533] width 29 height 28
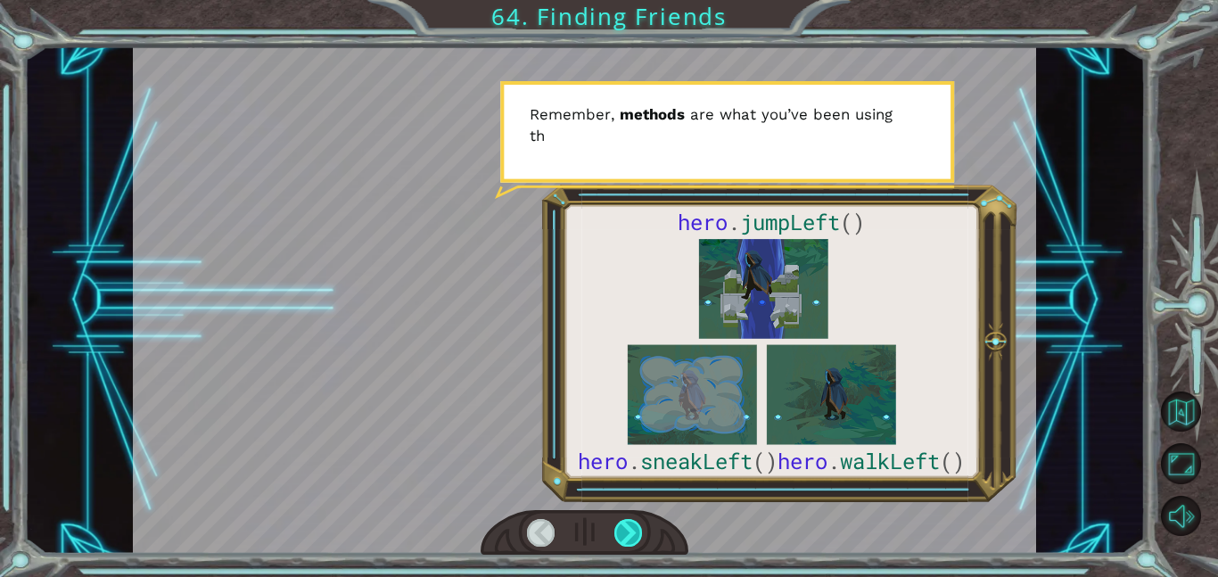
click at [631, 529] on div at bounding box center [629, 533] width 29 height 28
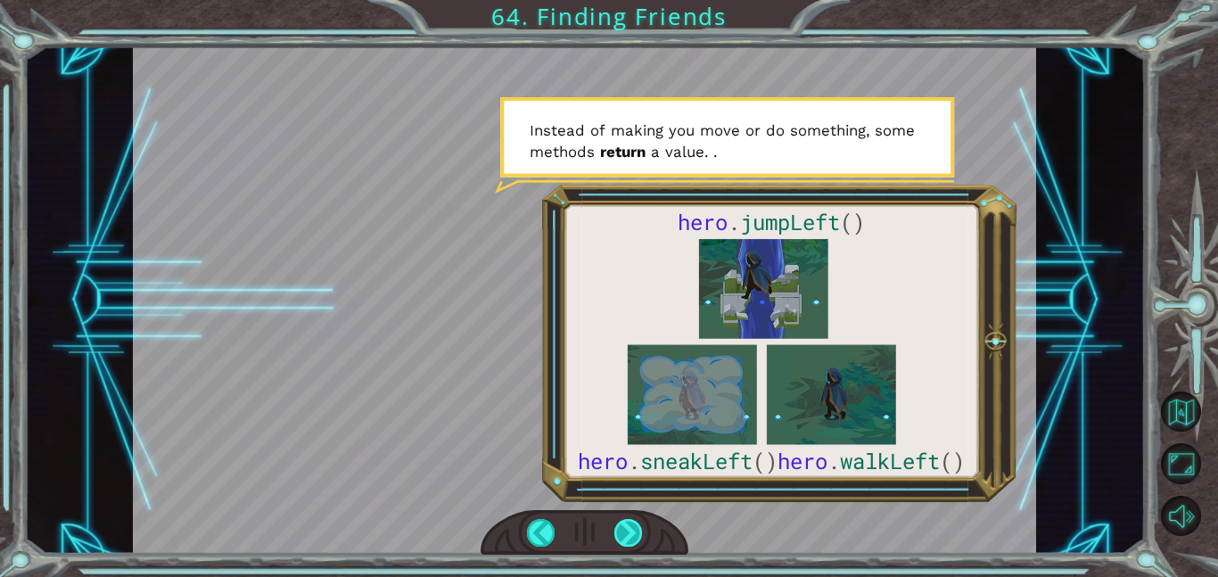
click at [631, 529] on div at bounding box center [629, 533] width 29 height 28
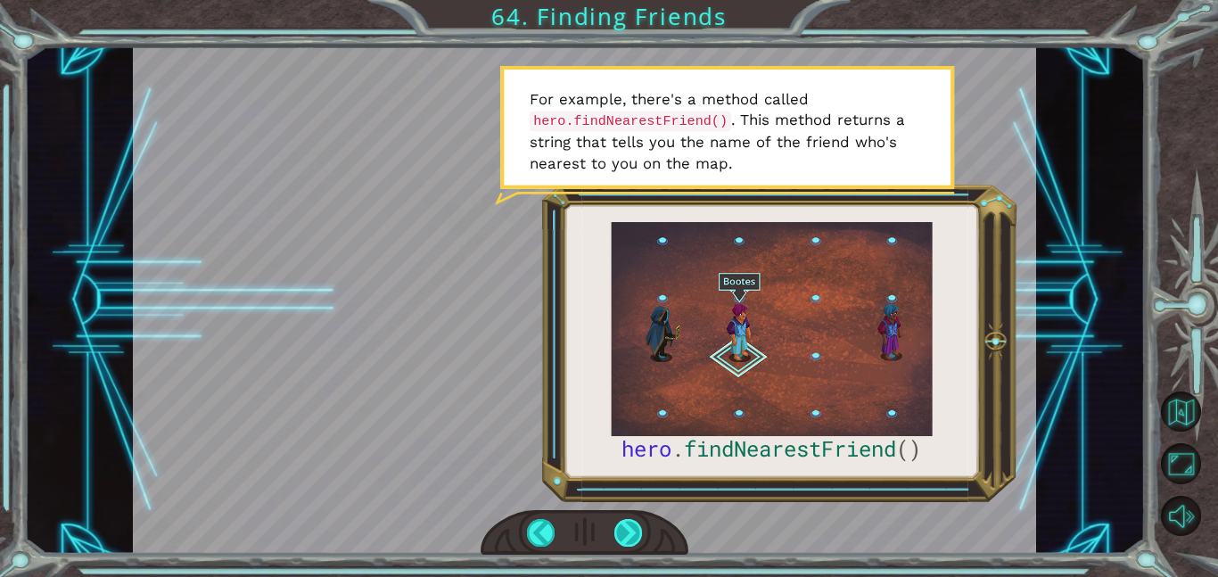
click at [631, 532] on div at bounding box center [629, 533] width 29 height 28
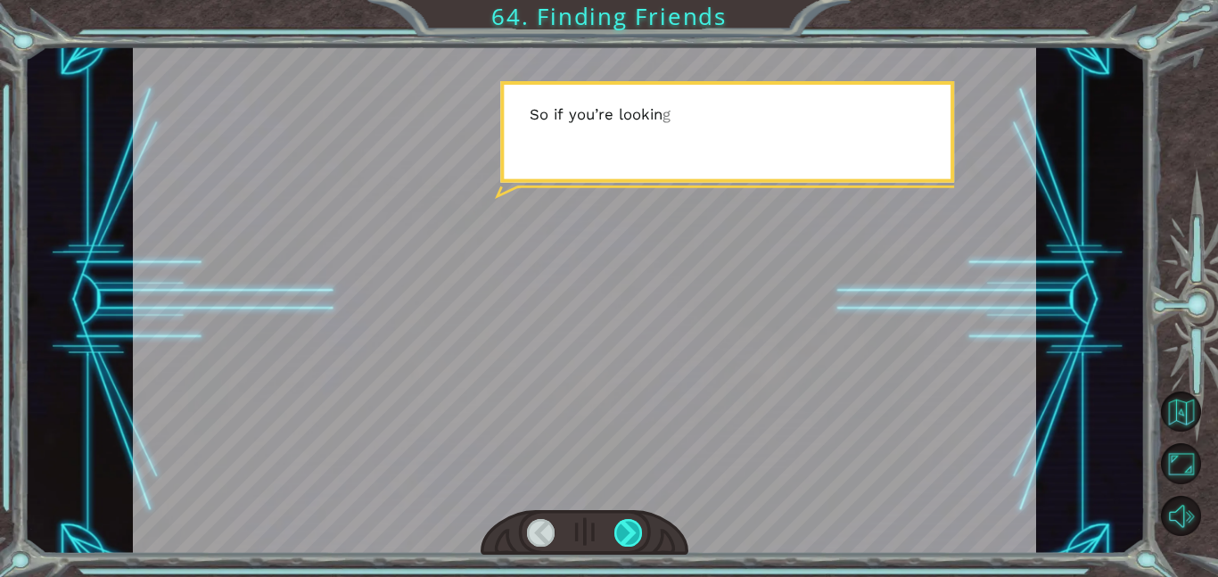
click at [631, 532] on div at bounding box center [629, 533] width 29 height 28
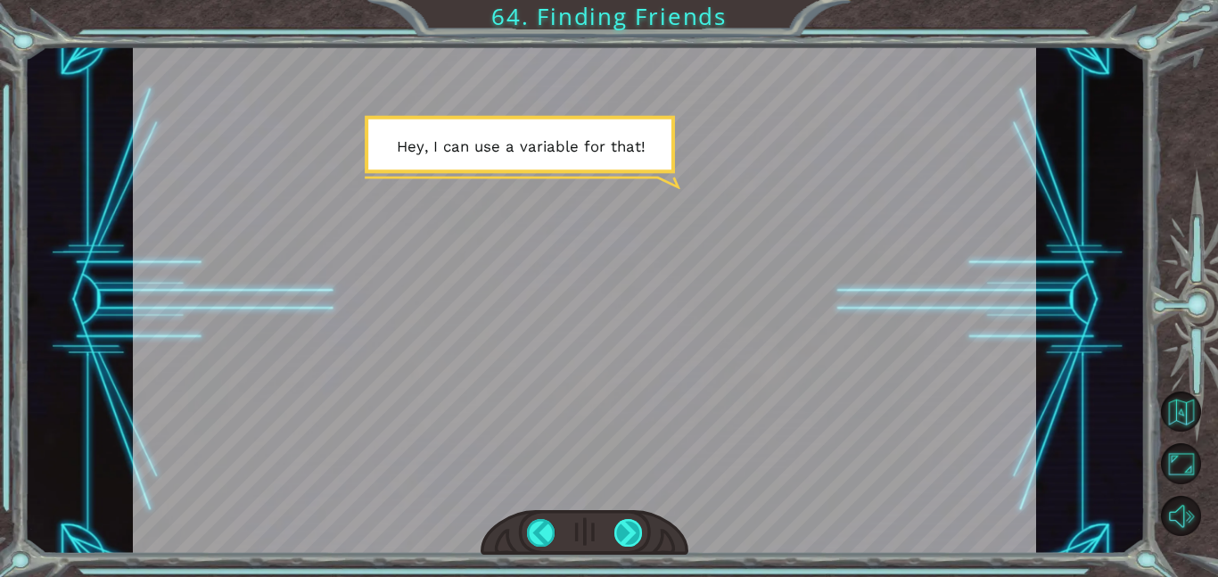
click at [631, 532] on div at bounding box center [629, 533] width 29 height 28
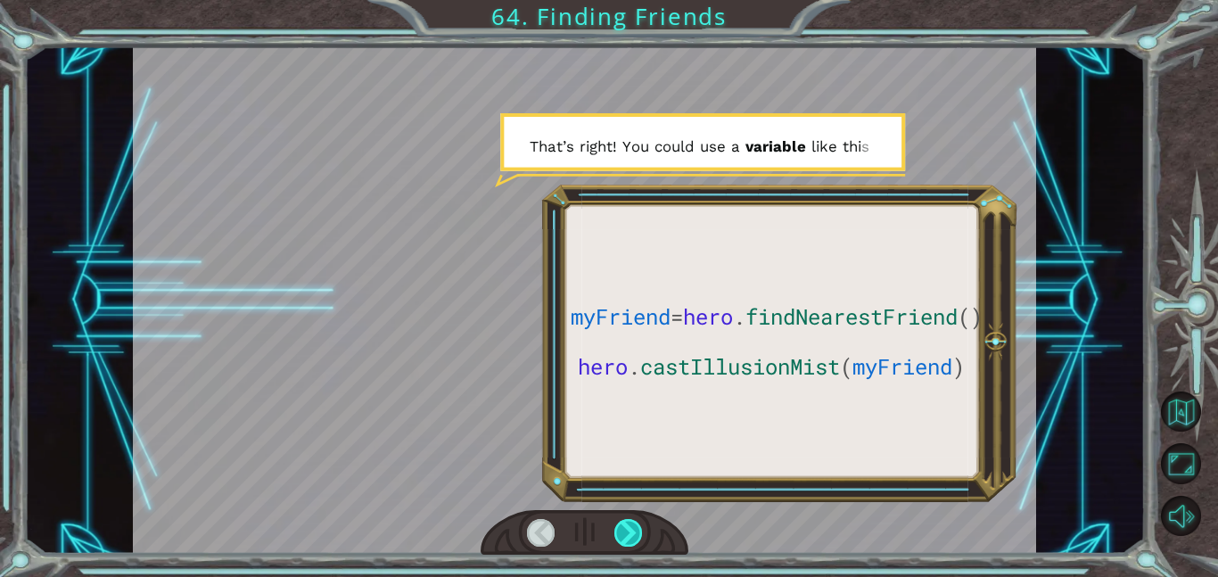
click at [631, 532] on div at bounding box center [629, 533] width 29 height 28
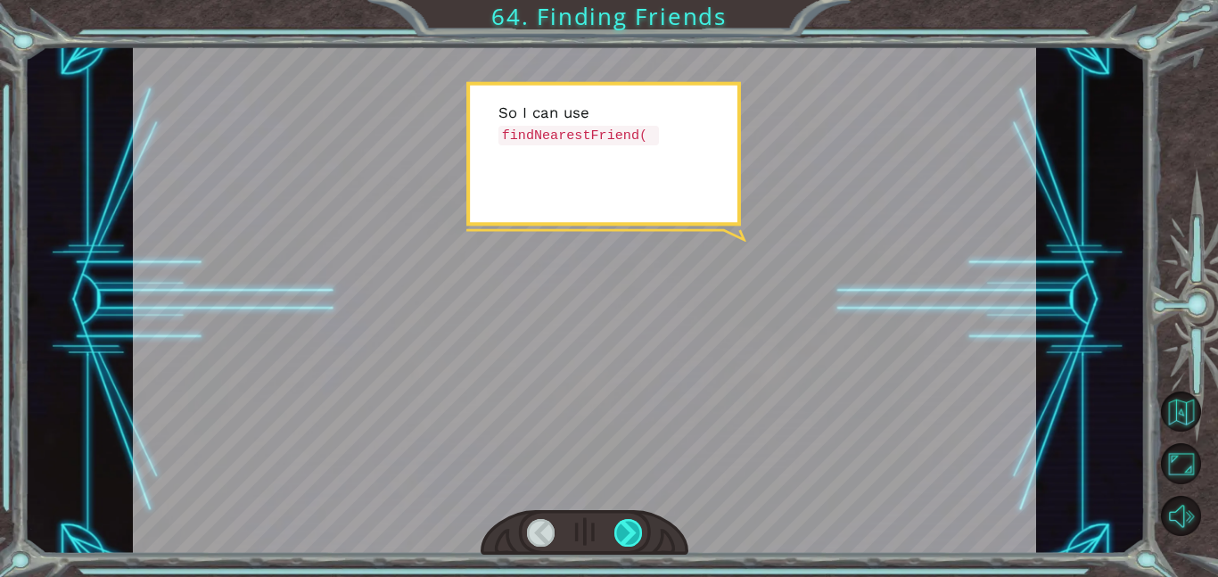
click at [631, 532] on div at bounding box center [629, 533] width 29 height 28
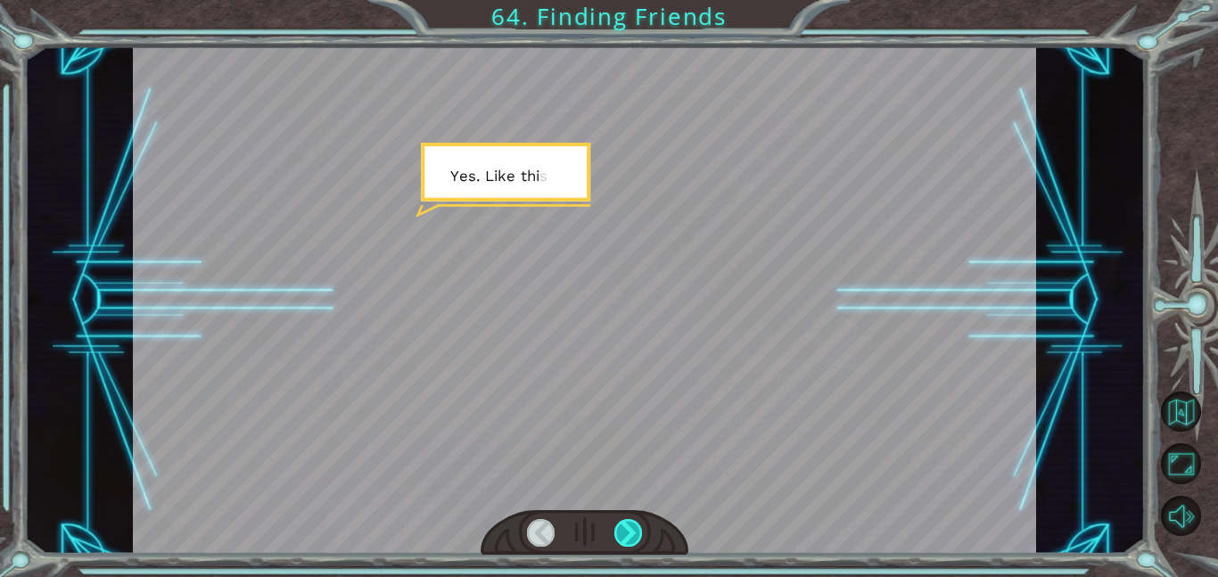
click at [631, 532] on div at bounding box center [629, 533] width 29 height 28
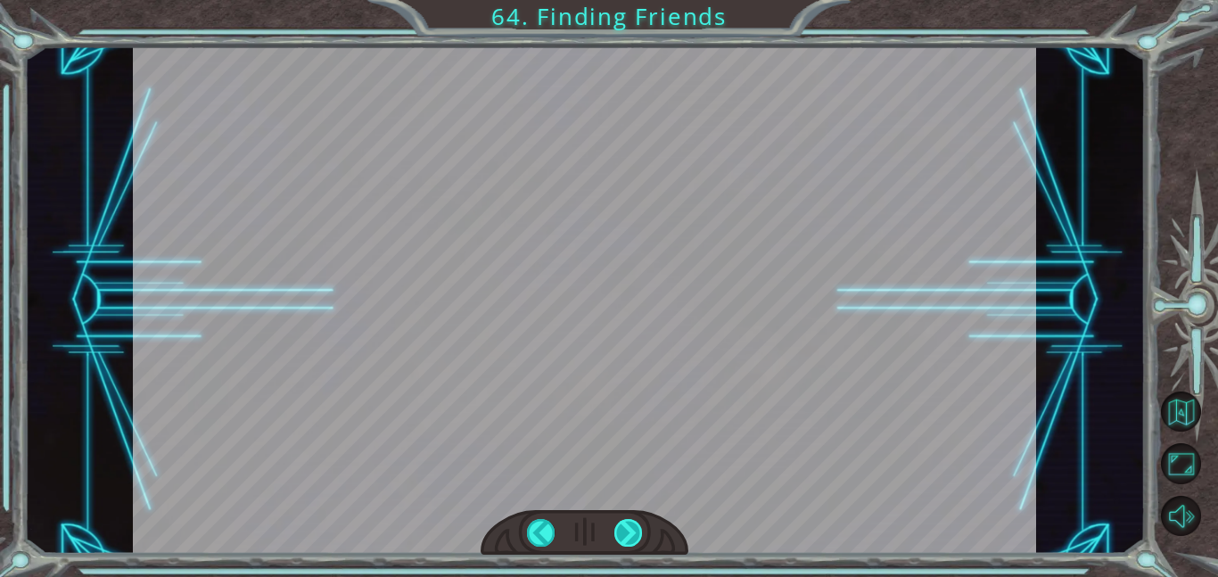
click at [631, 0] on div "myFriend = hero . findNearestFriend () hero . castIllusionMist ( myFriend ) T h…" at bounding box center [609, 0] width 1218 height 0
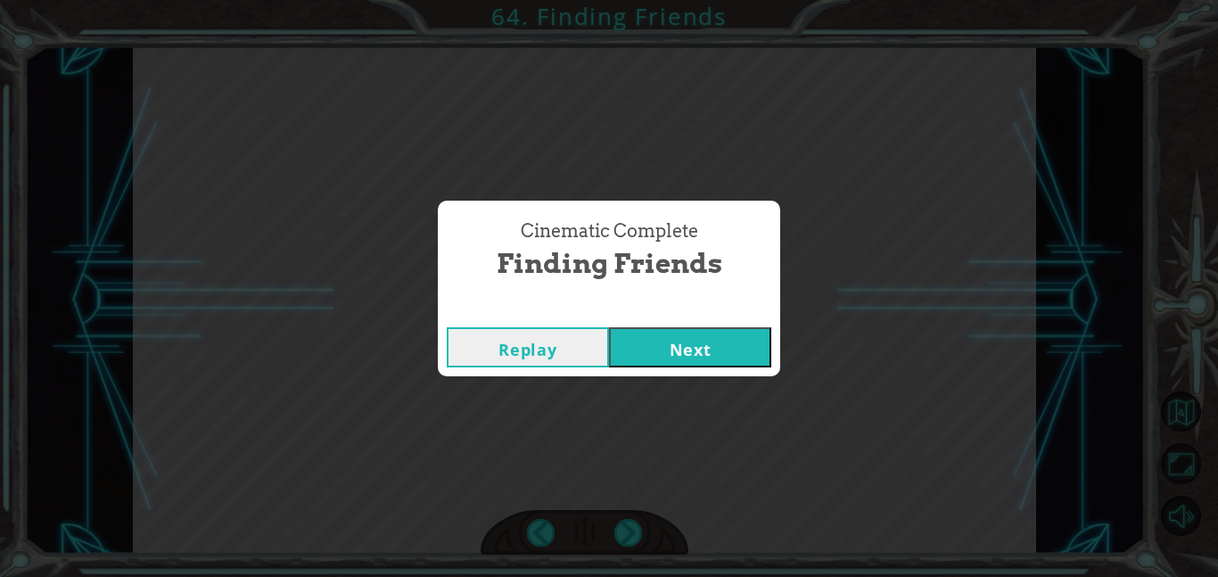
click at [681, 336] on button "Next" at bounding box center [690, 347] width 162 height 40
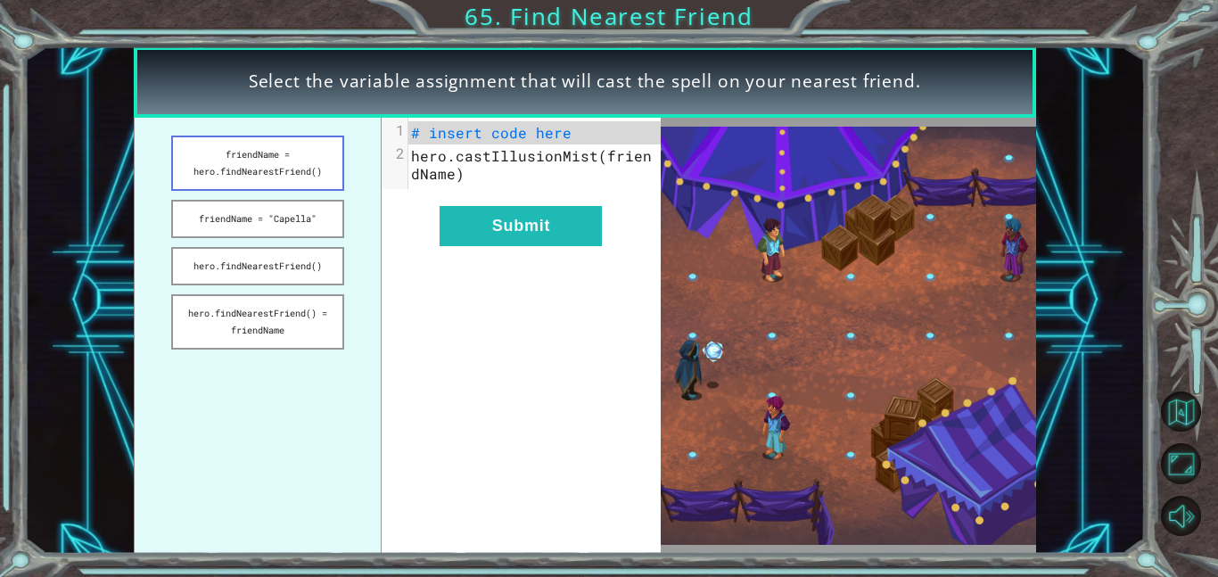
click at [272, 180] on button "friendName = hero.findNearestFriend()" at bounding box center [257, 163] width 173 height 55
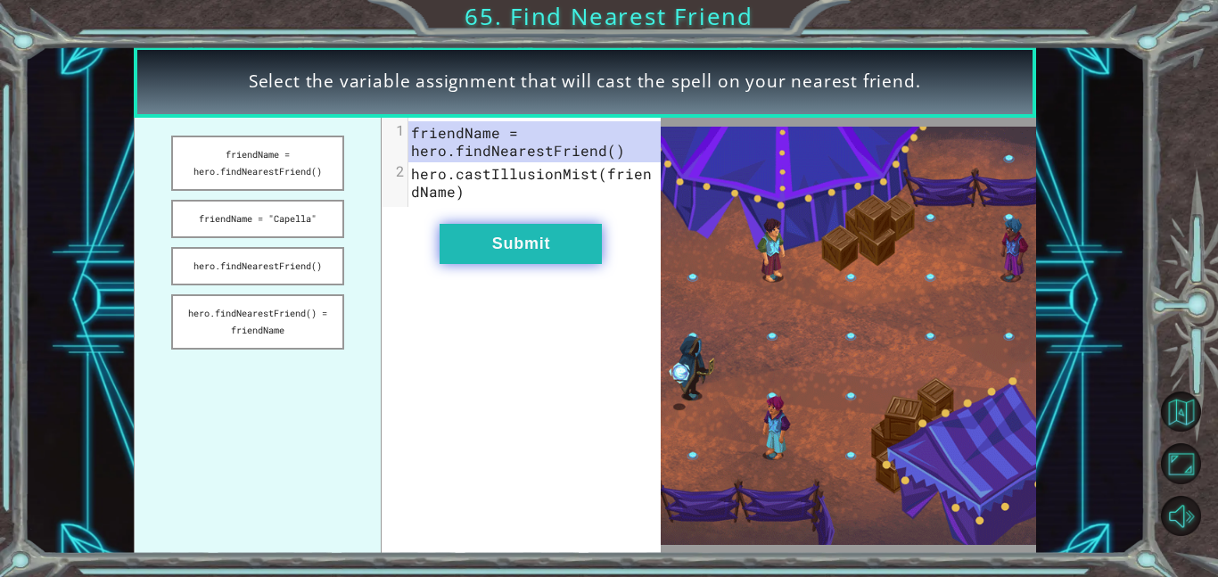
click at [524, 254] on button "Submit" at bounding box center [521, 244] width 162 height 40
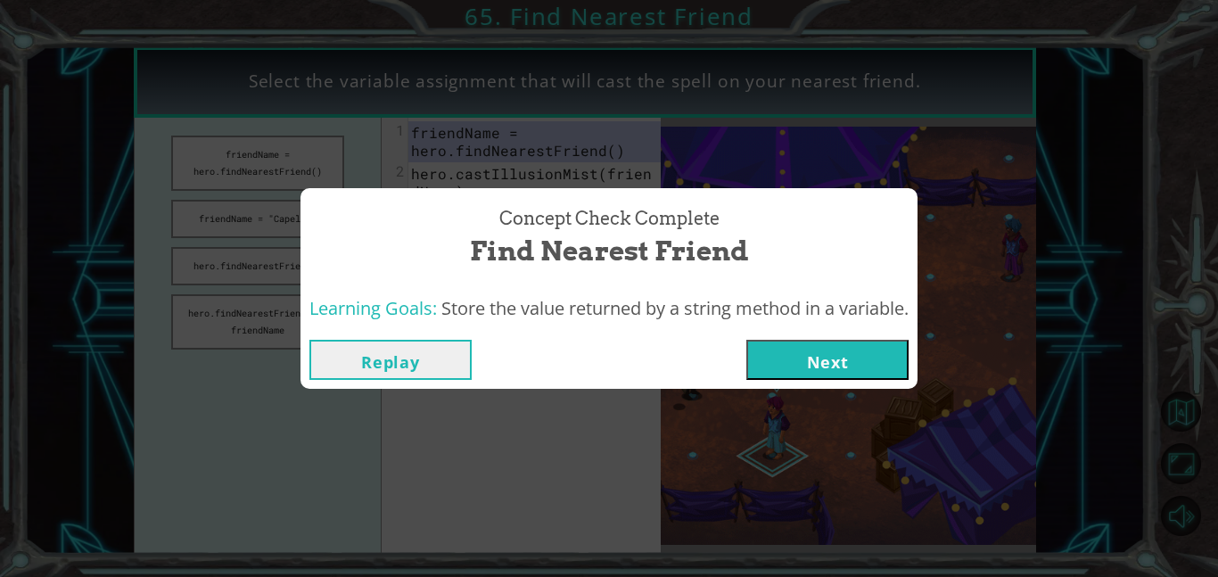
click at [788, 359] on button "Next" at bounding box center [828, 360] width 162 height 40
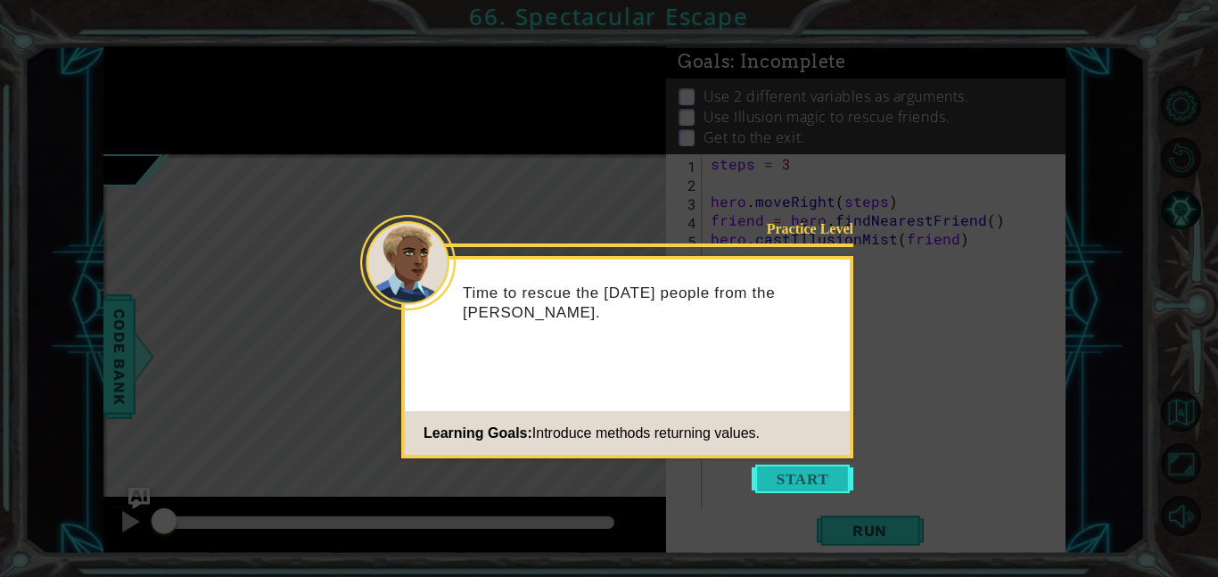
click at [794, 482] on button "Start" at bounding box center [803, 479] width 102 height 29
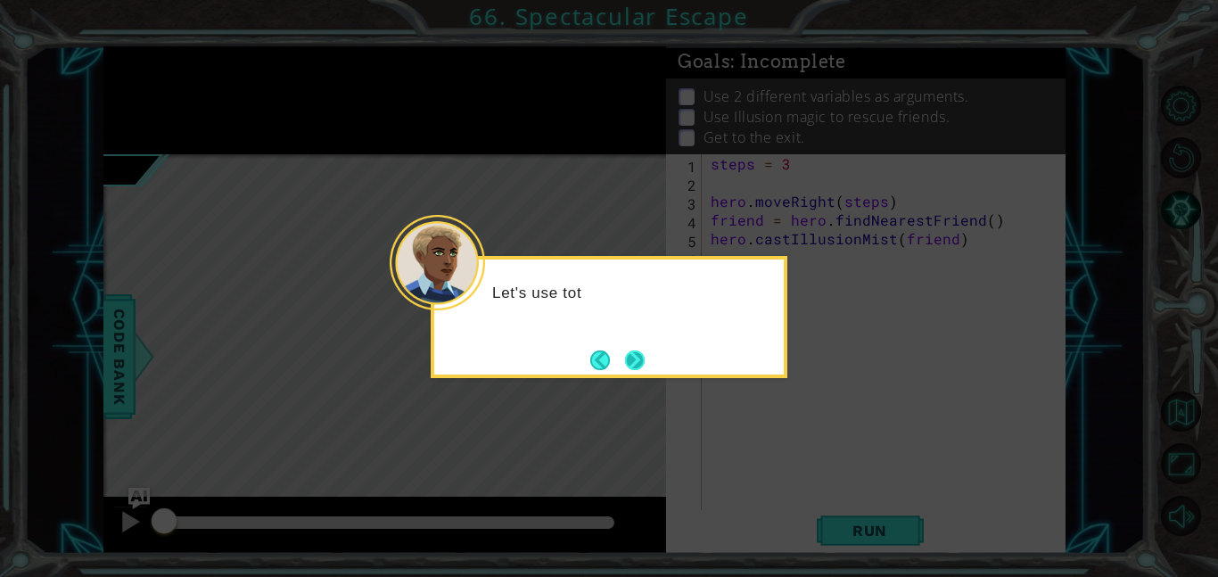
click at [630, 352] on button "Next" at bounding box center [635, 361] width 20 height 20
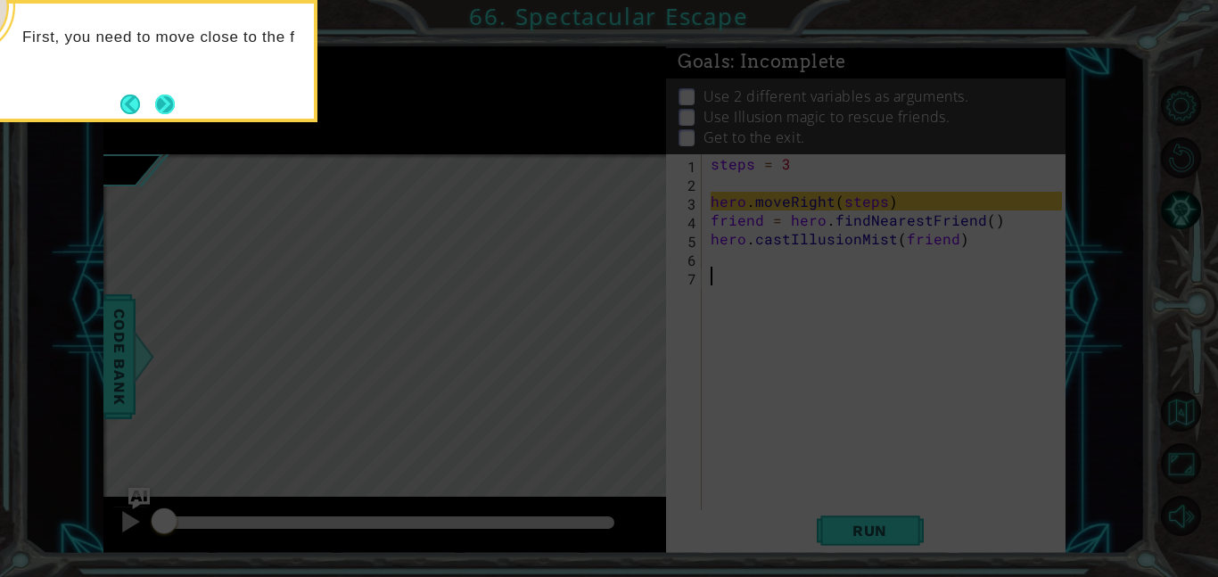
click at [169, 106] on button "Next" at bounding box center [165, 105] width 20 height 20
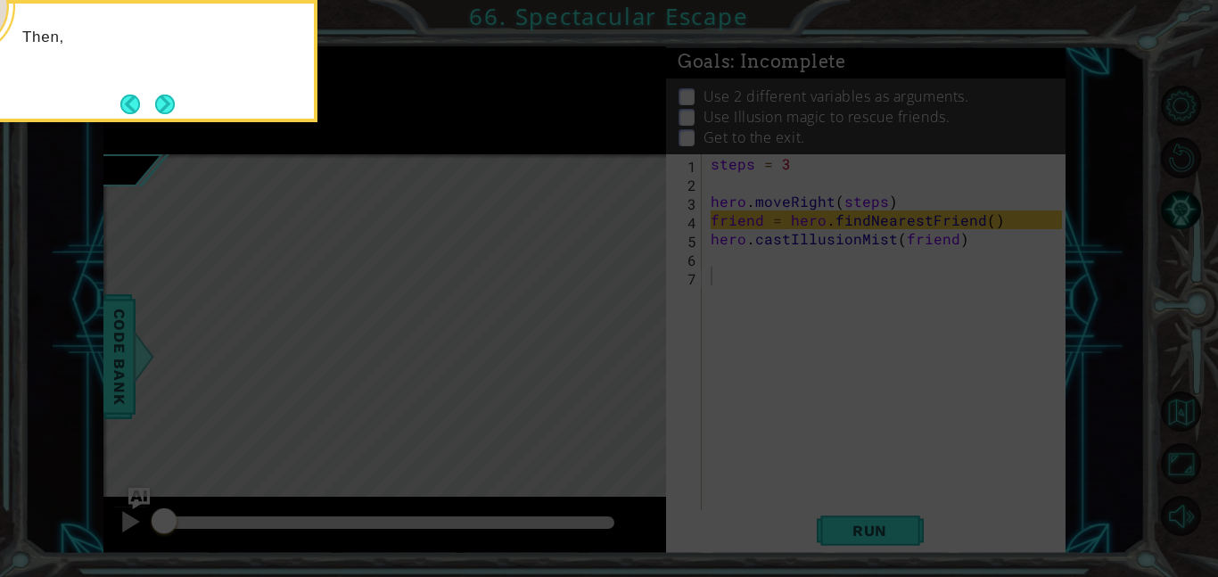
click at [169, 106] on button "Next" at bounding box center [165, 105] width 20 height 20
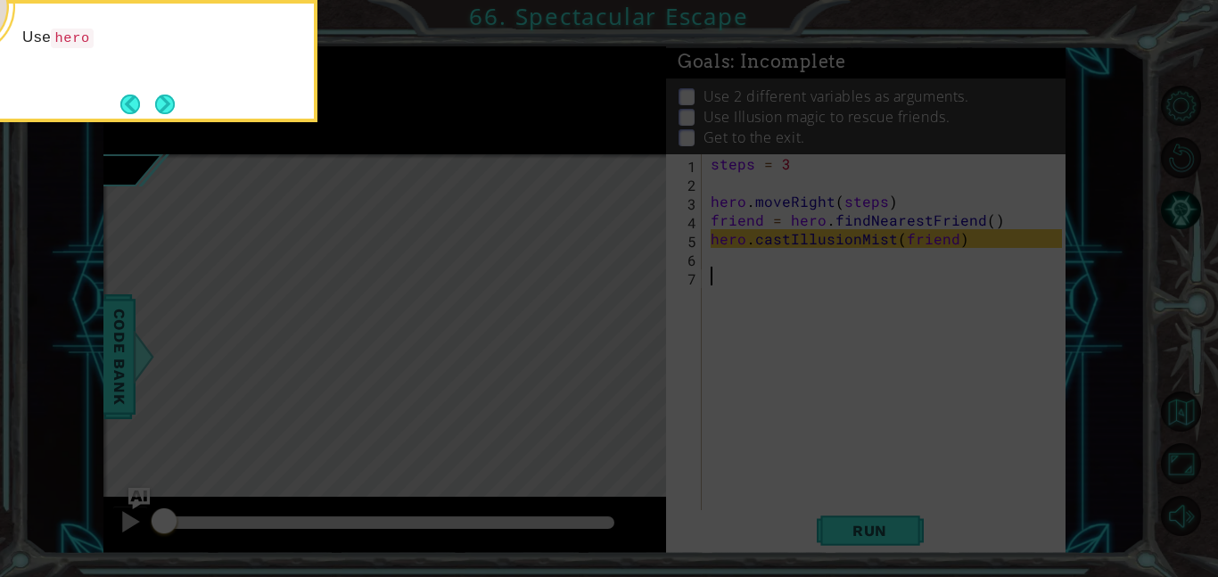
click at [169, 106] on button "Next" at bounding box center [165, 105] width 20 height 20
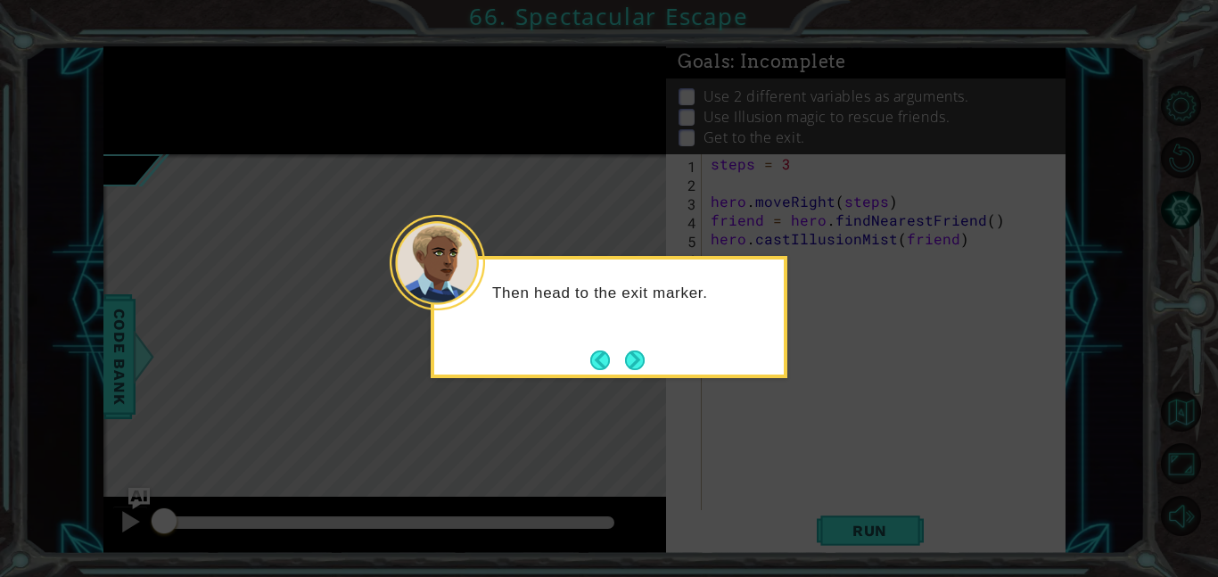
click at [169, 106] on icon at bounding box center [609, 288] width 1218 height 577
click at [635, 361] on button "Next" at bounding box center [635, 361] width 20 height 20
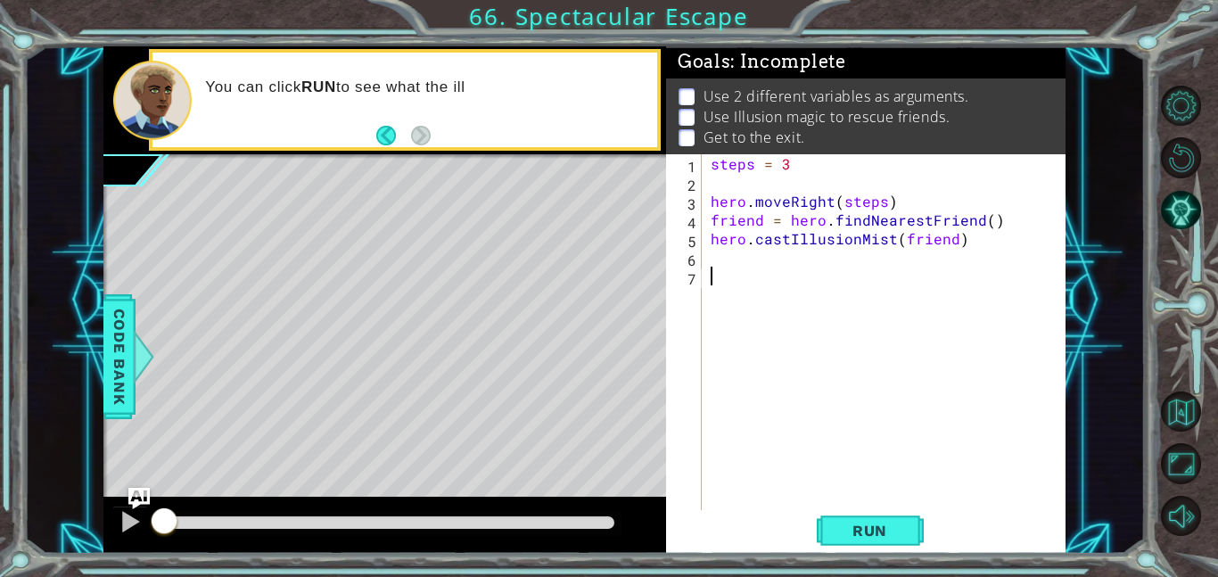
click at [771, 284] on div "steps = 3 hero . moveRight ( steps ) friend = hero . findNearestFriend ( ) hero…" at bounding box center [889, 350] width 364 height 393
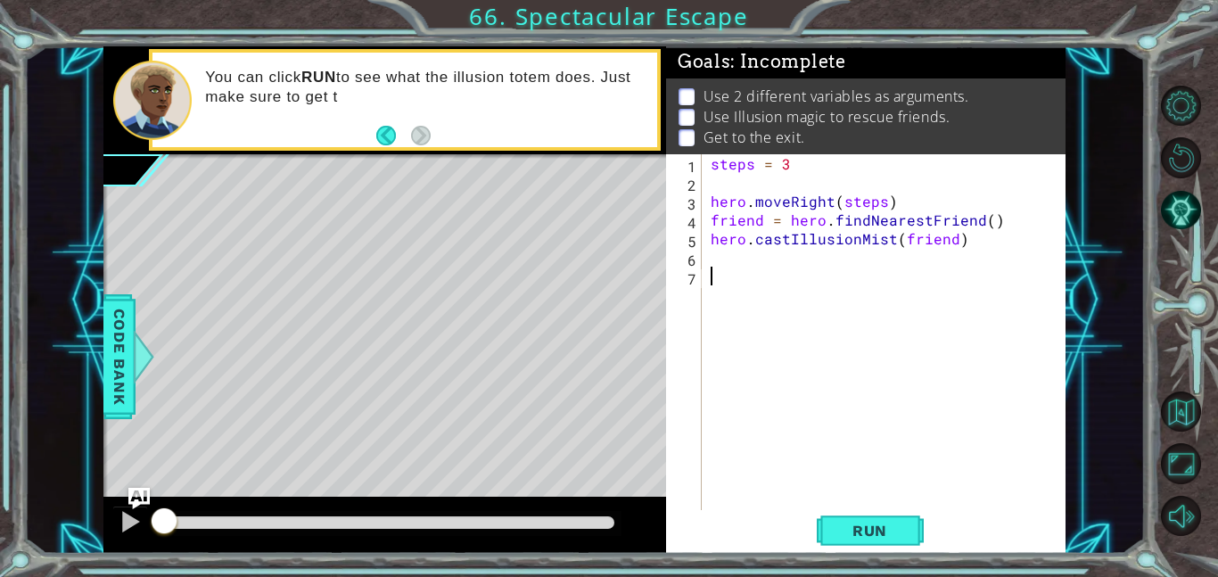
click at [756, 275] on div "steps = 3 hero . moveRight ( steps ) friend = hero . findNearestFriend ( ) hero…" at bounding box center [889, 350] width 364 height 393
click at [845, 538] on span "Run" at bounding box center [870, 531] width 70 height 18
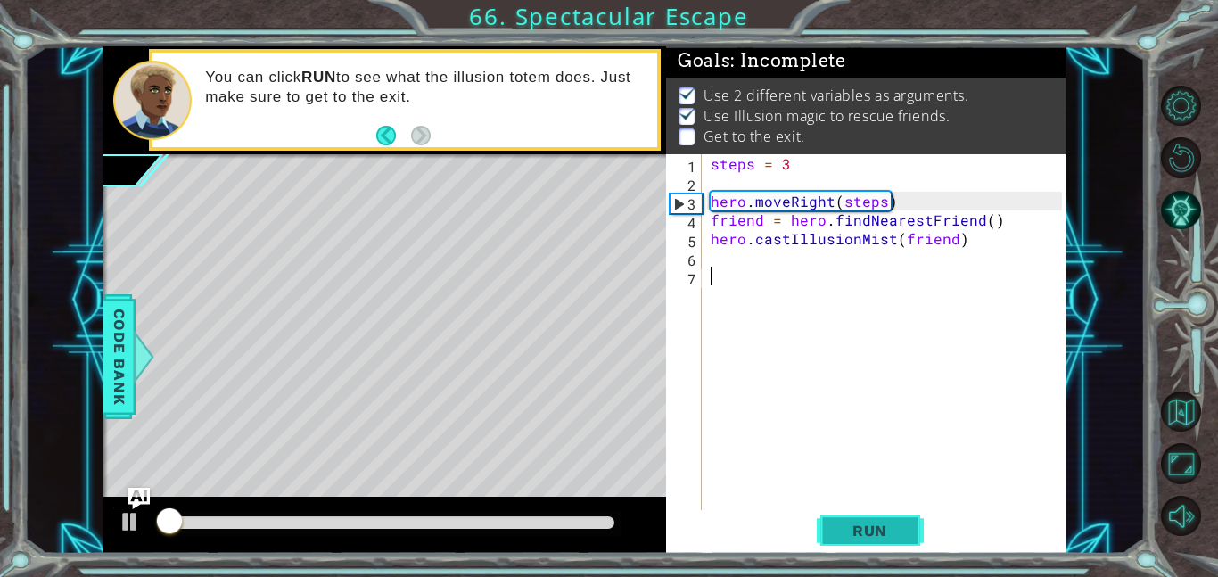
scroll to position [2, 0]
click at [747, 258] on div "steps = 3 hero . moveRight ( steps ) friend = hero . findNearestFriend ( ) hero…" at bounding box center [889, 350] width 364 height 393
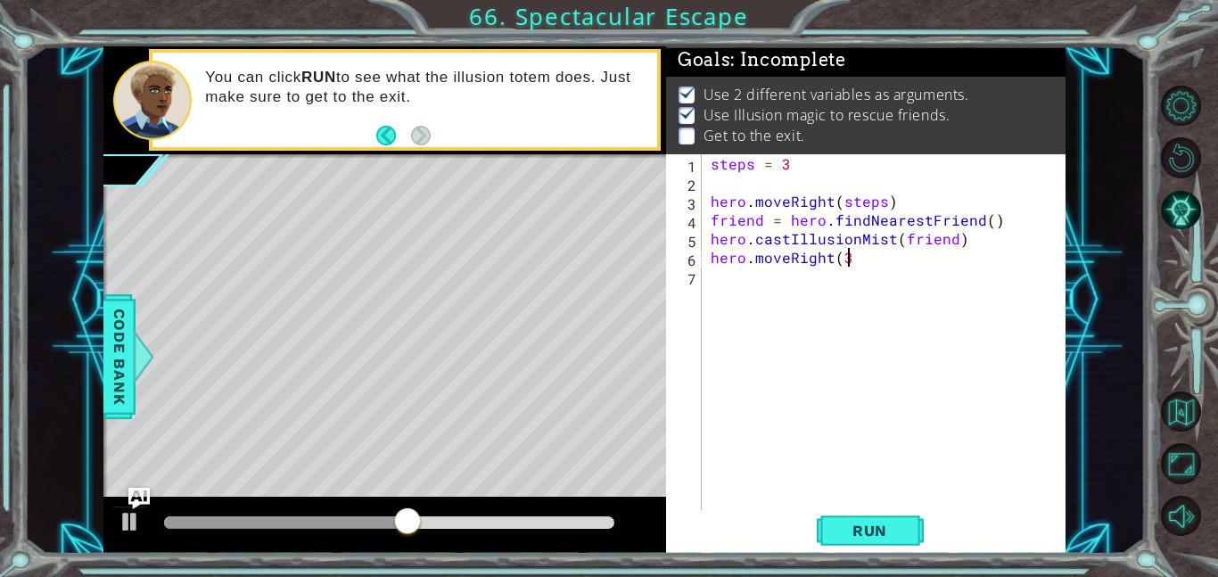
scroll to position [0, 8]
type textarea "hero.moveRight(3)"
click at [870, 544] on button "Run" at bounding box center [870, 530] width 107 height 40
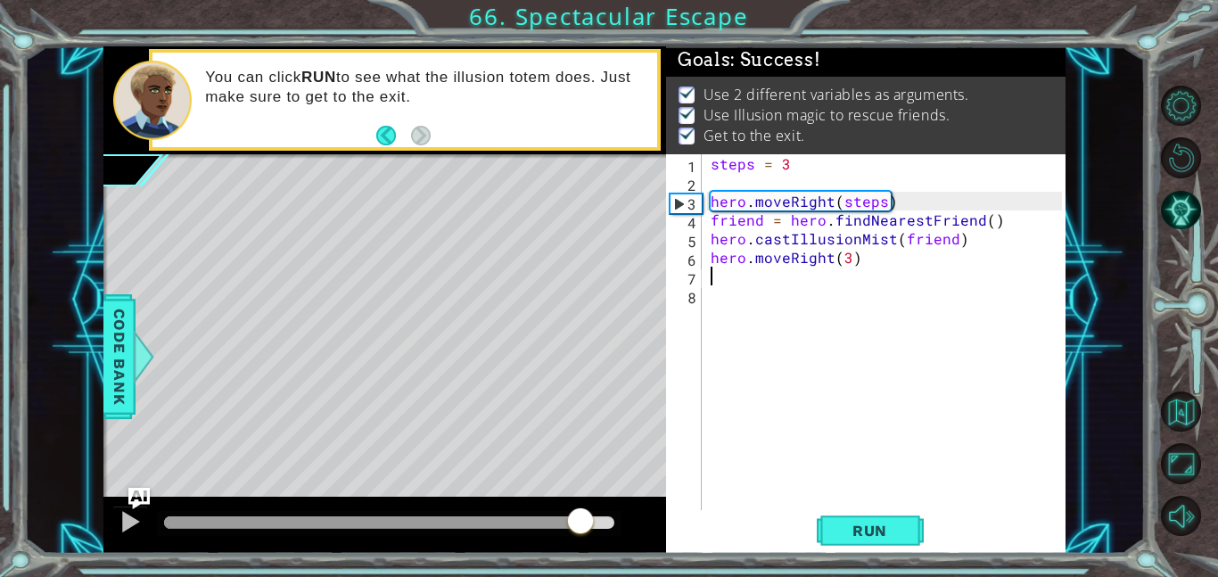
drag, startPoint x: 195, startPoint y: 519, endPoint x: 582, endPoint y: 551, distance: 388.4
click at [582, 551] on div at bounding box center [384, 525] width 563 height 57
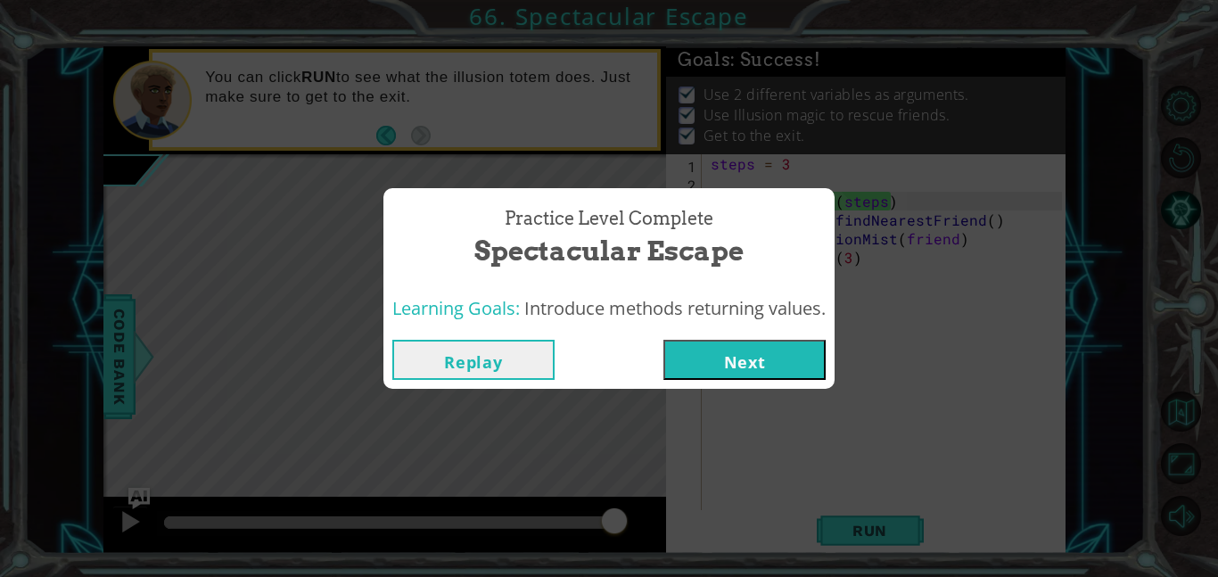
click at [730, 356] on button "Next" at bounding box center [745, 360] width 162 height 40
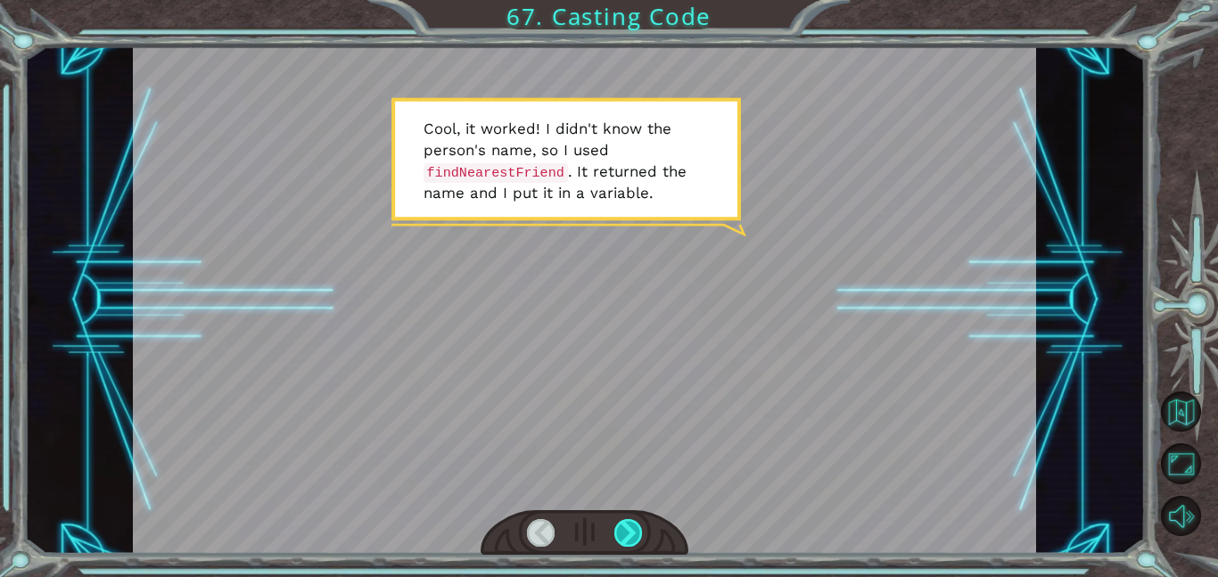
click at [631, 530] on div at bounding box center [629, 533] width 29 height 28
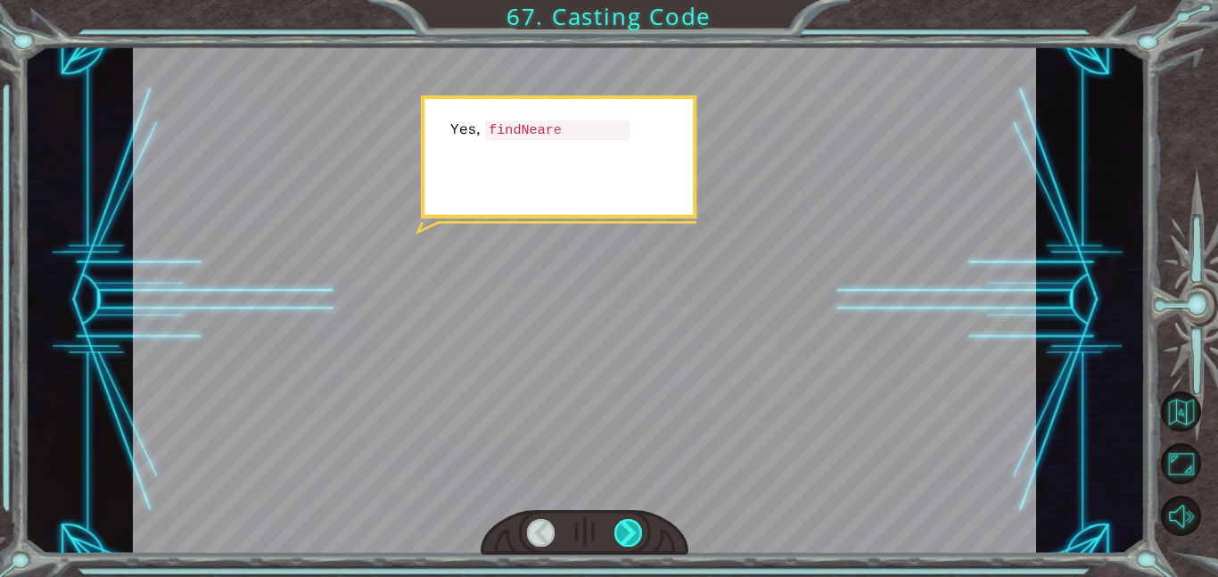
click at [631, 530] on div at bounding box center [629, 533] width 29 height 28
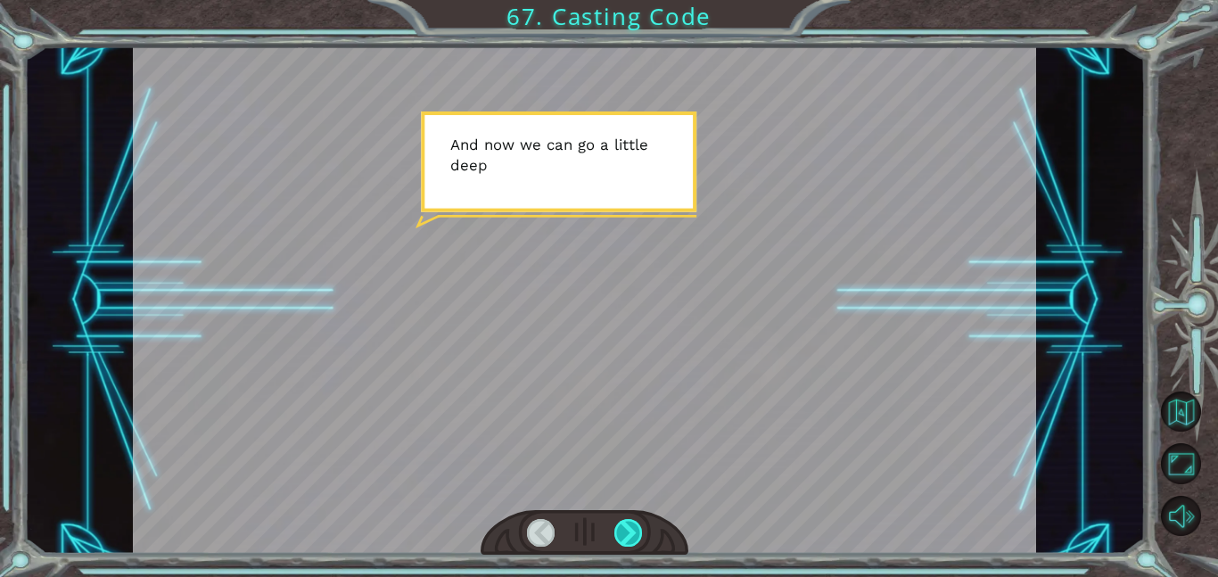
click at [631, 530] on div at bounding box center [629, 533] width 29 height 28
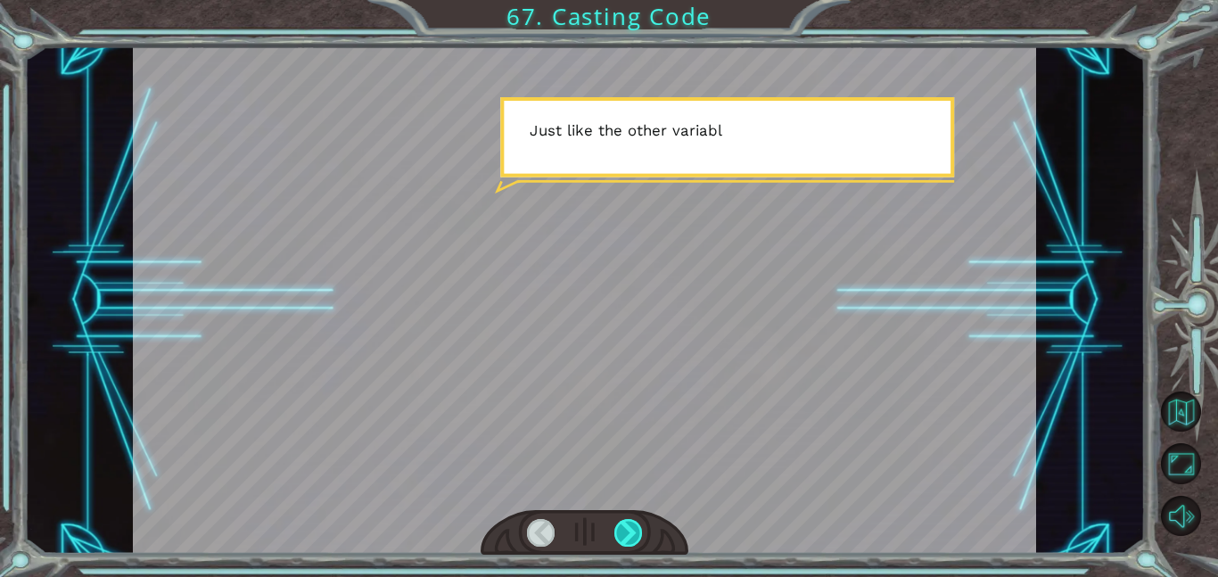
click at [631, 530] on div at bounding box center [629, 533] width 29 height 28
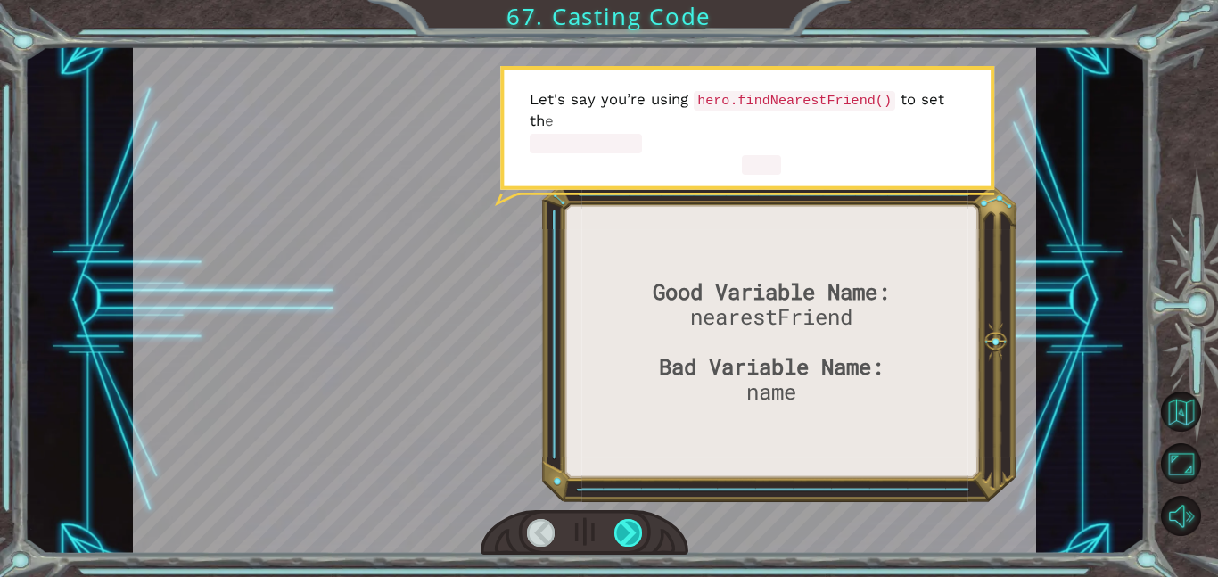
click at [631, 530] on div at bounding box center [629, 533] width 29 height 28
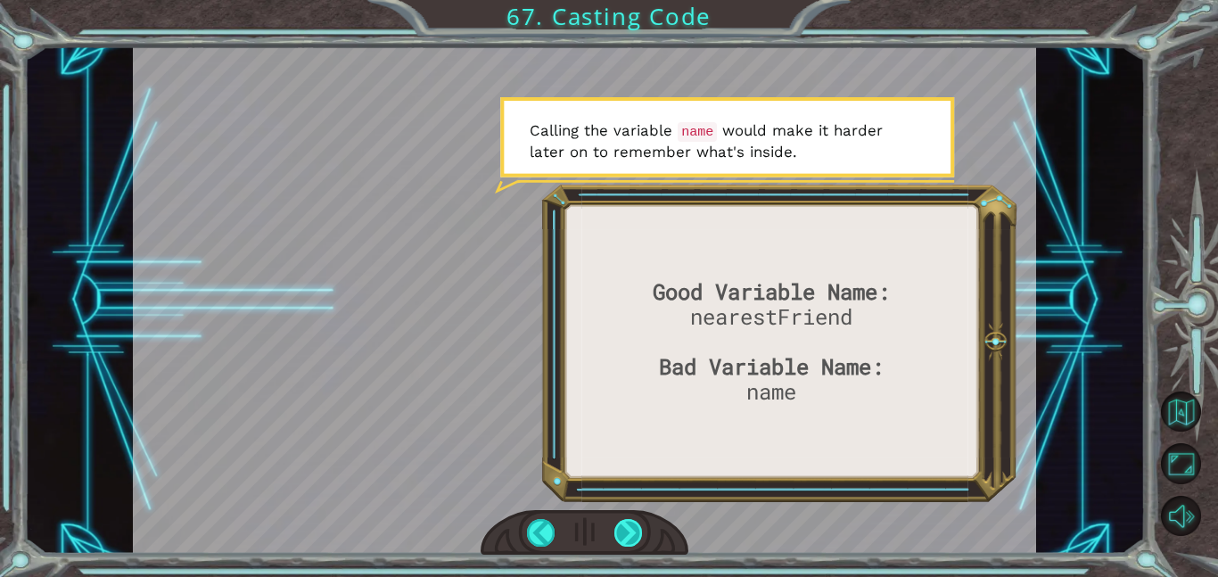
click at [631, 530] on div at bounding box center [629, 533] width 29 height 28
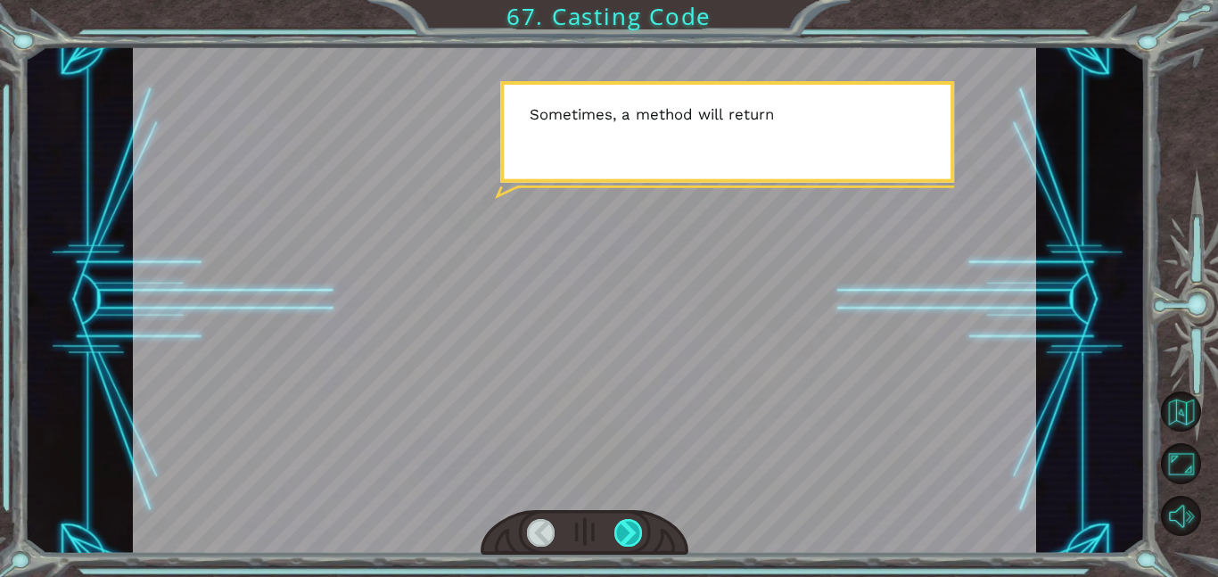
click at [631, 530] on div at bounding box center [629, 533] width 29 height 28
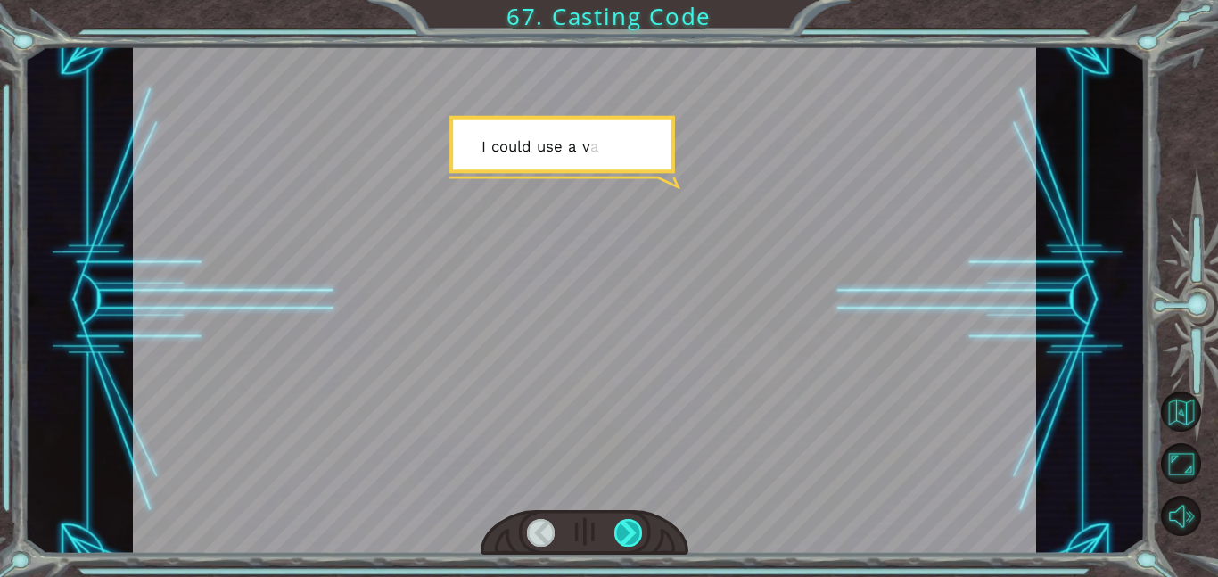
click at [631, 530] on div at bounding box center [629, 533] width 29 height 28
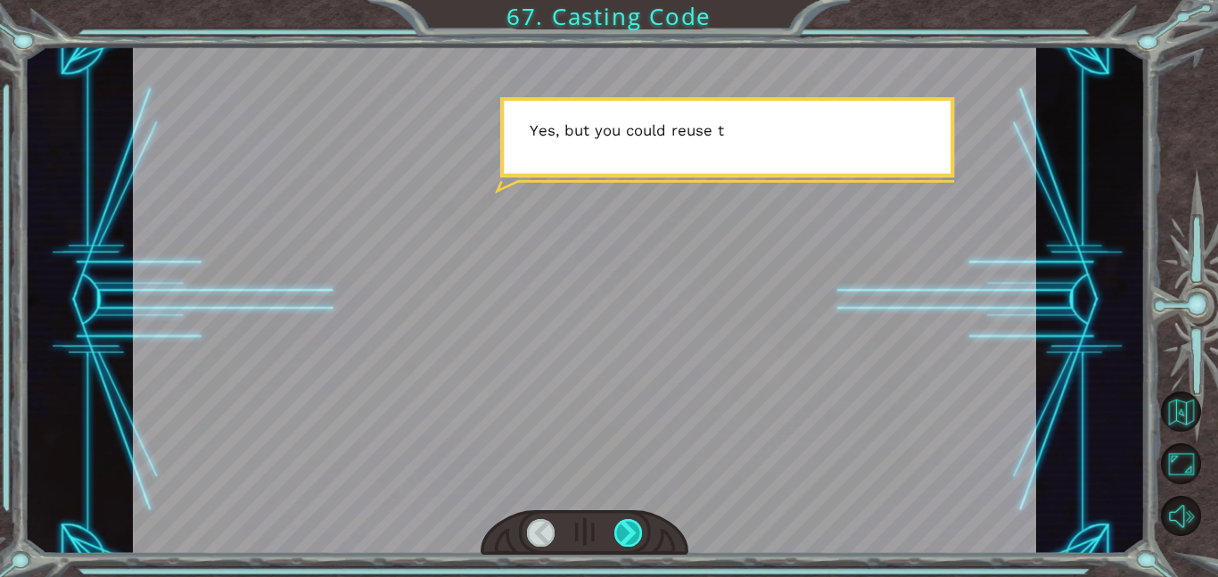
click at [631, 530] on div at bounding box center [629, 533] width 29 height 28
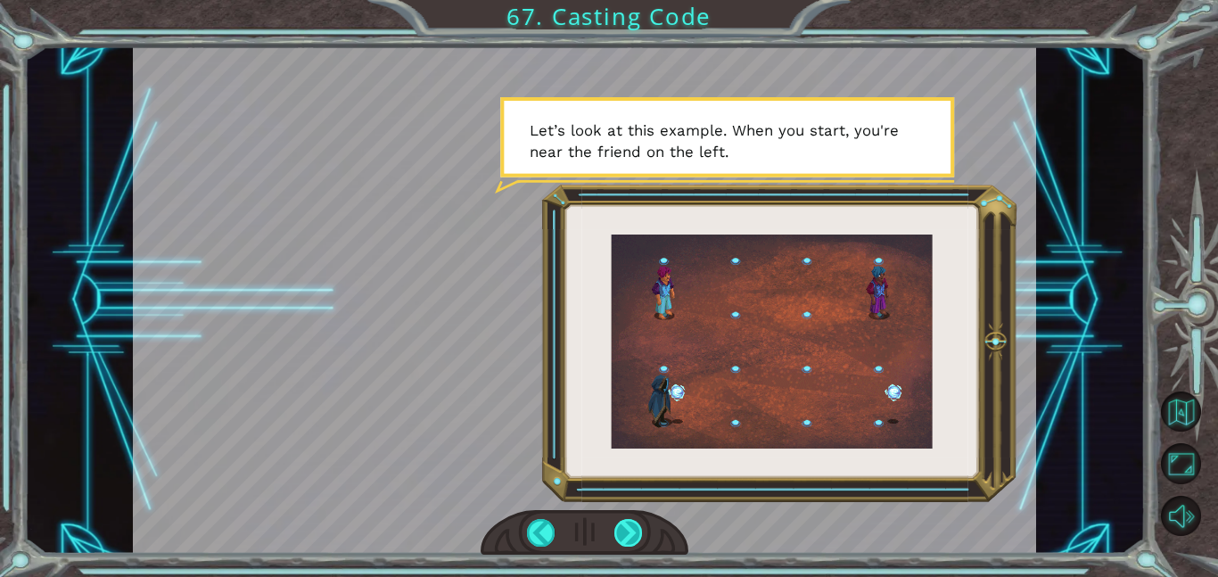
click at [631, 530] on div at bounding box center [629, 533] width 29 height 28
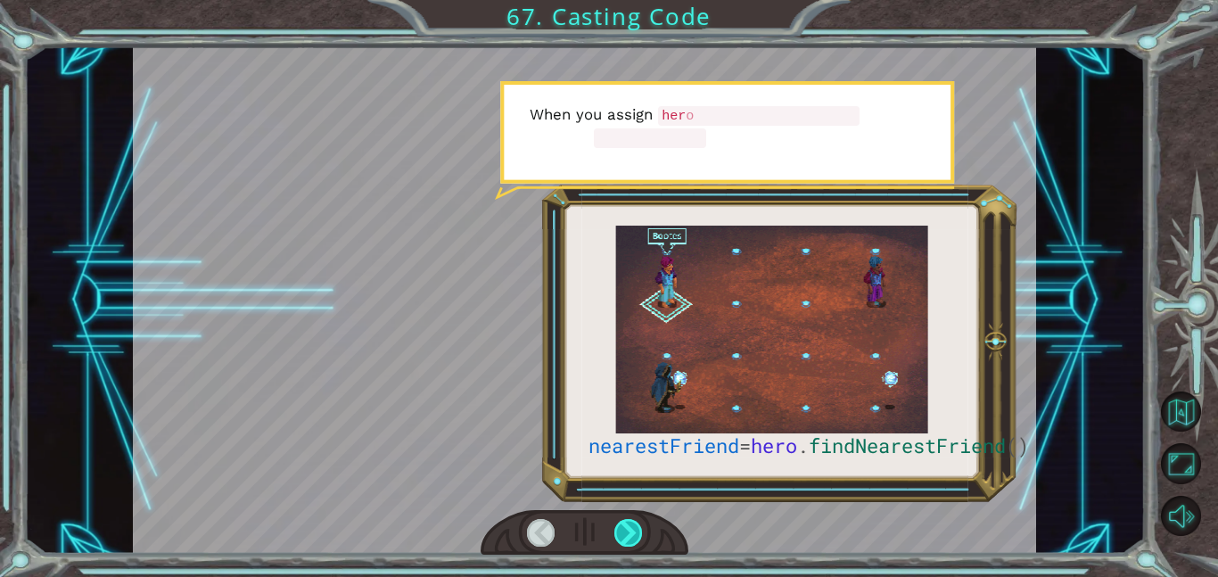
click at [631, 530] on div at bounding box center [629, 533] width 29 height 28
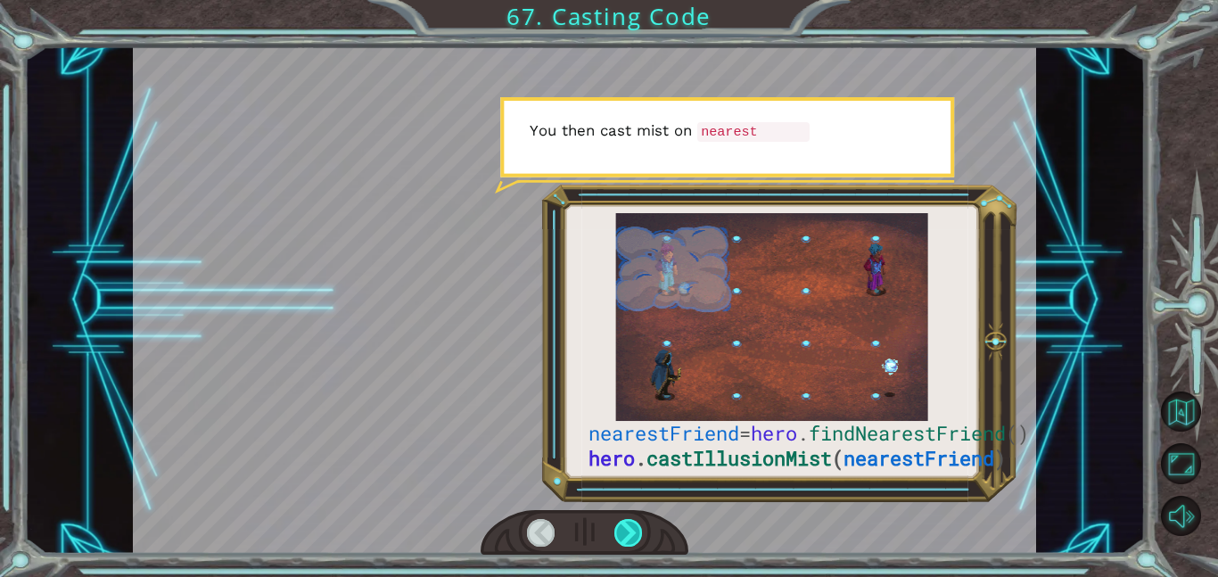
click at [631, 530] on div at bounding box center [629, 533] width 29 height 28
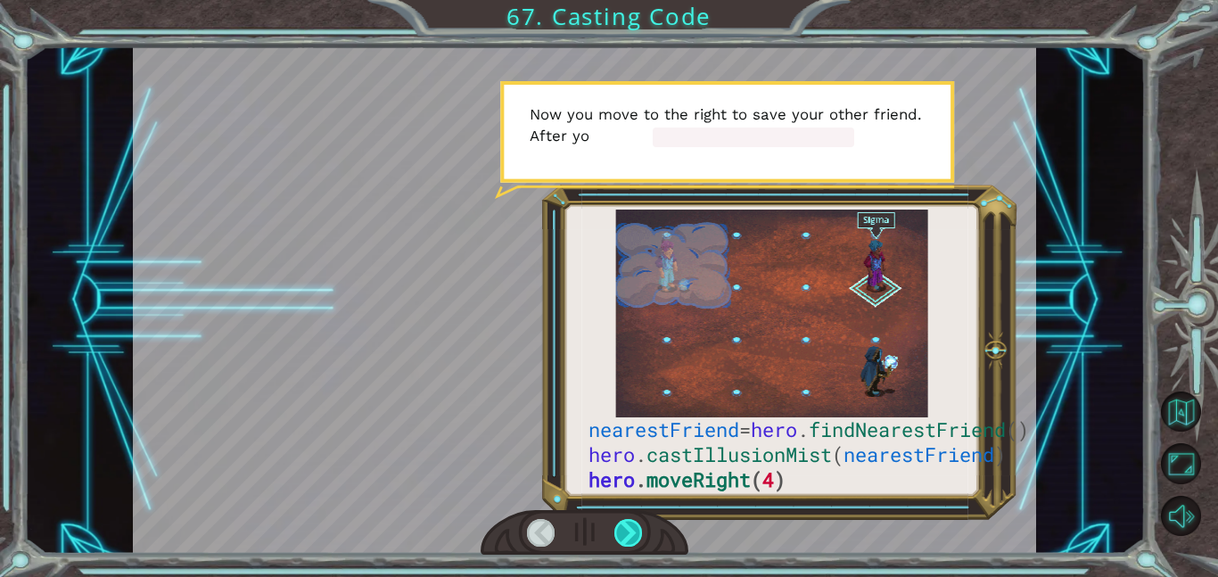
click at [631, 530] on div at bounding box center [629, 533] width 29 height 28
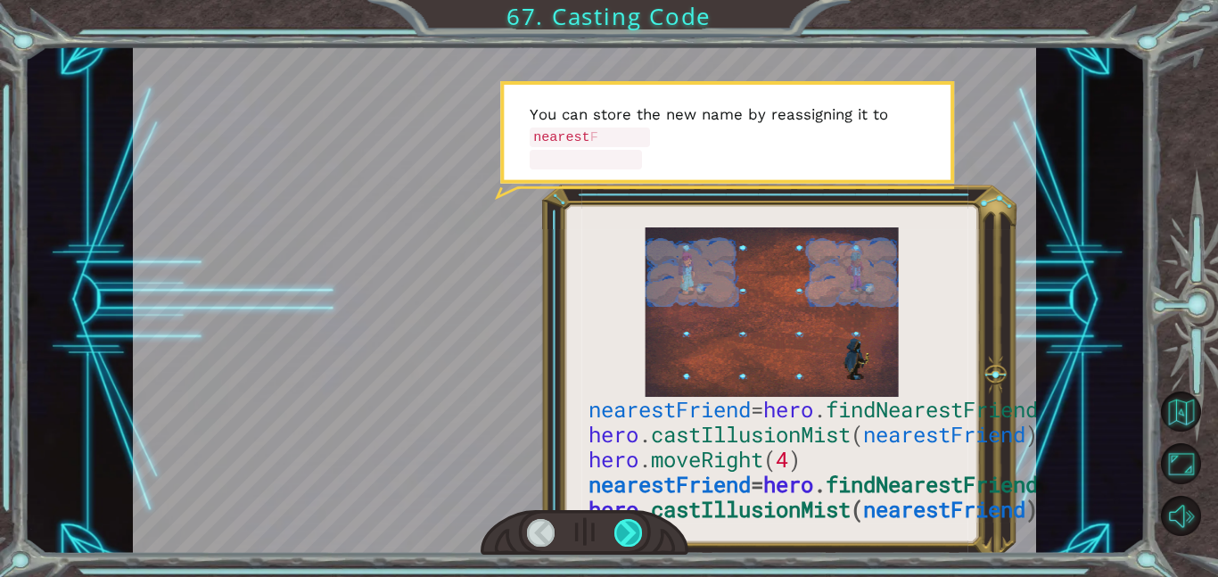
click at [631, 530] on div at bounding box center [629, 533] width 29 height 28
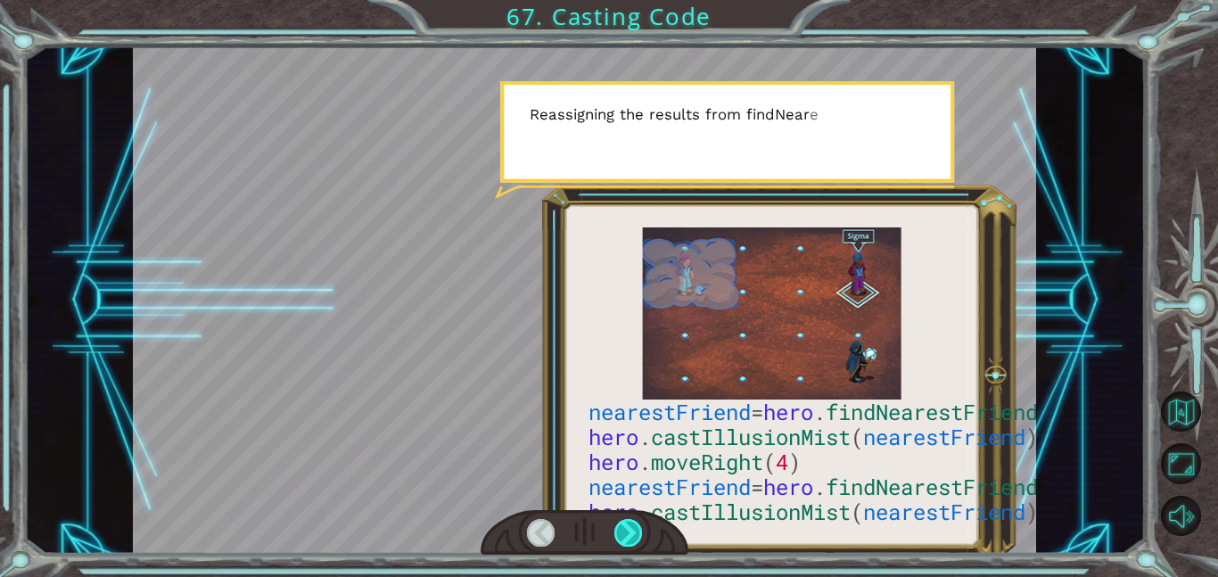
click at [631, 530] on div at bounding box center [629, 533] width 29 height 28
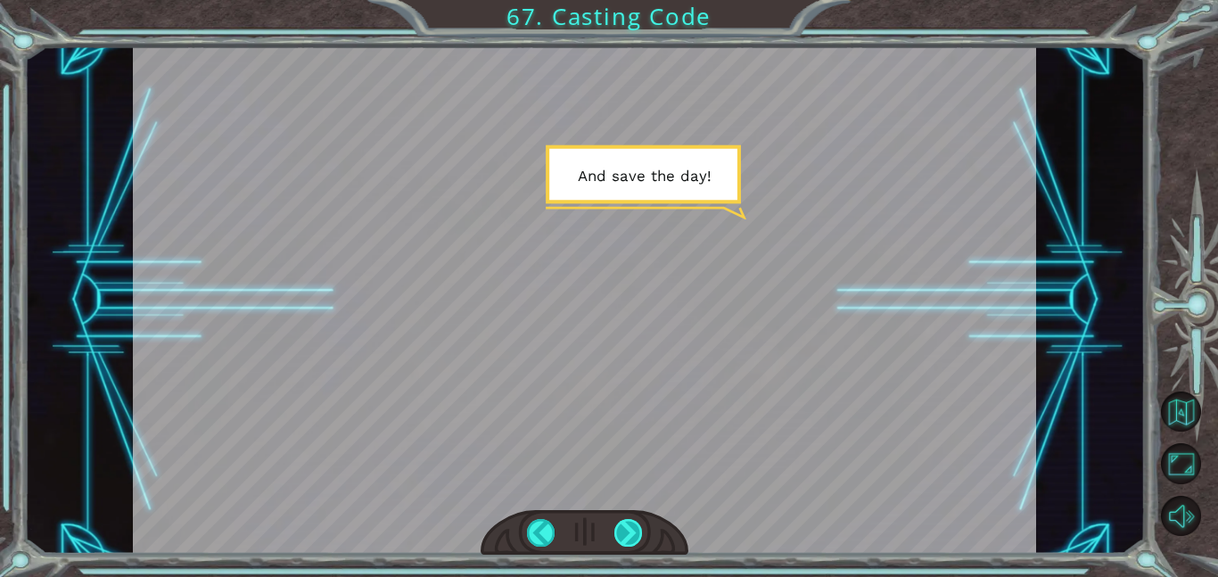
click at [631, 530] on div at bounding box center [629, 533] width 29 height 28
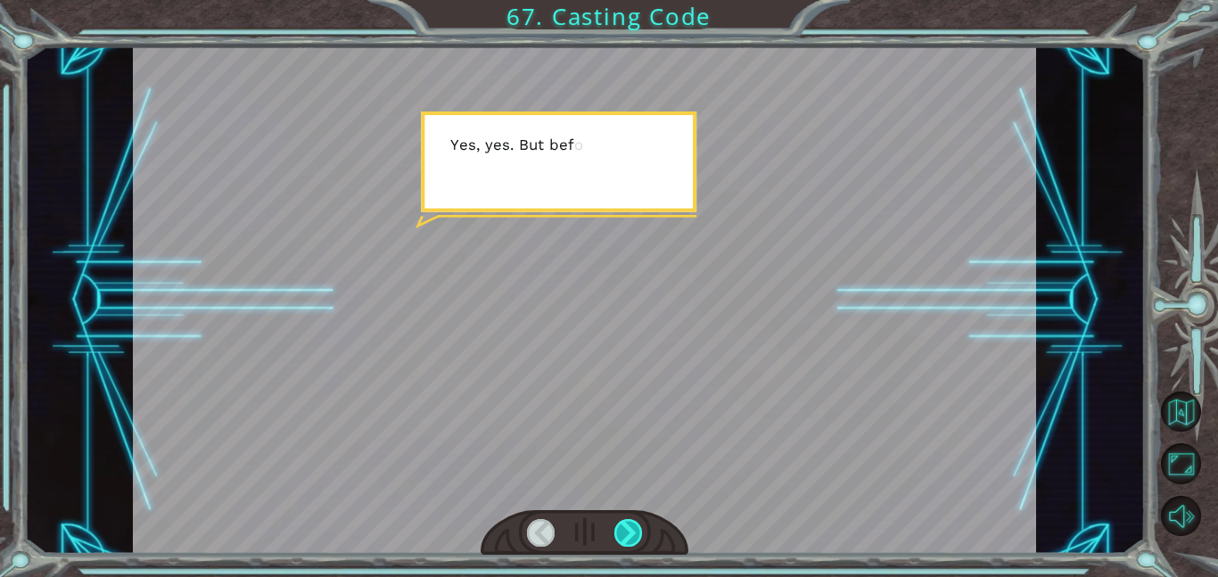
click at [631, 530] on div at bounding box center [629, 533] width 29 height 28
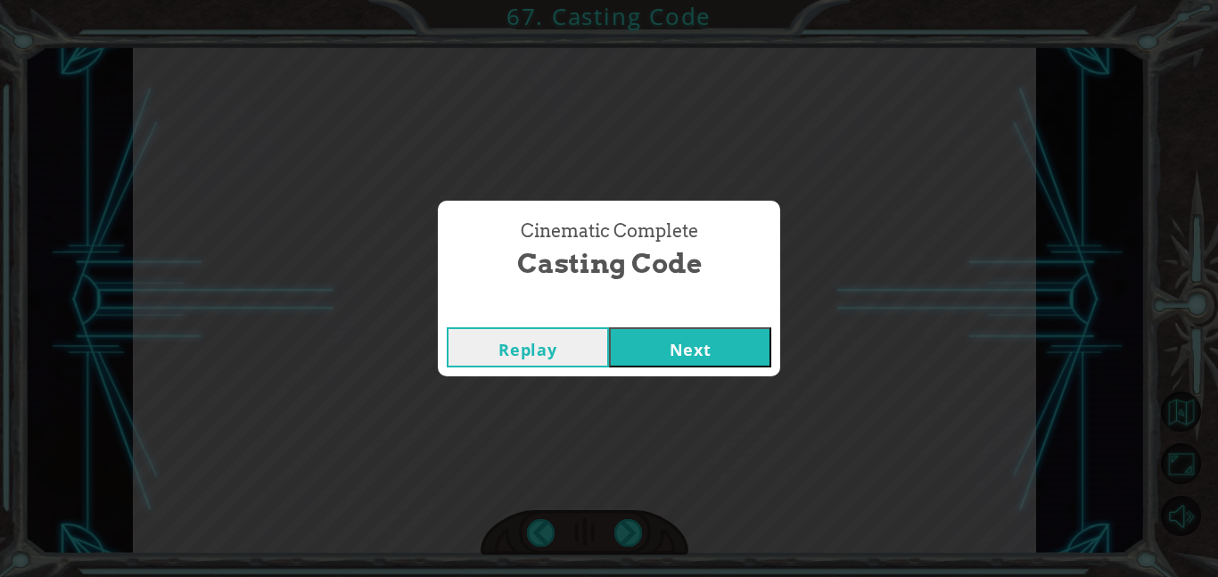
click at [676, 334] on button "Next" at bounding box center [690, 347] width 162 height 40
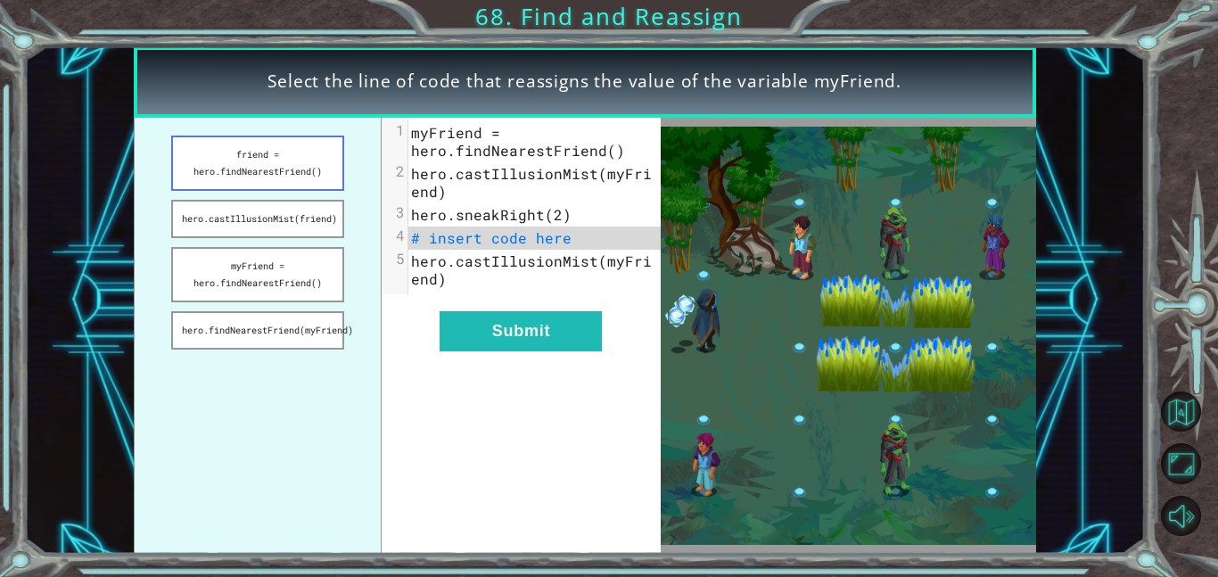
click at [292, 178] on button "friend = hero.findNearestFriend()" at bounding box center [257, 163] width 173 height 55
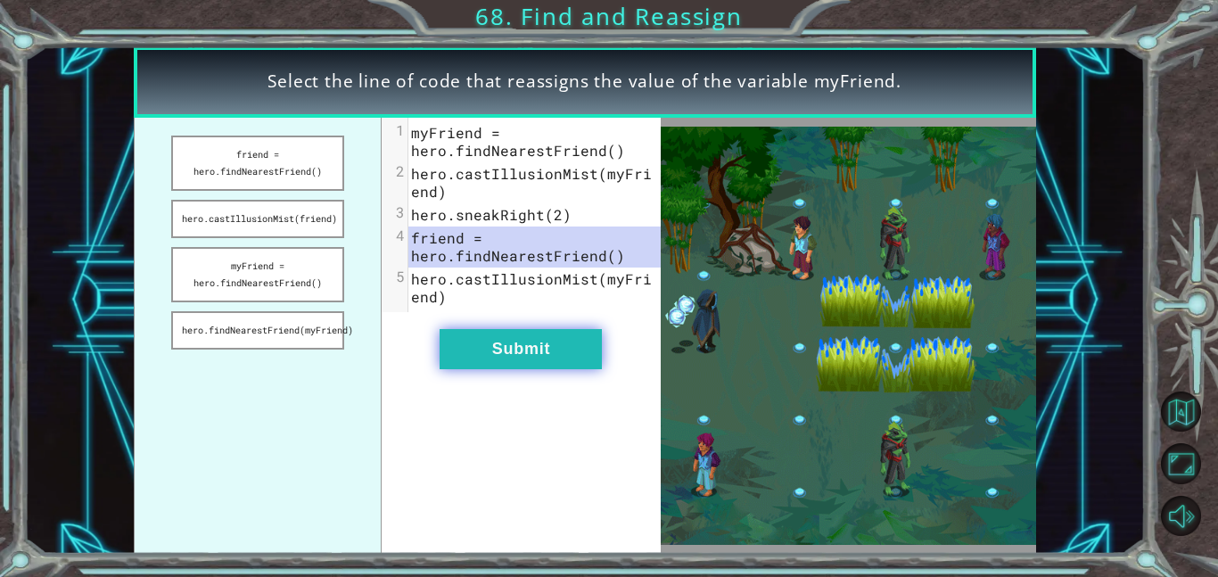
click at [522, 351] on button "Submit" at bounding box center [521, 349] width 162 height 40
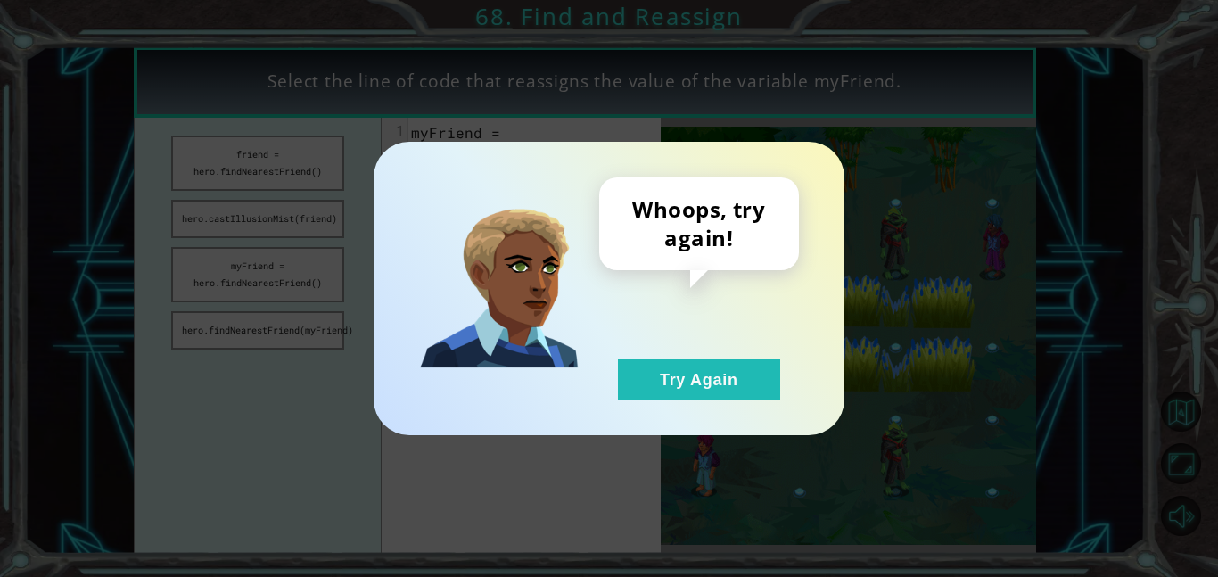
click at [674, 401] on div "Whoops, try again! Try Again" at bounding box center [609, 288] width 471 height 293
click at [669, 394] on button "Try Again" at bounding box center [699, 379] width 162 height 40
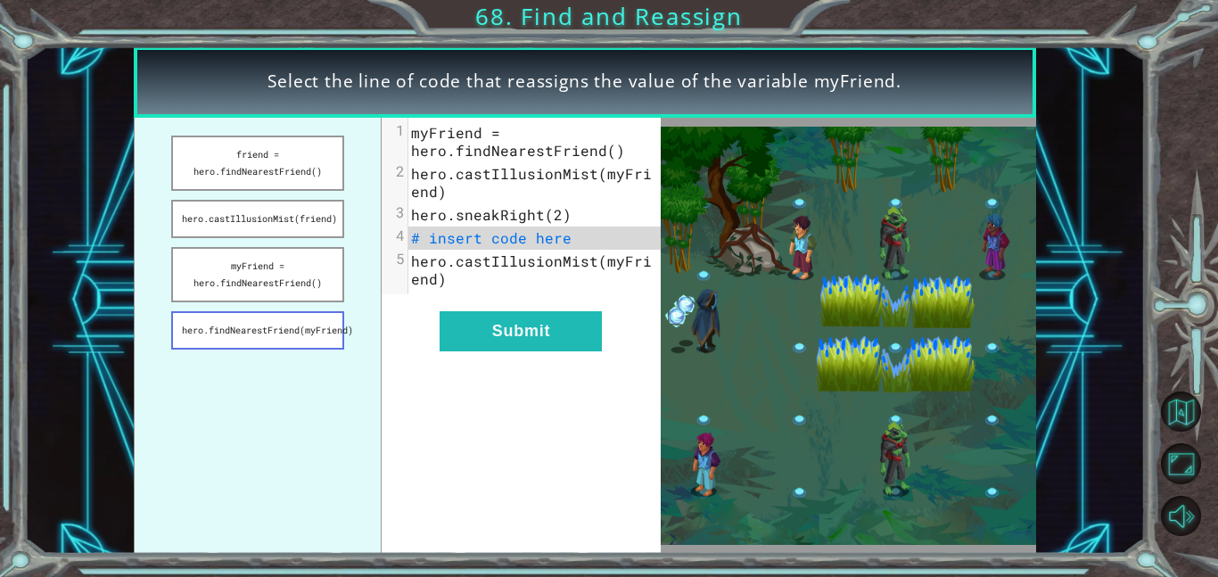
click at [321, 330] on button "hero.findNearestFriend(myFriend)" at bounding box center [257, 330] width 173 height 38
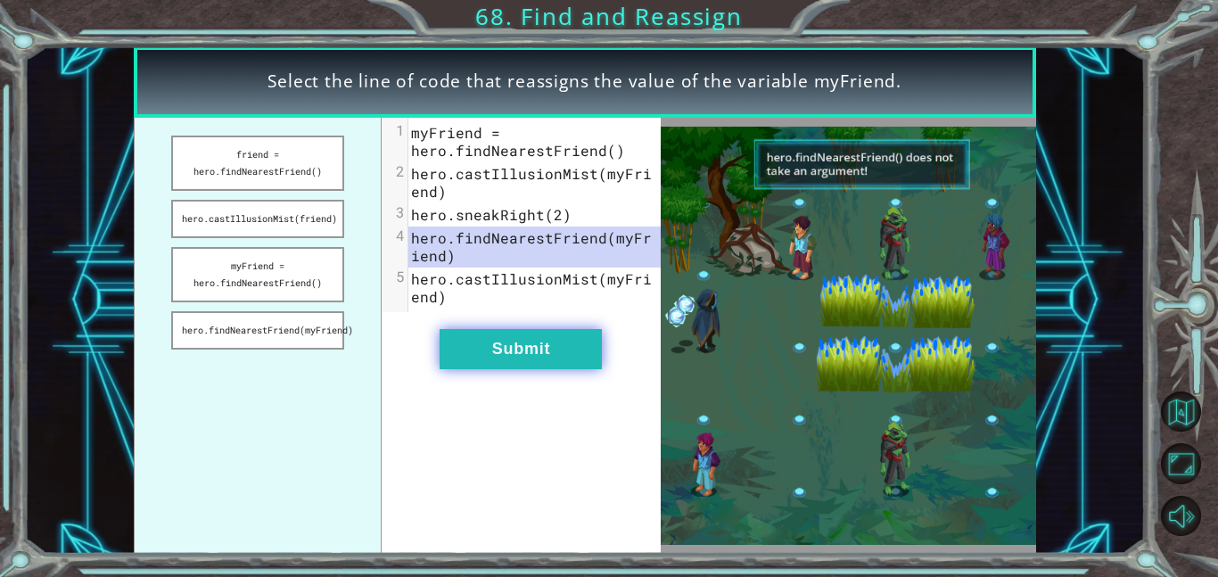
click at [535, 364] on button "Submit" at bounding box center [521, 349] width 162 height 40
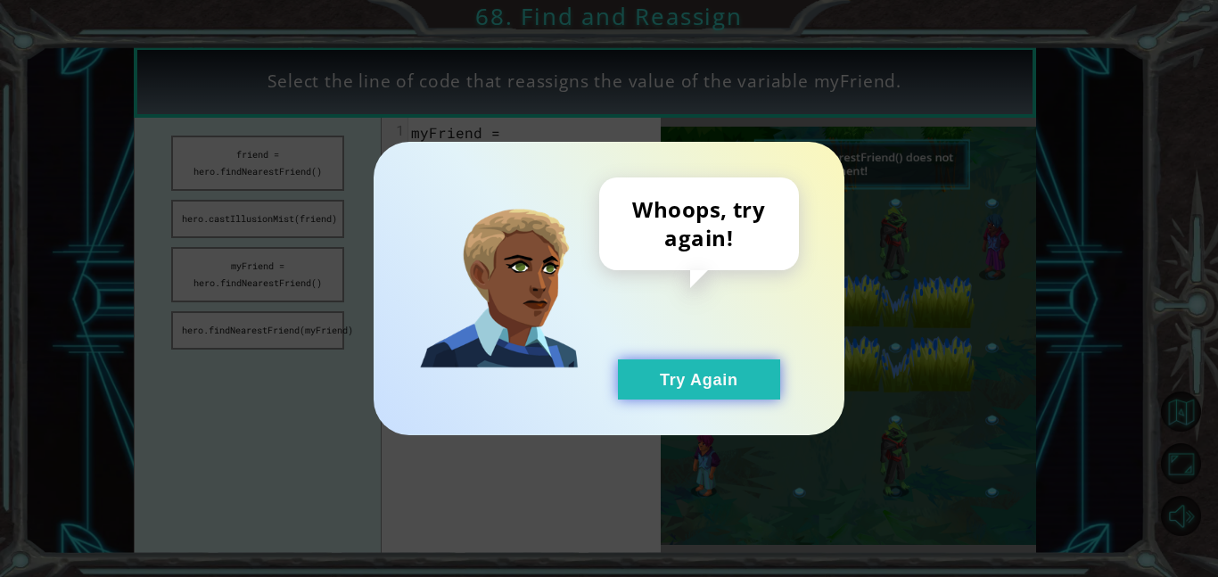
click at [657, 377] on button "Try Again" at bounding box center [699, 379] width 162 height 40
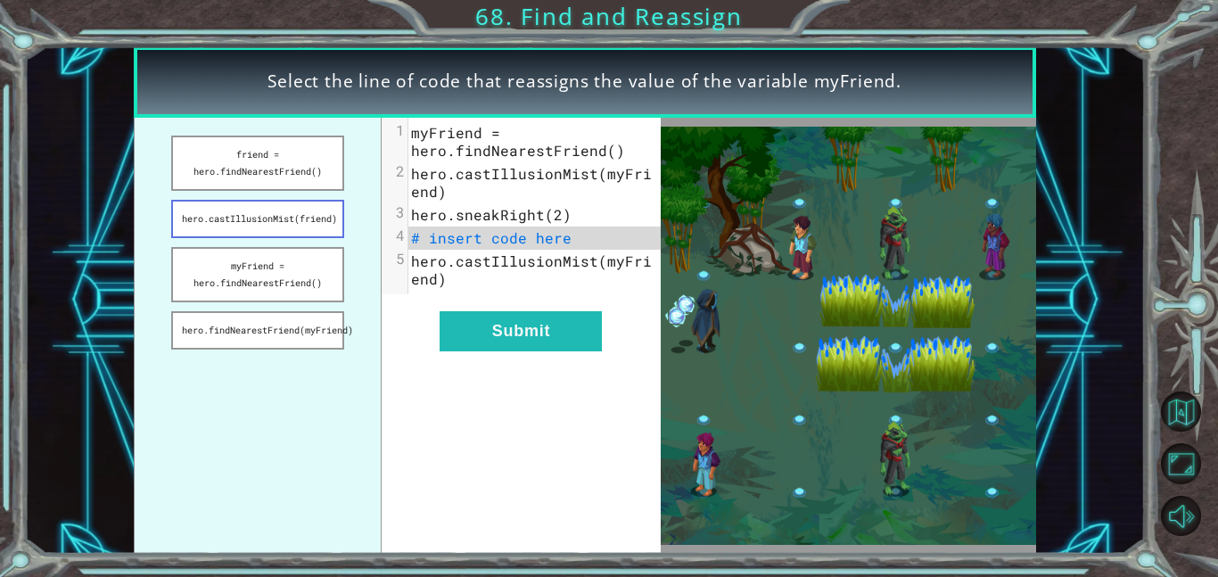
click at [253, 235] on button "hero.castIllusionMist(friend)" at bounding box center [257, 219] width 173 height 38
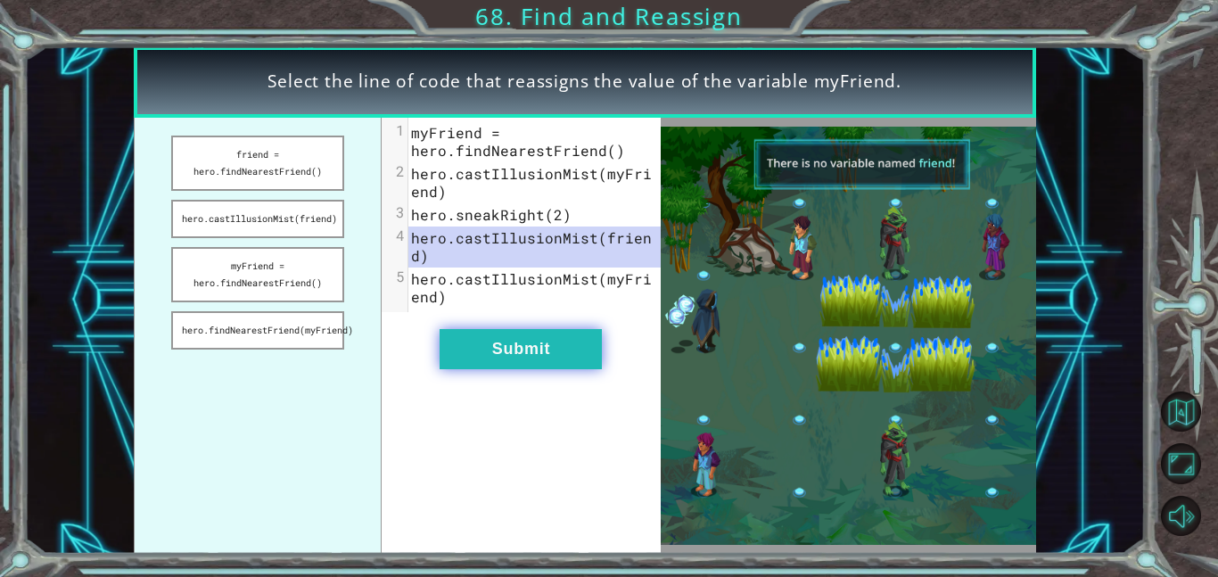
click at [485, 346] on button "Submit" at bounding box center [521, 349] width 162 height 40
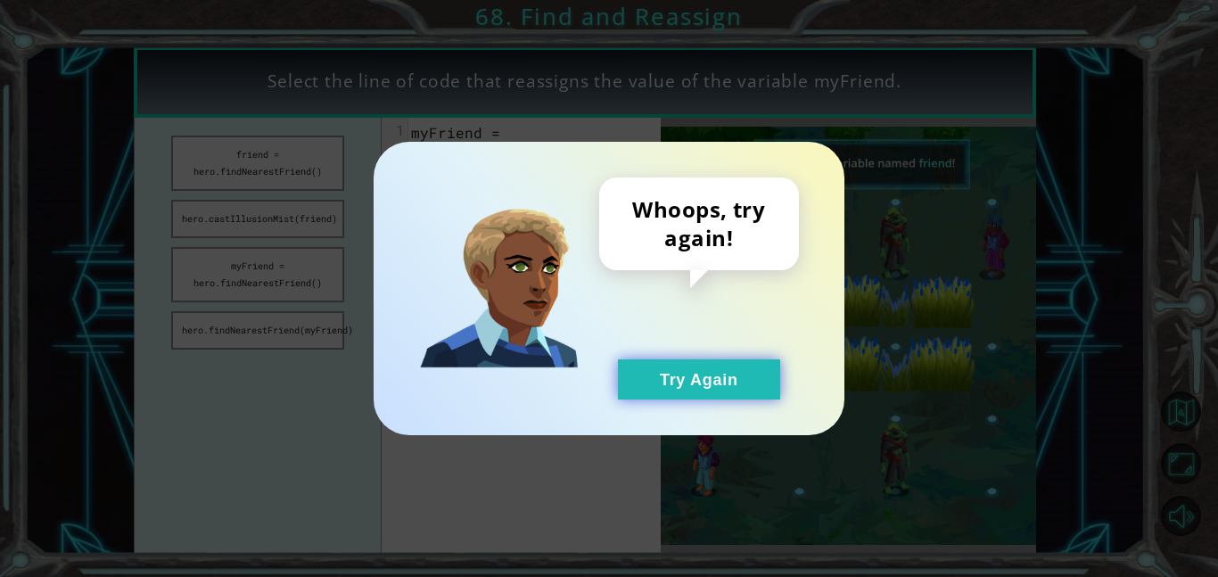
click at [648, 379] on button "Try Again" at bounding box center [699, 379] width 162 height 40
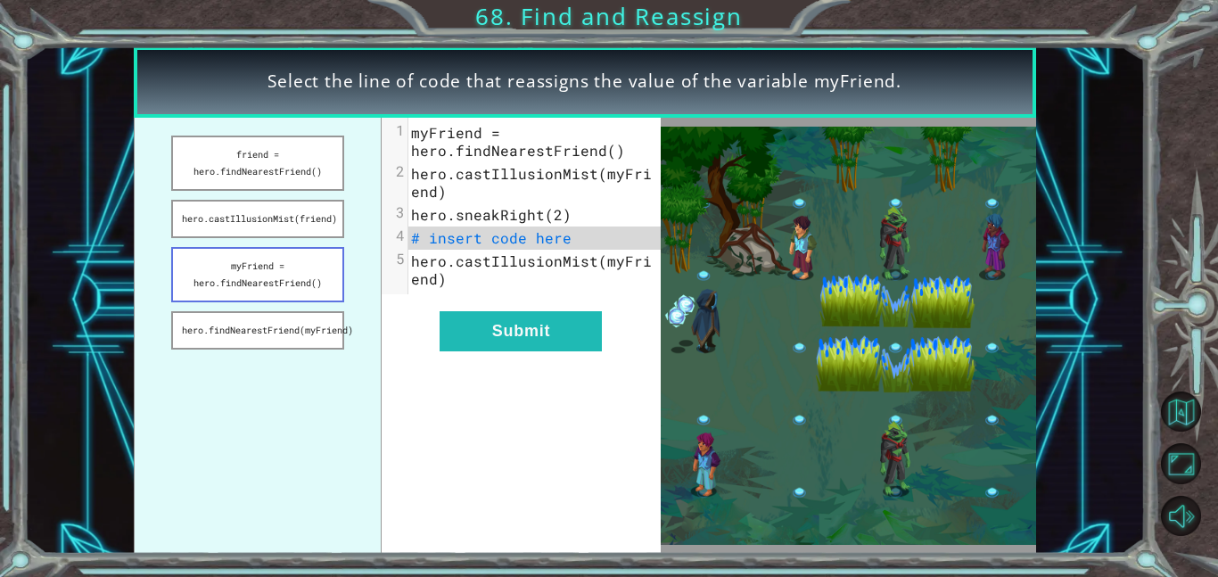
click at [233, 274] on button "myFriend = hero.findNearestFriend()" at bounding box center [257, 274] width 173 height 55
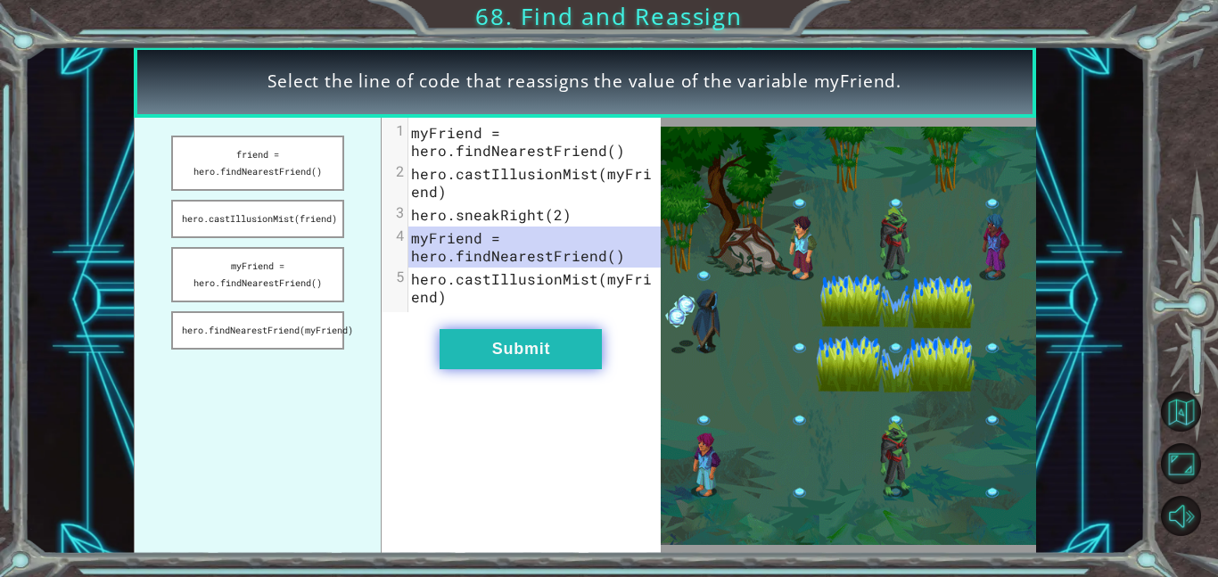
click at [491, 347] on button "Submit" at bounding box center [521, 349] width 162 height 40
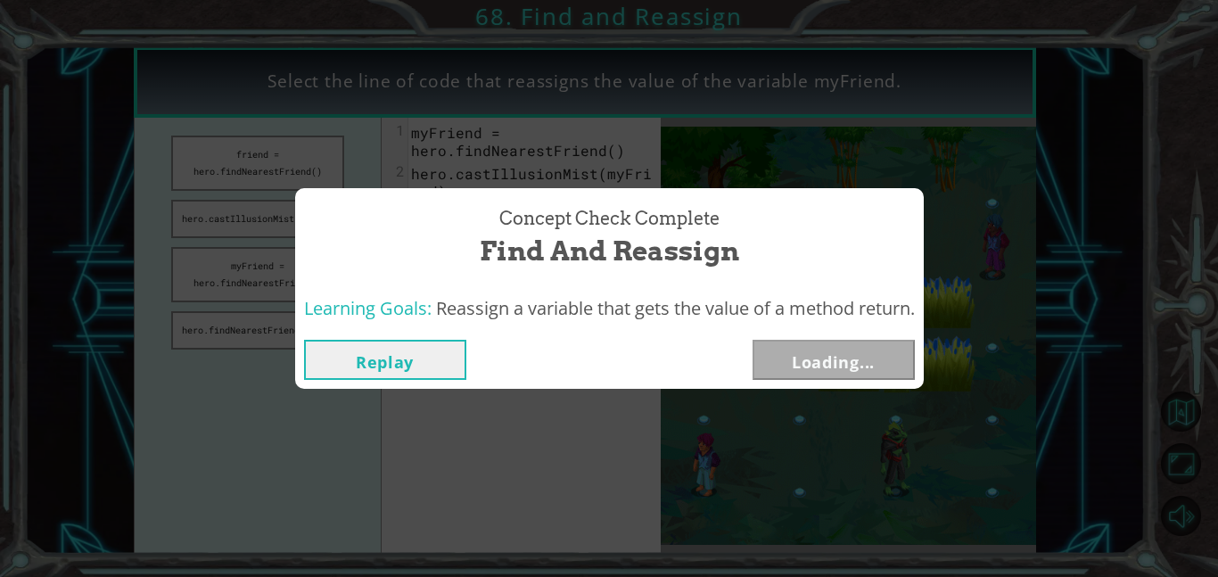
click at [491, 347] on div "Replay Loading..." at bounding box center [609, 360] width 611 height 40
click at [796, 359] on button "Next" at bounding box center [834, 360] width 162 height 40
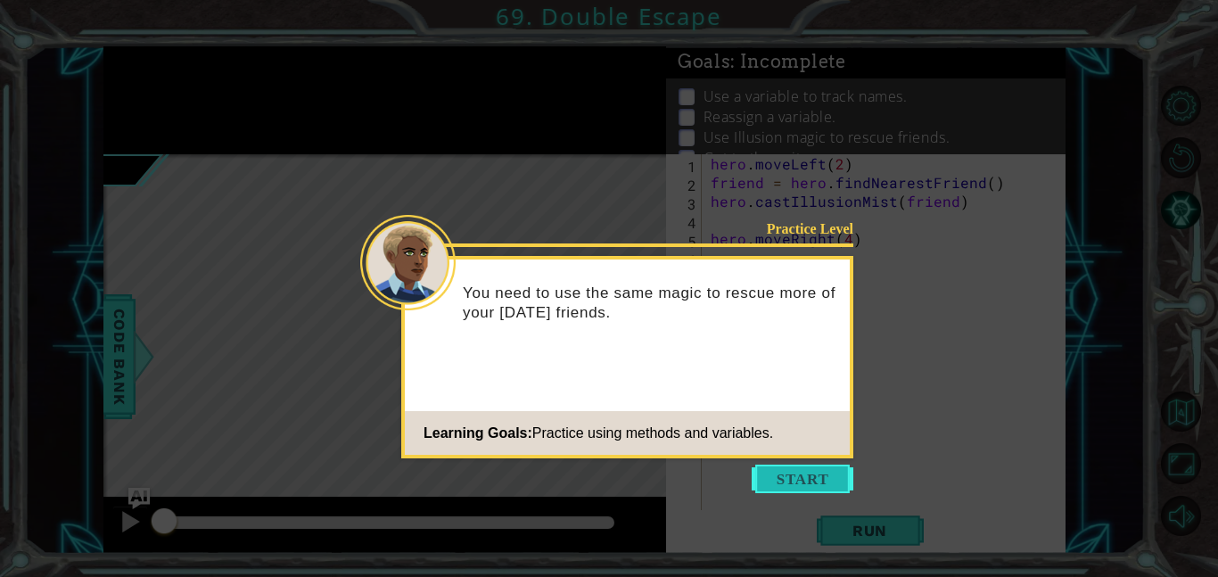
click at [798, 483] on button "Start" at bounding box center [803, 479] width 102 height 29
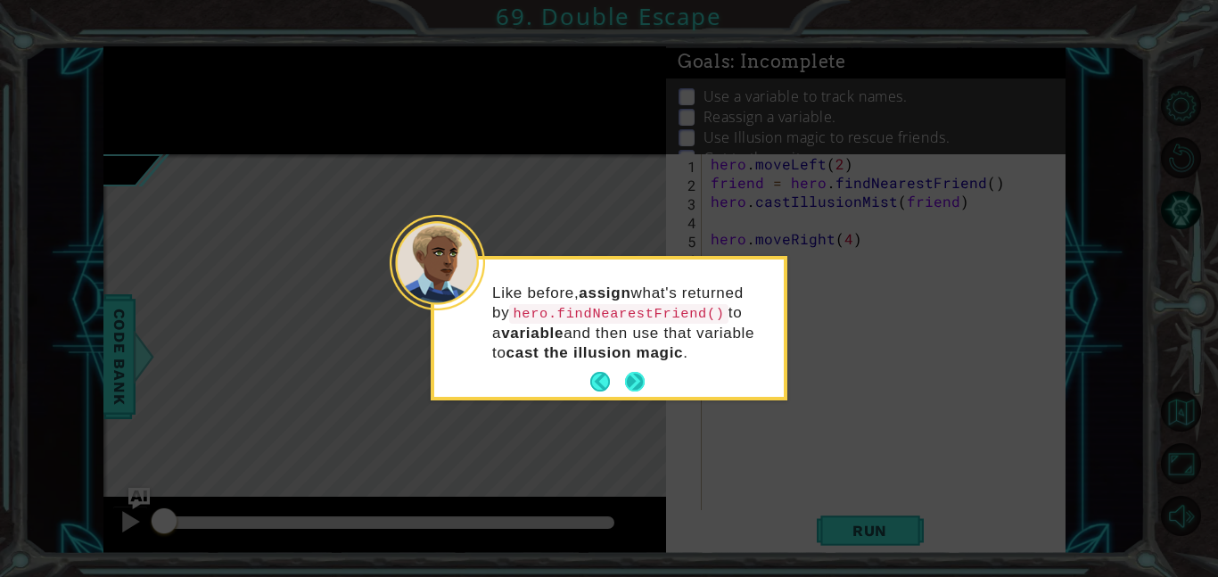
click at [631, 384] on button "Next" at bounding box center [635, 382] width 20 height 20
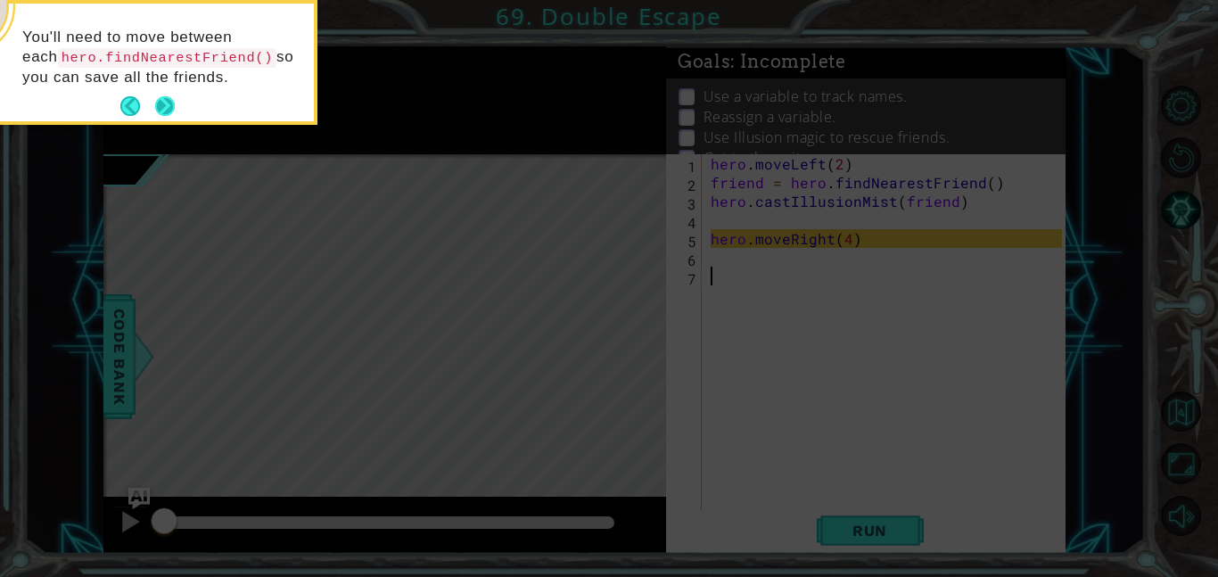
click at [159, 116] on button "Next" at bounding box center [165, 106] width 20 height 20
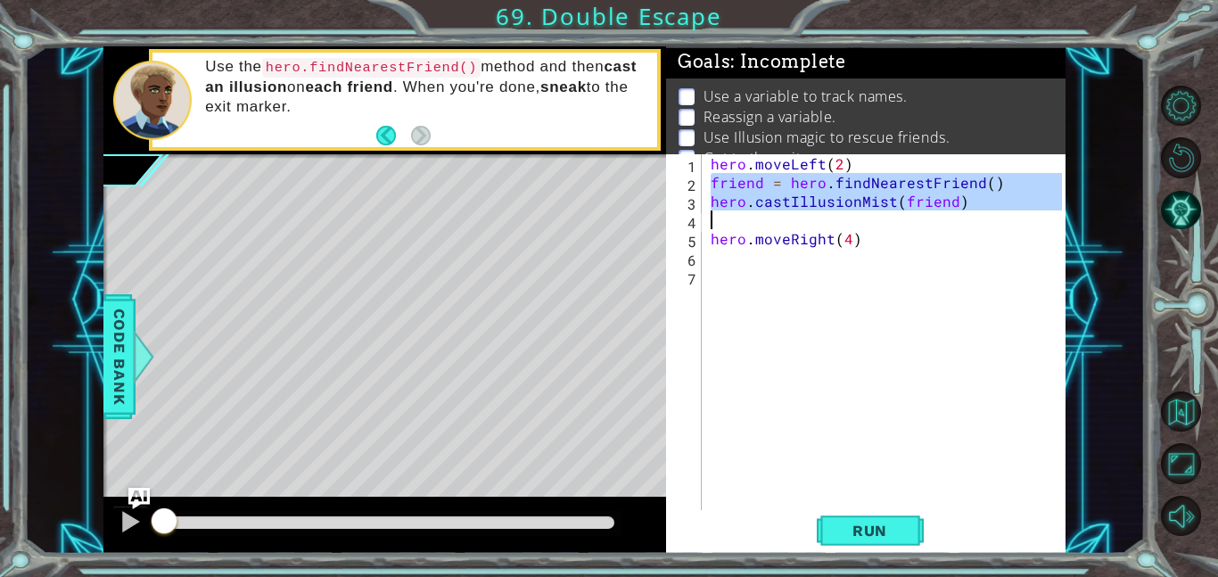
drag, startPoint x: 713, startPoint y: 186, endPoint x: 862, endPoint y: 219, distance: 153.6
click at [862, 219] on div "hero . moveLeft ( 2 ) friend = hero . findNearestFriend ( ) hero . castIllusion…" at bounding box center [889, 350] width 364 height 393
type textarea "hero.castIllusionMist(friend)"
click at [836, 259] on div "hero . moveLeft ( 2 ) friend = hero . findNearestFriend ( ) hero . castIllusion…" at bounding box center [889, 350] width 364 height 393
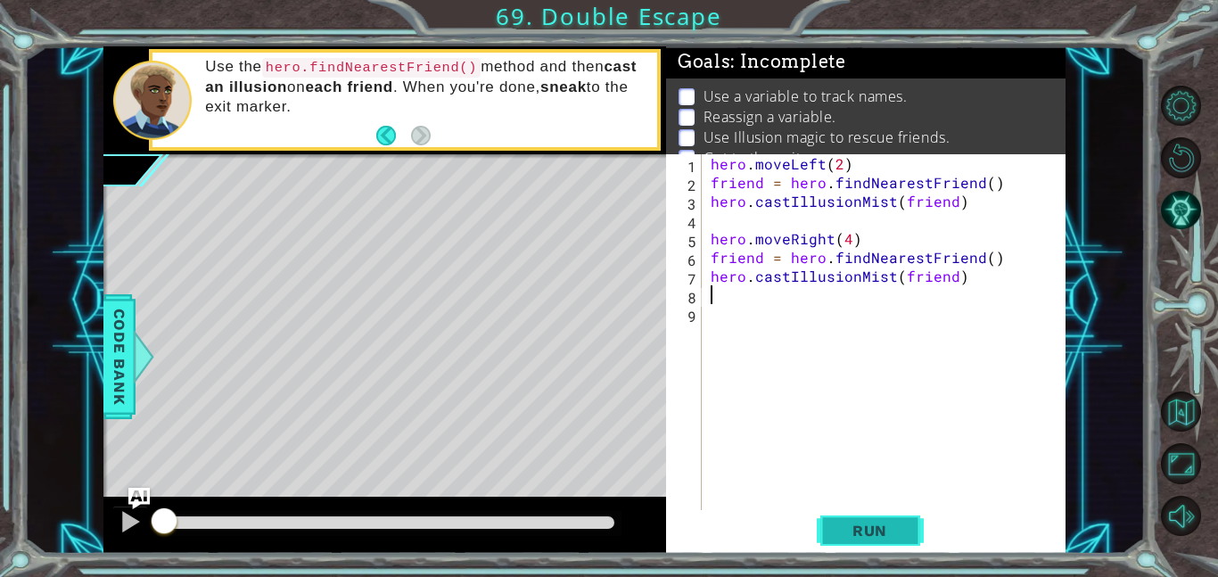
click at [858, 542] on button "Run" at bounding box center [870, 530] width 107 height 40
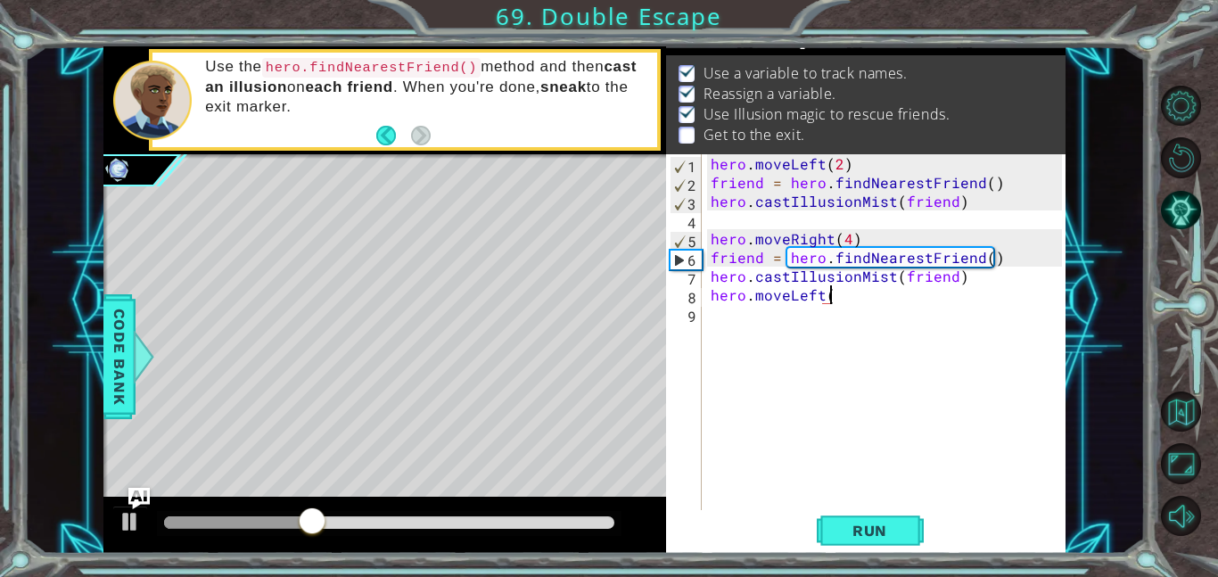
scroll to position [0, 7]
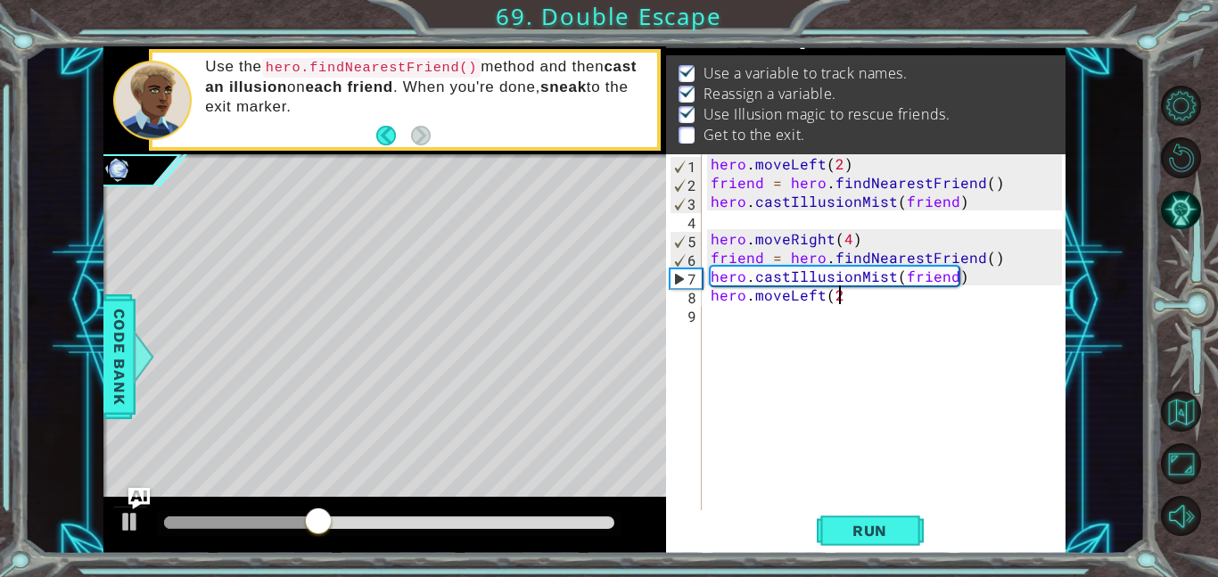
type textarea "hero.moveLeft(2)"
click at [754, 321] on div "hero . moveLeft ( 2 ) friend = hero . findNearestFriend ( ) hero . castIllusion…" at bounding box center [889, 350] width 364 height 393
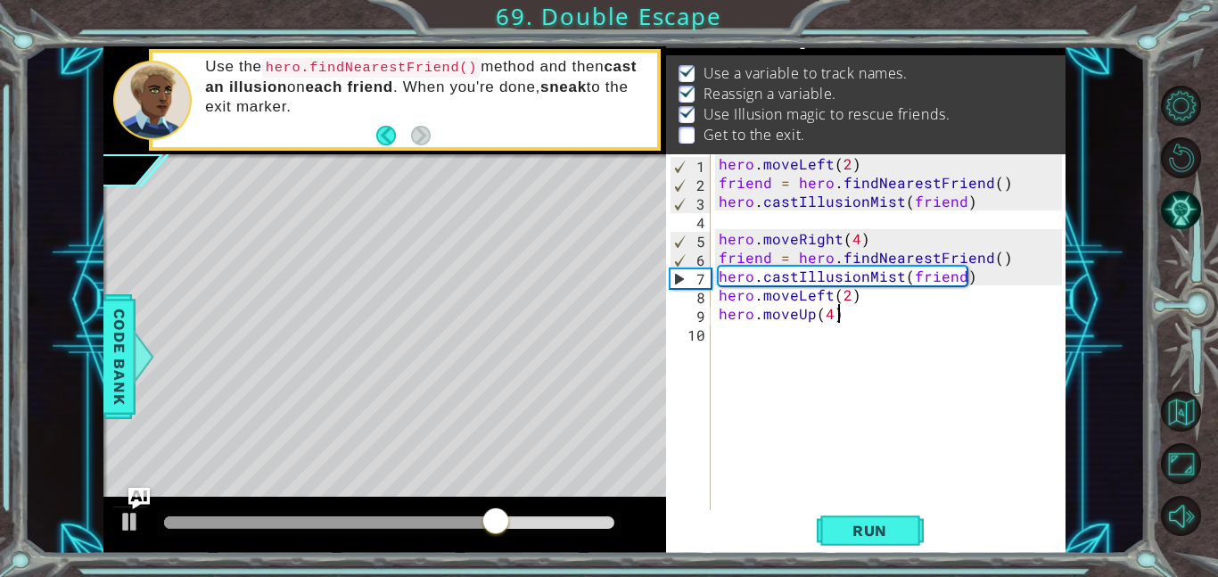
scroll to position [0, 6]
type textarea "hero.moveUp(4)"
click at [858, 524] on span "Run" at bounding box center [870, 531] width 70 height 18
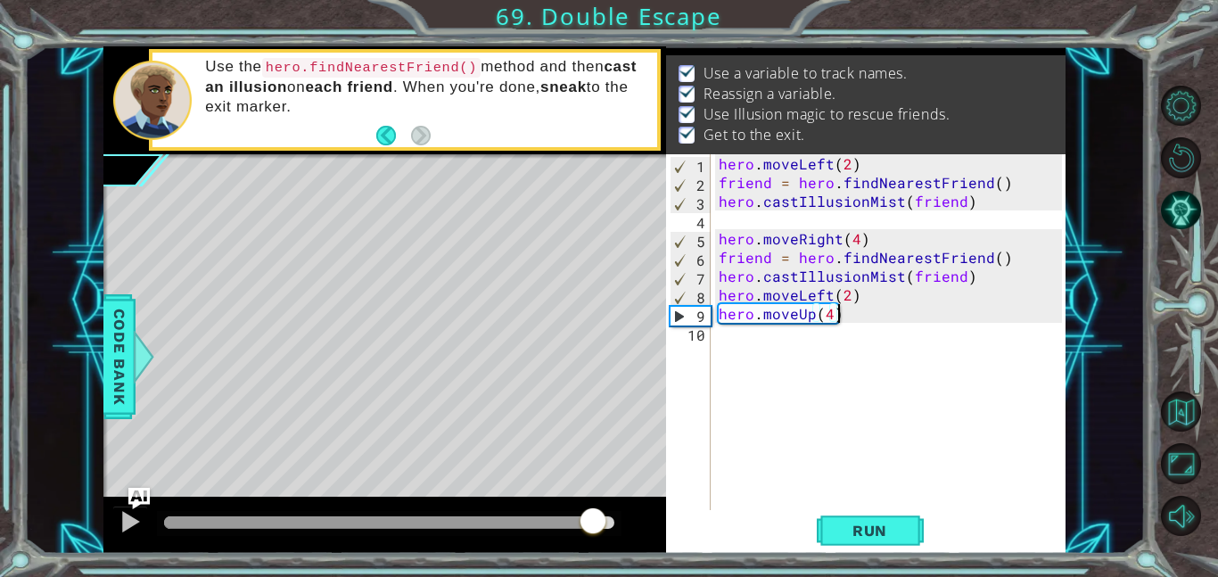
drag, startPoint x: 169, startPoint y: 513, endPoint x: 594, endPoint y: 560, distance: 428.0
click at [594, 560] on div "1 ההההההההההההההההההההההההההההההההההההההההההההההההההההההההההההההההההההההההההההה…" at bounding box center [609, 288] width 1218 height 577
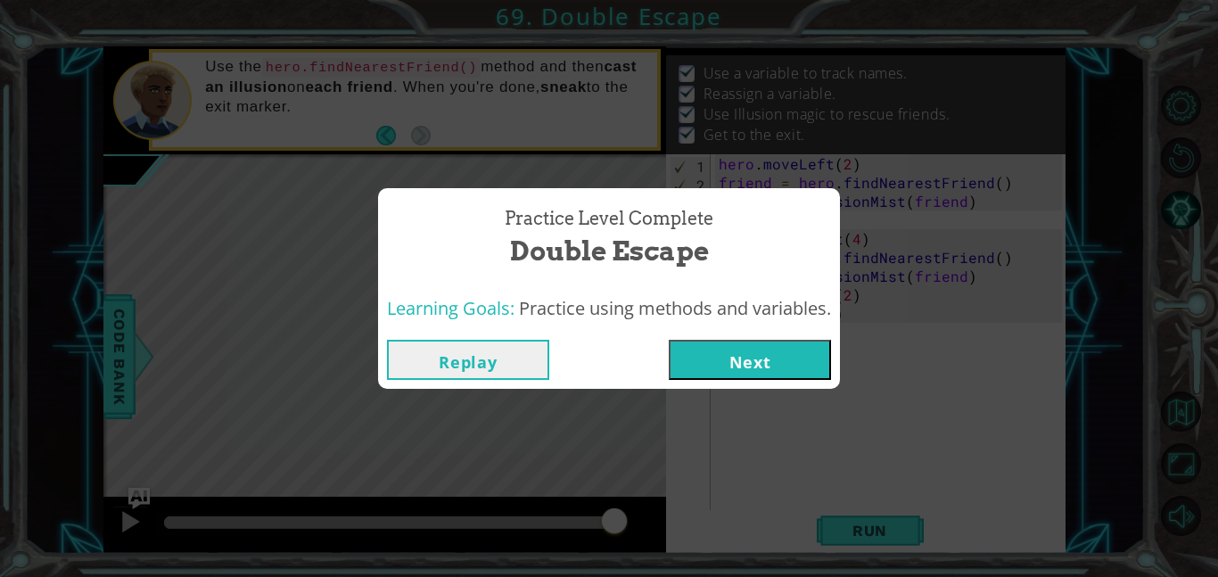
click at [733, 384] on div "Replay Next" at bounding box center [609, 360] width 462 height 58
click at [732, 370] on button "Next" at bounding box center [750, 360] width 162 height 40
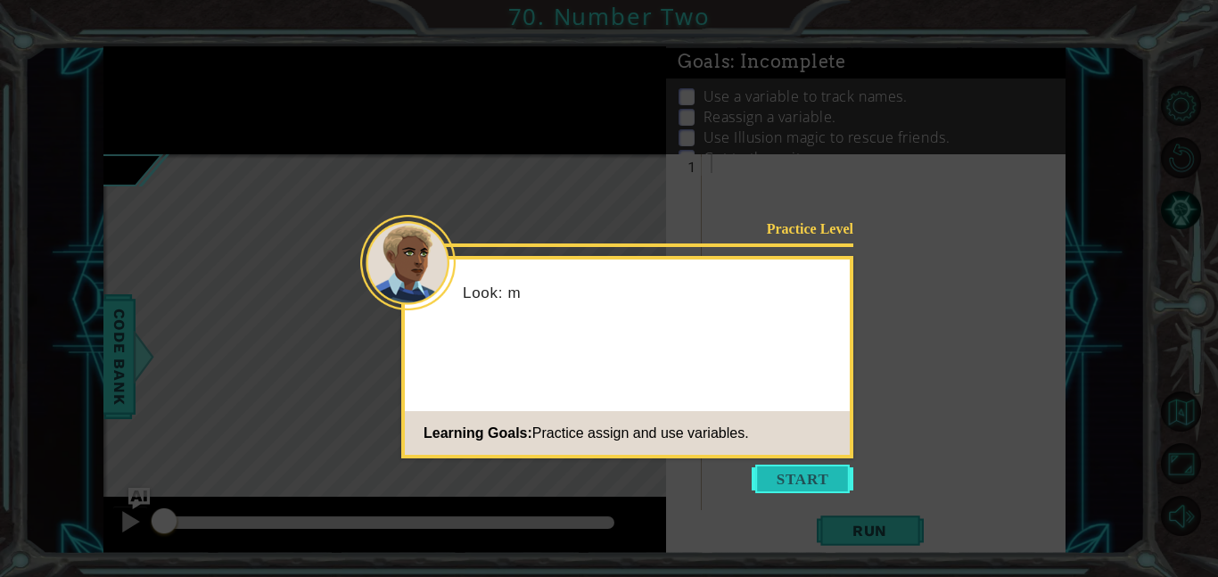
click at [769, 482] on button "Start" at bounding box center [803, 479] width 102 height 29
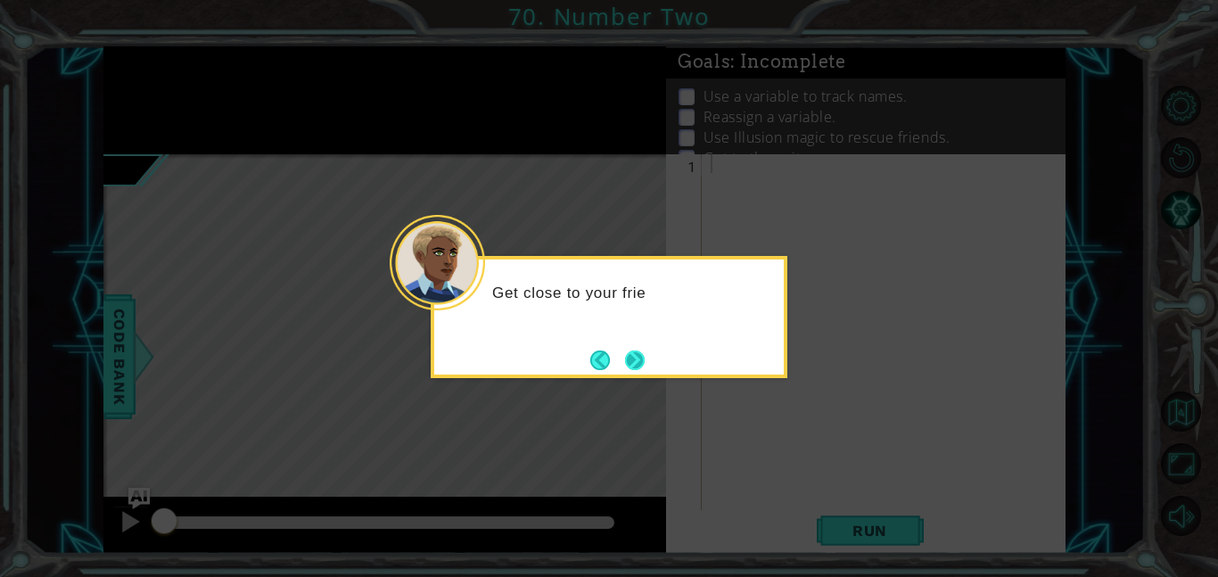
click at [645, 360] on button "Next" at bounding box center [635, 361] width 20 height 20
click at [648, 360] on div "Assign" at bounding box center [609, 317] width 357 height 122
click at [643, 359] on button "Next" at bounding box center [635, 361] width 20 height 20
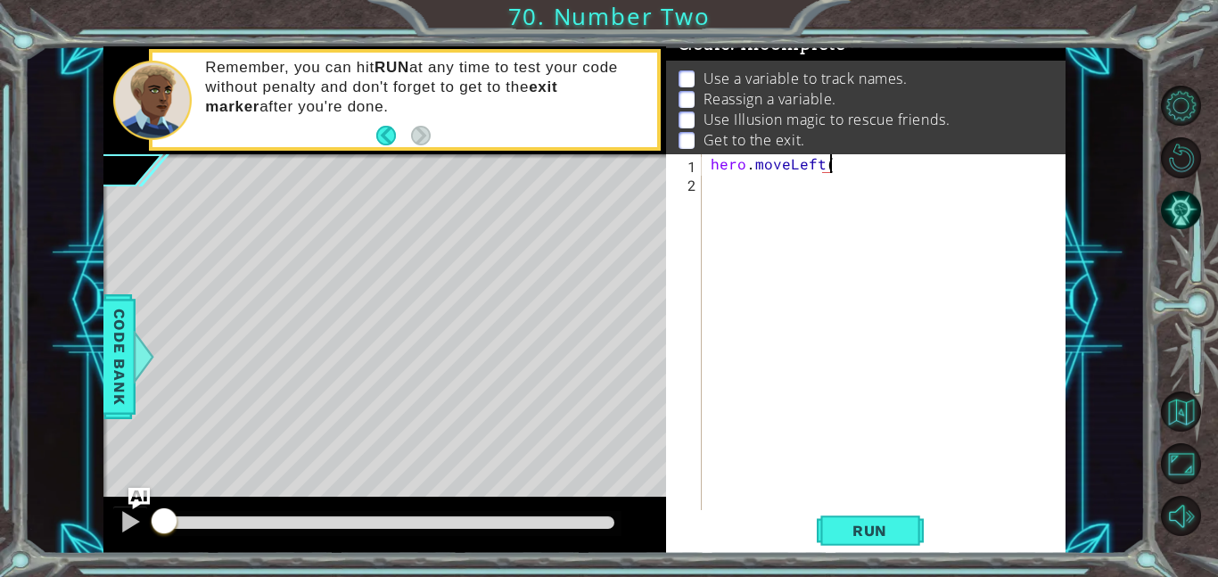
scroll to position [0, 7]
type textarea "hero.moveLeft(2)"
click at [755, 190] on div "hero . moveLeft ( 2 )" at bounding box center [889, 350] width 364 height 393
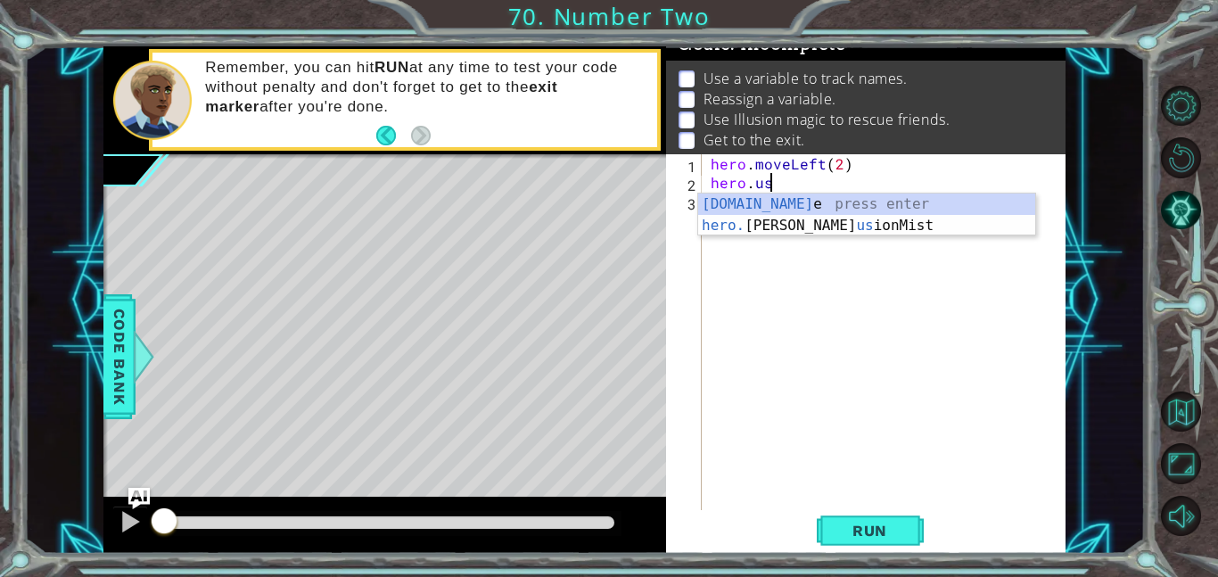
scroll to position [0, 3]
click at [786, 226] on div "[DOMAIN_NAME] e press enter hero. [PERSON_NAME] us ionMist press enter" at bounding box center [866, 237] width 337 height 86
type textarea "hero.castIllusionMist(friend)"
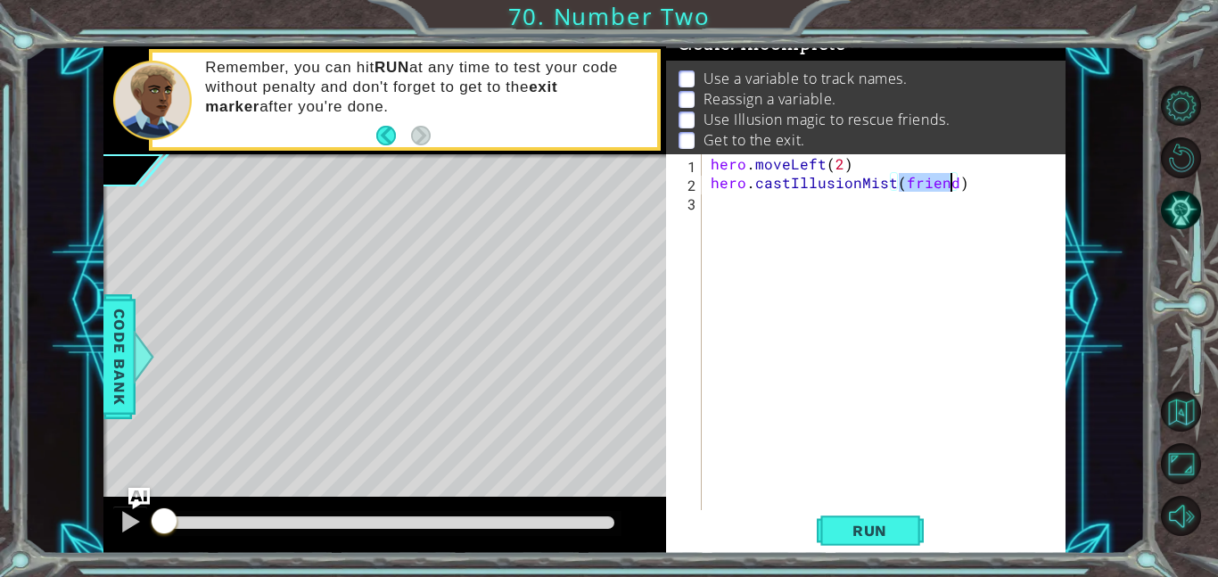
click at [738, 220] on div "hero . moveLeft ( 2 ) hero . castIllusionMist ( friend )" at bounding box center [889, 350] width 364 height 393
click at [824, 164] on div "hero . moveLeft ( 2 ) hero . castIllusionMist ( friend ) hero . moveRight ( 2 )" at bounding box center [889, 350] width 364 height 393
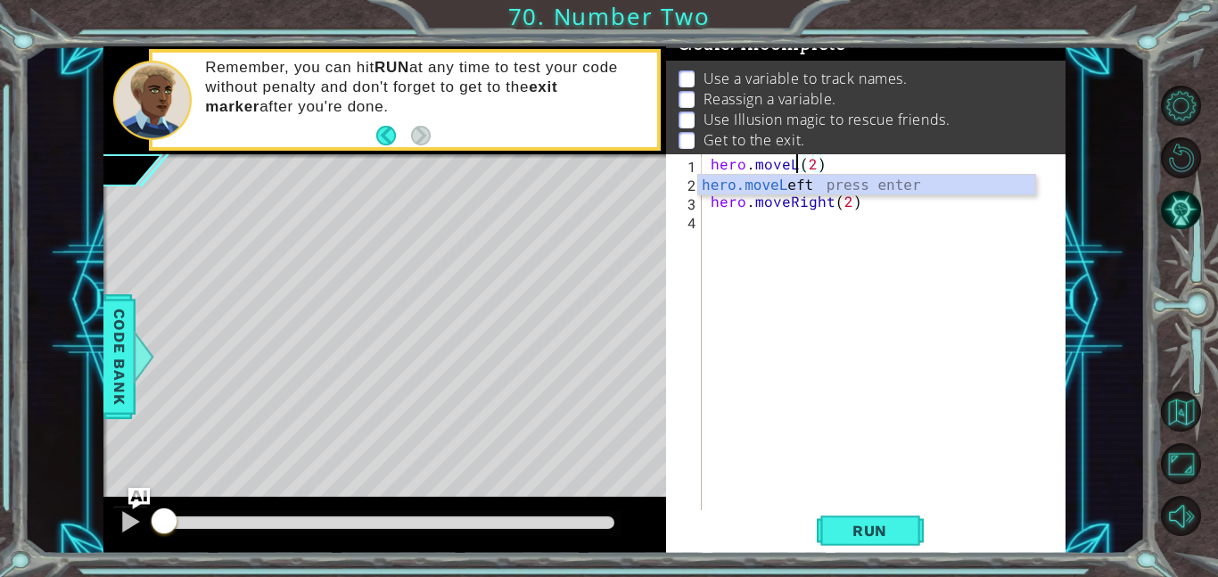
scroll to position [0, 5]
type textarea "hero.moveRight(2)"
click at [834, 239] on div "hero . moveRight ( 2 ) hero . castIllusionMist ( friend ) hero . moveRight ( 2 )" at bounding box center [889, 350] width 364 height 393
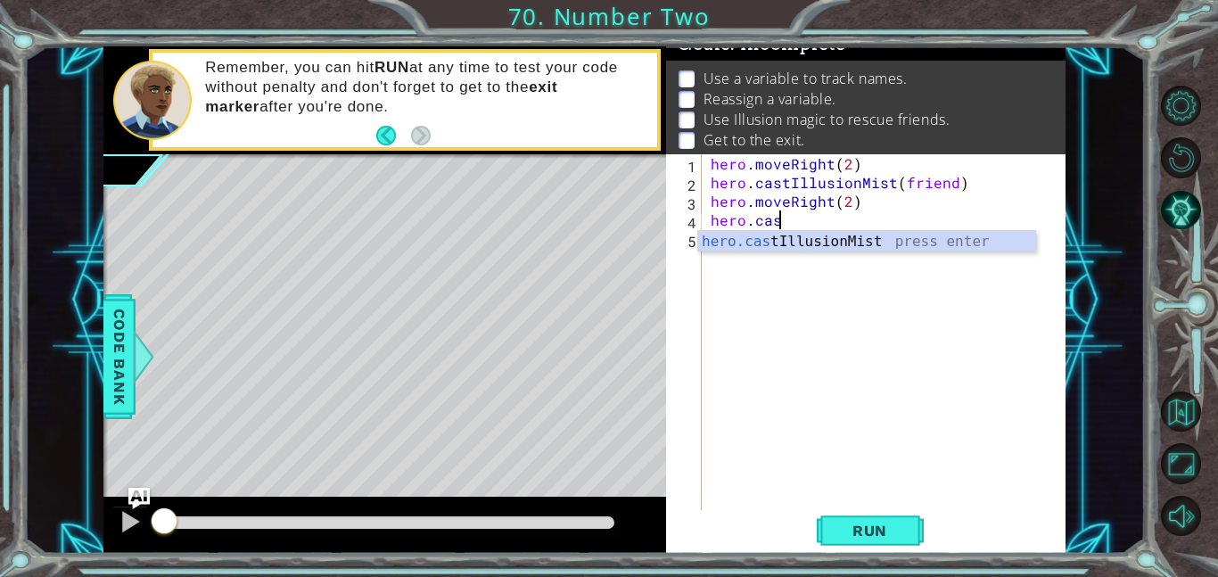
scroll to position [0, 4]
click at [868, 240] on div "hero.cast IllusionMist press enter" at bounding box center [866, 263] width 337 height 64
type textarea "hero.castIllusionMist(friend)"
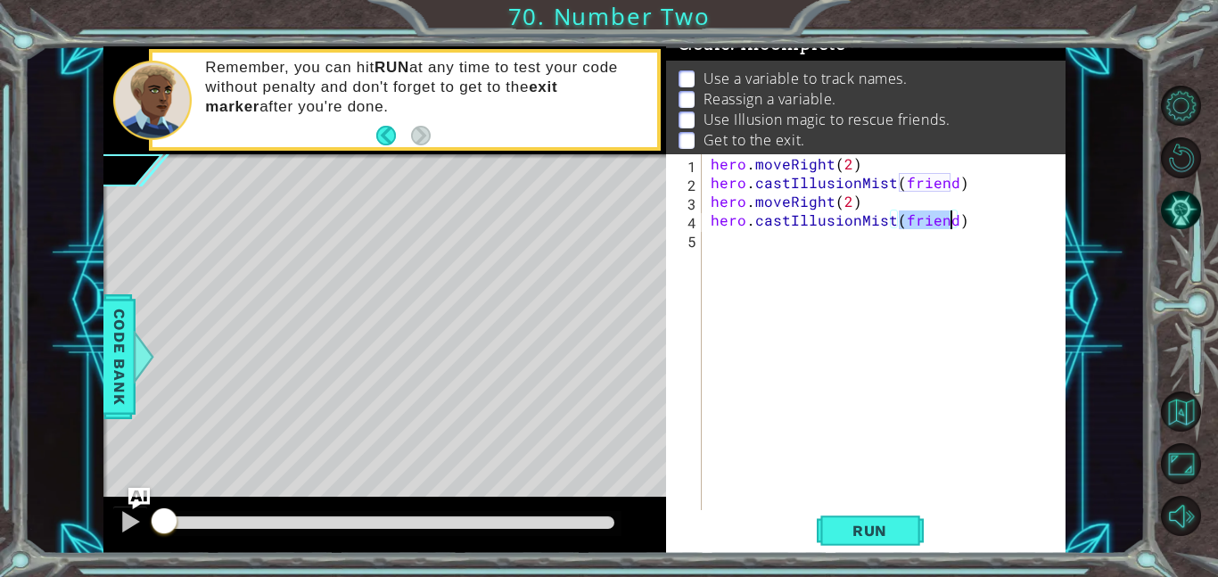
click at [875, 243] on div "hero . moveRight ( 2 ) hero . castIllusionMist ( friend ) hero . moveRight ( 2 …" at bounding box center [889, 350] width 364 height 393
type textarea "hero.moveRight(2)"
click at [861, 549] on button "Run" at bounding box center [870, 530] width 107 height 40
click at [851, 539] on button "Run" at bounding box center [870, 530] width 107 height 40
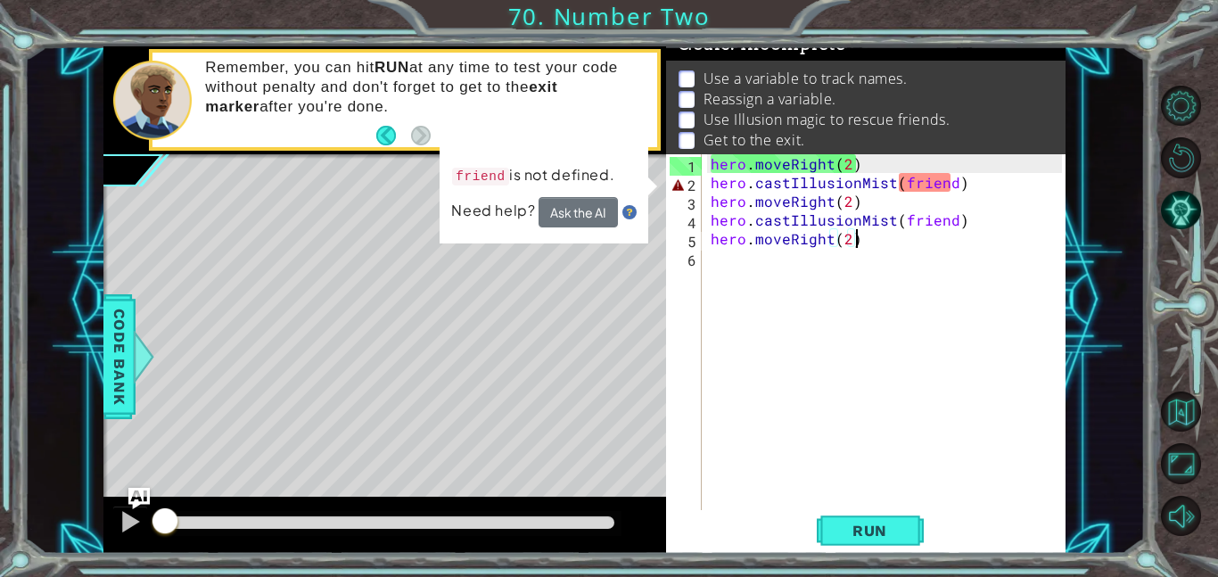
drag, startPoint x: 220, startPoint y: 518, endPoint x: 109, endPoint y: 523, distance: 111.6
click at [109, 523] on div at bounding box center [384, 525] width 563 height 57
click at [127, 526] on div at bounding box center [130, 521] width 23 height 23
click at [376, 125] on footer at bounding box center [403, 135] width 54 height 27
click at [384, 137] on button "Back" at bounding box center [393, 136] width 35 height 20
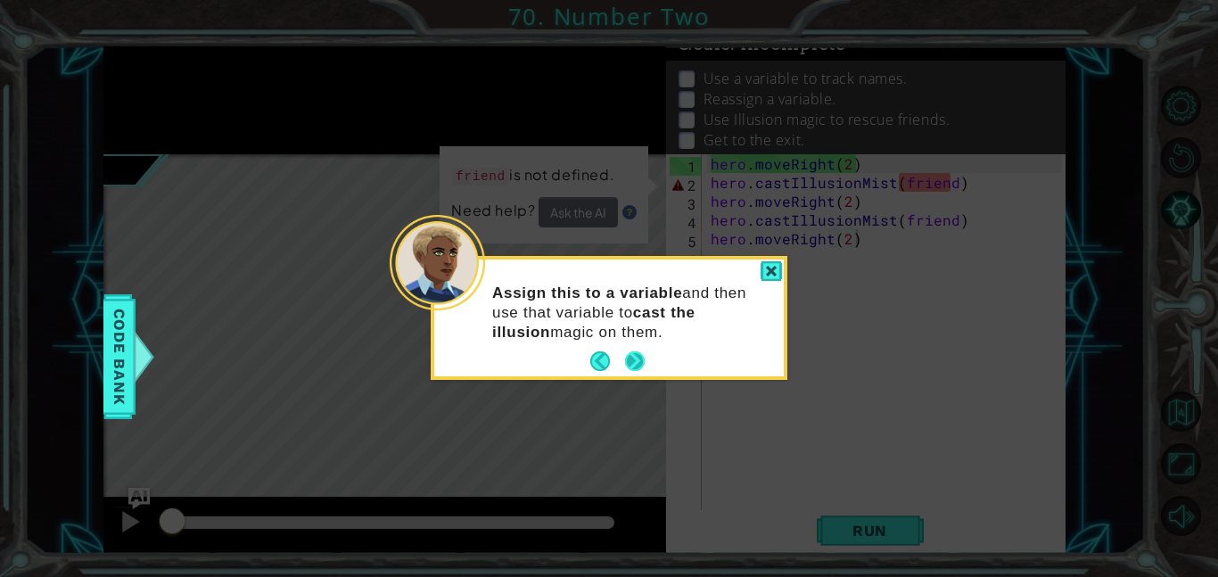
click at [631, 362] on button "Next" at bounding box center [635, 361] width 20 height 20
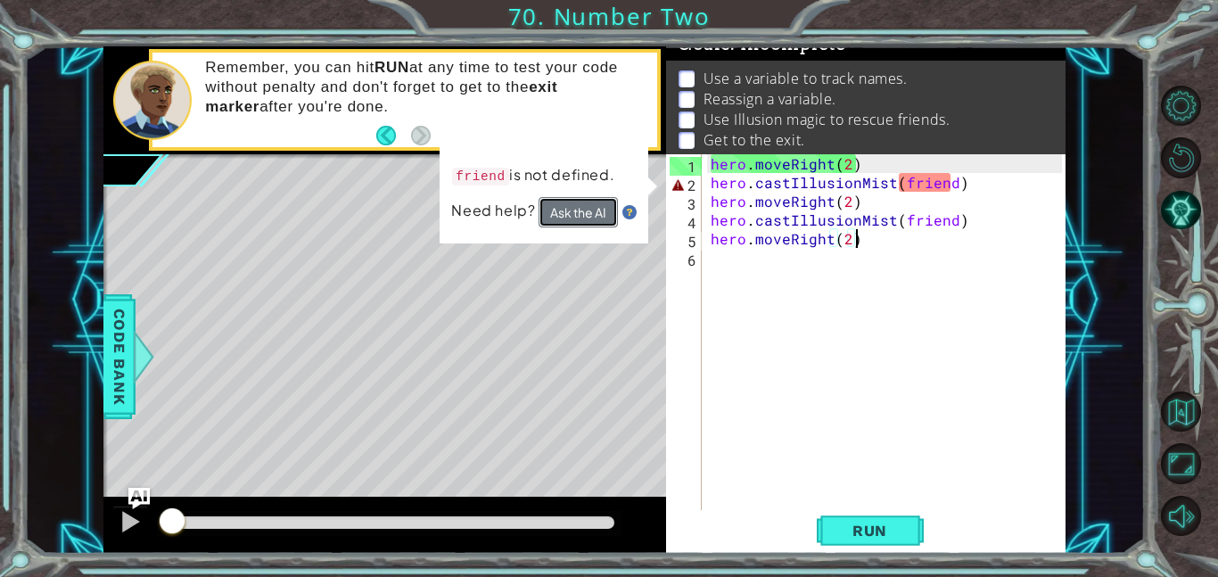
click at [582, 220] on button "Ask the AI" at bounding box center [578, 212] width 79 height 30
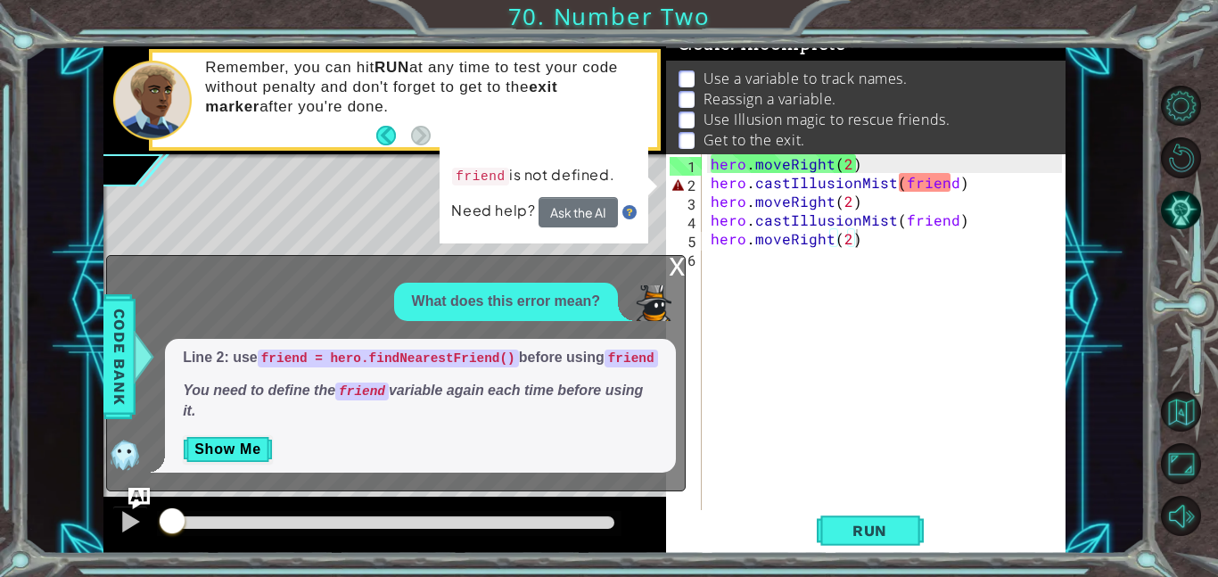
drag, startPoint x: 261, startPoint y: 334, endPoint x: 345, endPoint y: 336, distance: 83.9
click at [345, 350] on code "friend = hero.findNearestFriend()" at bounding box center [388, 359] width 261 height 18
click at [880, 165] on div "hero . moveRight ( 2 ) hero . castIllusionMist ( friend ) hero . moveRight ( 2 …" at bounding box center [889, 350] width 364 height 393
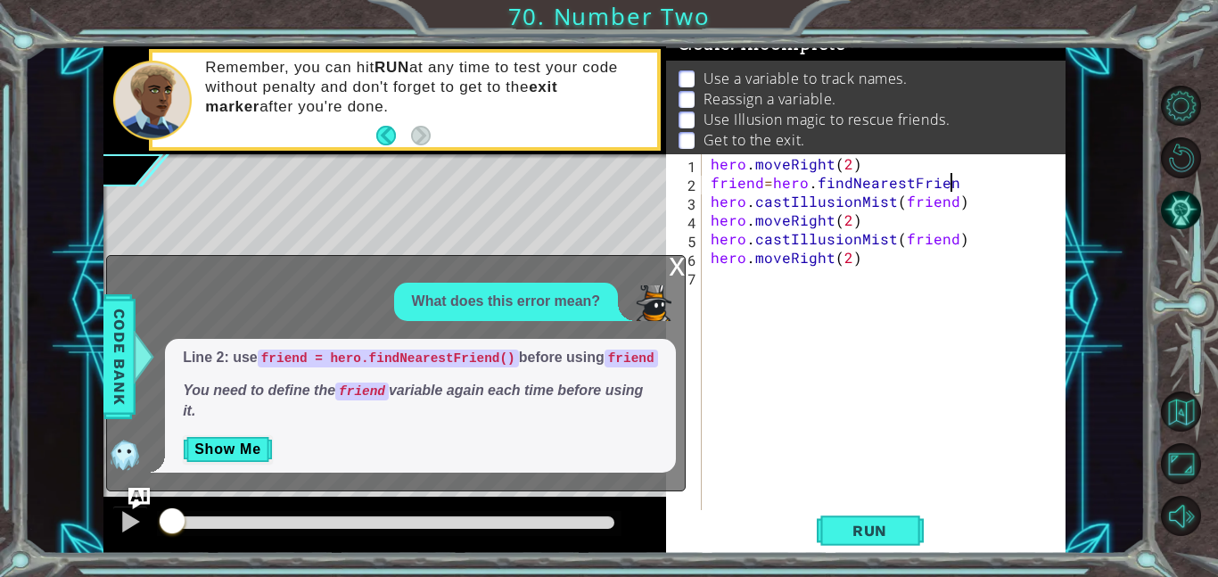
scroll to position [0, 14]
click at [815, 184] on div "hero . moveRight ( 2 ) friend = hero . findNearestFriend hero . castIllusionMis…" at bounding box center [889, 350] width 364 height 393
click at [768, 179] on div "hero . moveRight ( 2 ) friend = hero . findNearestFriend hero . castIllusionMis…" at bounding box center [889, 350] width 364 height 393
click at [761, 185] on div "hero . moveRight ( 2 ) friend = hero . findNearestFriend hero . castIllusionMis…" at bounding box center [889, 350] width 364 height 393
type textarea "friend = hero.findNearestFriend"
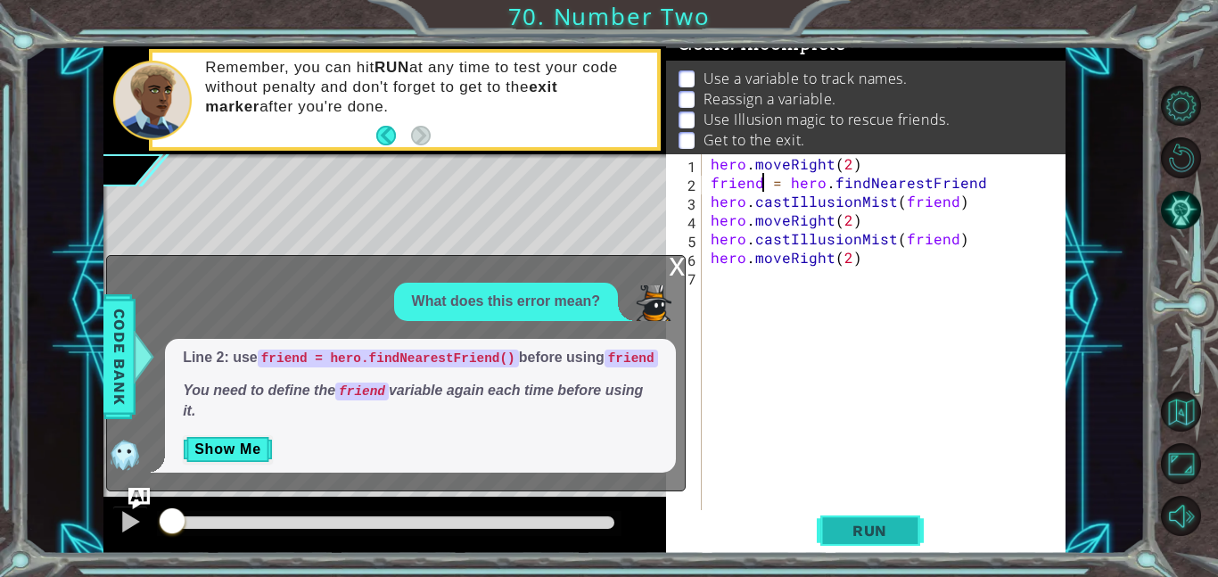
click at [904, 536] on button "Run" at bounding box center [870, 530] width 107 height 40
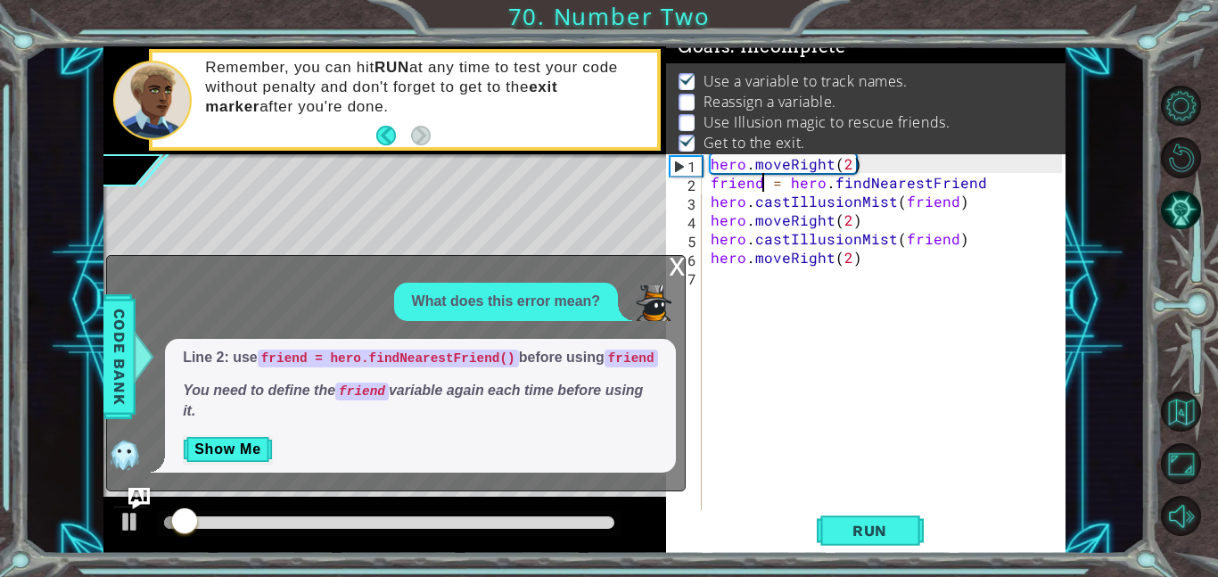
scroll to position [12, 0]
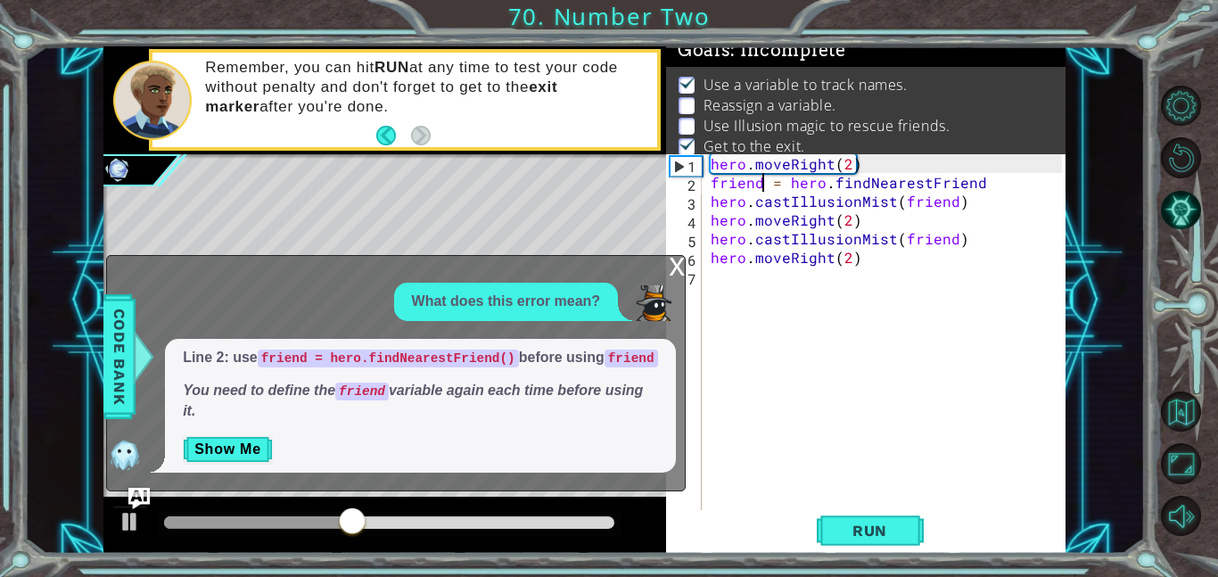
click at [664, 255] on div "x What does this error mean? Line 2: use friend = hero.findNearestFriend() befo…" at bounding box center [396, 373] width 580 height 236
click at [672, 256] on div "x" at bounding box center [677, 265] width 16 height 18
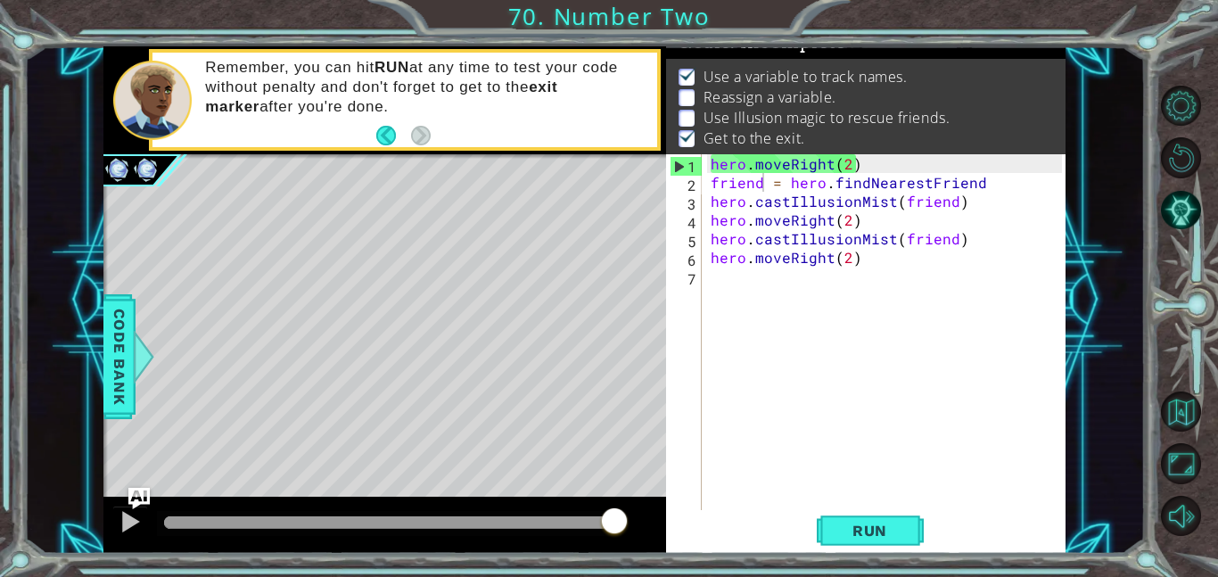
scroll to position [23, 0]
click at [1163, 202] on button "AI Hint" at bounding box center [1181, 210] width 40 height 40
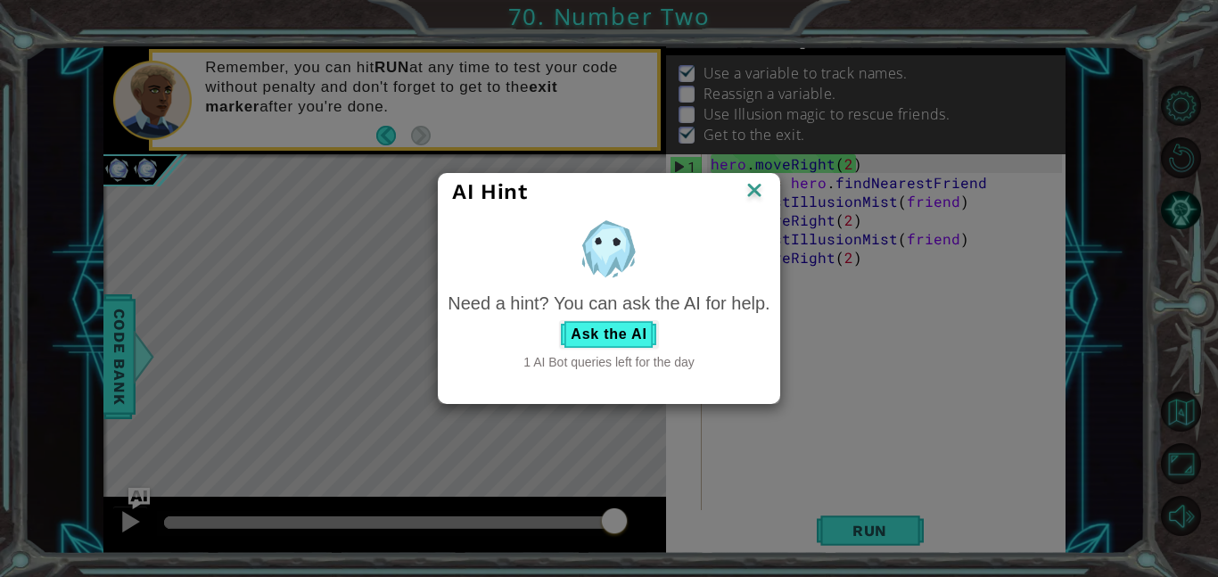
click at [628, 318] on div "Need a hint? You can ask the AI for help. Ask the AI 1 AI Bot queries left for …" at bounding box center [609, 331] width 322 height 81
click at [634, 332] on button "Ask the AI" at bounding box center [608, 334] width 99 height 29
